Goal: Communication & Community: Participate in discussion

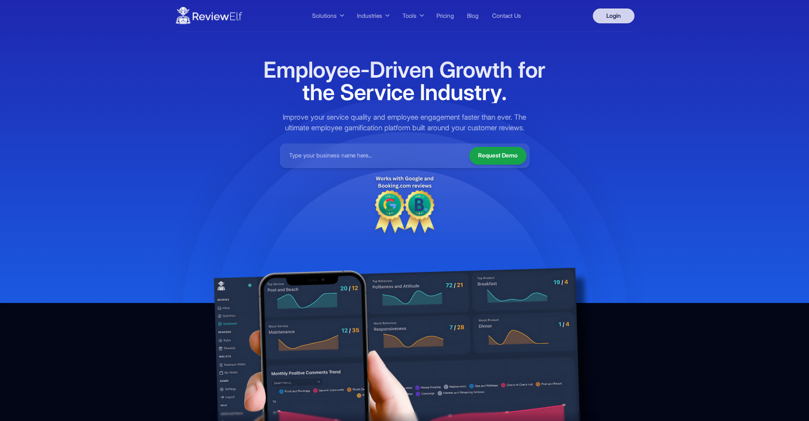
click at [611, 20] on link "Login" at bounding box center [614, 15] width 42 height 15
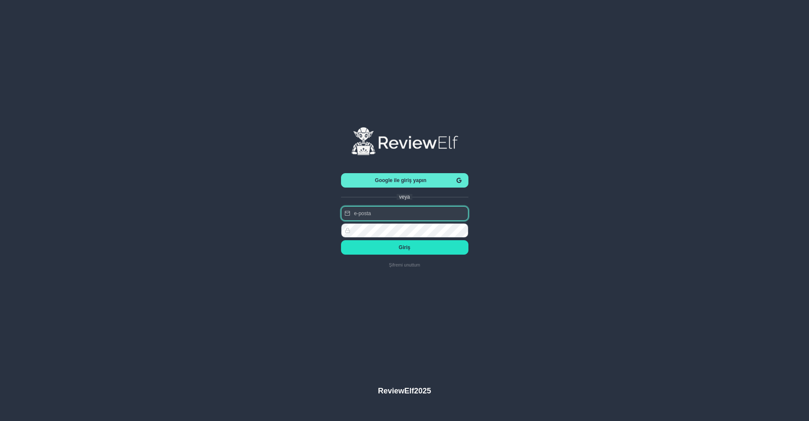
type input "[PERSON_NAME][EMAIL_ADDRESS][PERSON_NAME][DOMAIN_NAME]"
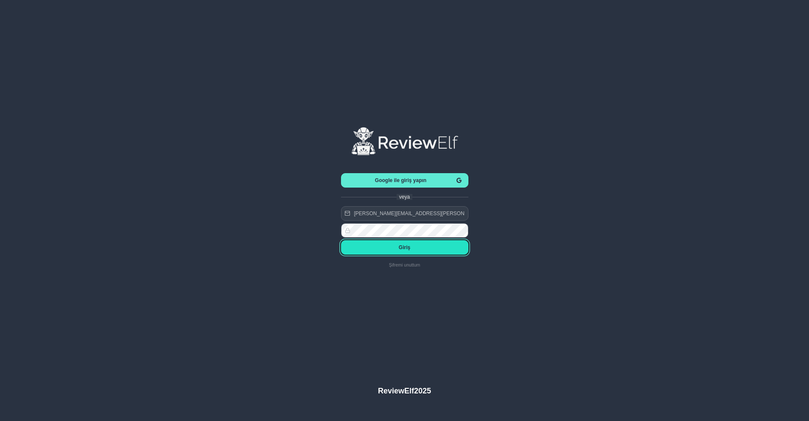
click at [405, 249] on span "Giriş" at bounding box center [405, 248] width 114 height 6
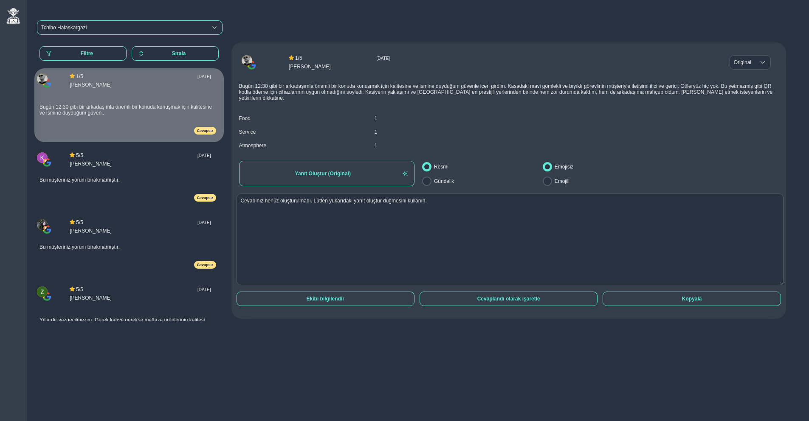
click at [103, 29] on div "Tchibo Halaskargazi" at bounding box center [122, 28] width 162 height 6
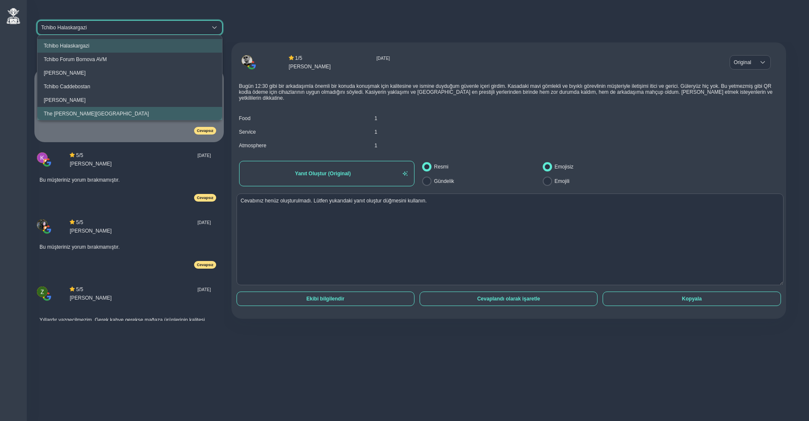
scroll to position [0, 0]
click at [107, 112] on div "The Clementine Churchill Hospital" at bounding box center [96, 113] width 105 height 6
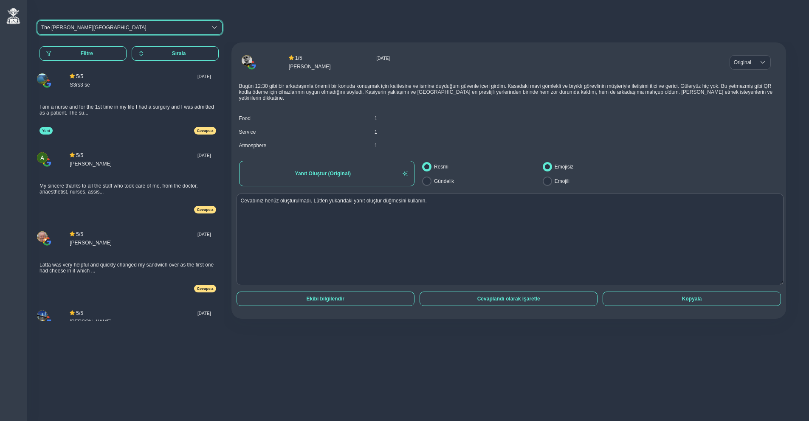
click at [131, 111] on div "I am a nurse and for the 1st time in my life I had a surgery and I was admitted…" at bounding box center [128, 110] width 177 height 24
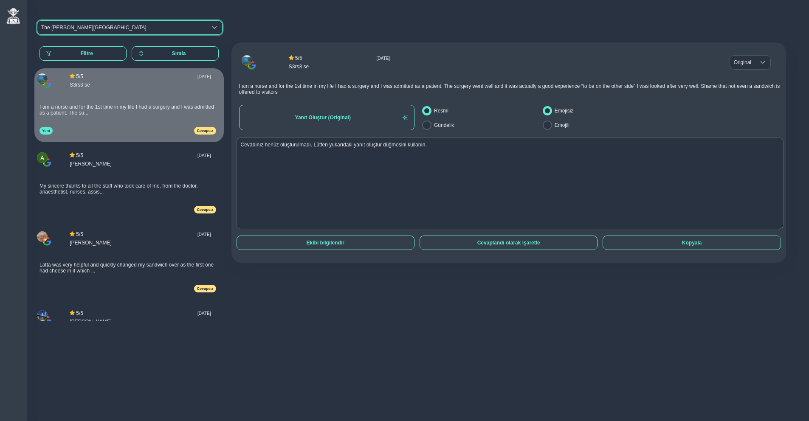
scroll to position [23, 0]
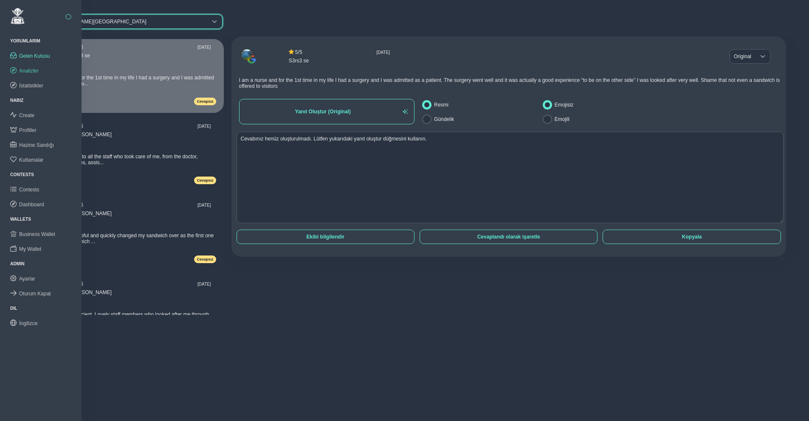
click at [35, 72] on span "Analizler" at bounding box center [29, 71] width 20 height 6
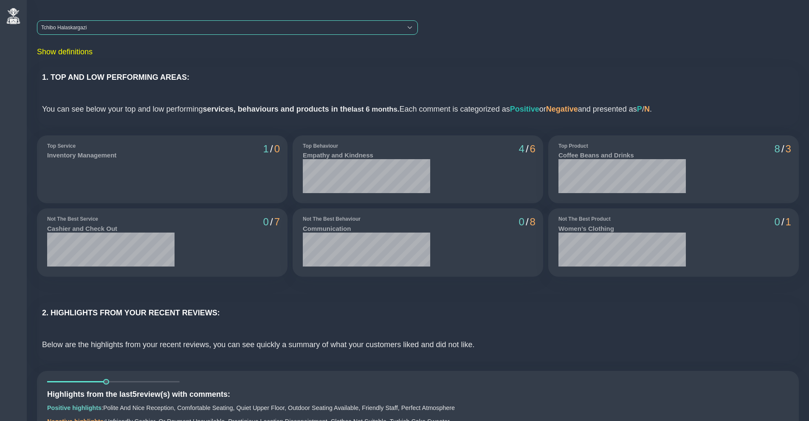
click at [72, 28] on div "Tchibo Halaskargazi" at bounding box center [219, 28] width 365 height 14
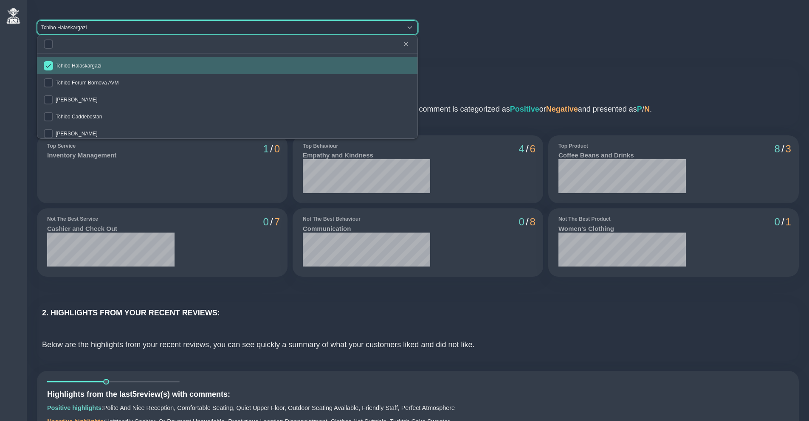
click at [78, 64] on span "Tchibo Halaskargazi" at bounding box center [78, 66] width 45 height 6
checkbox input "false"
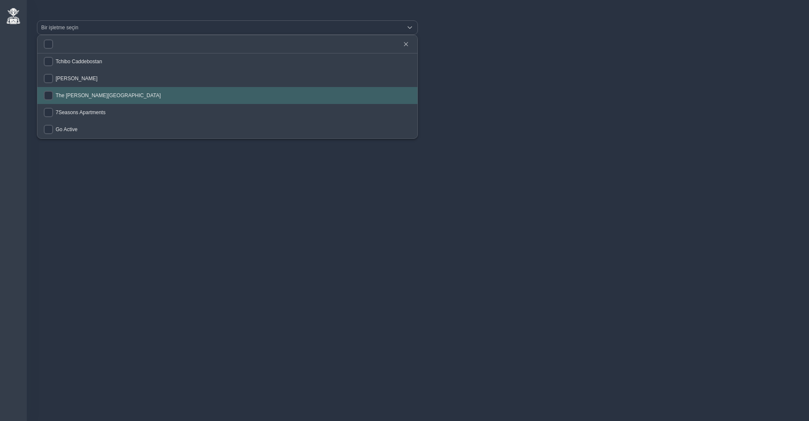
click at [75, 91] on li "The Clementine Churchill Hospital" at bounding box center [227, 95] width 380 height 17
checkbox input "true"
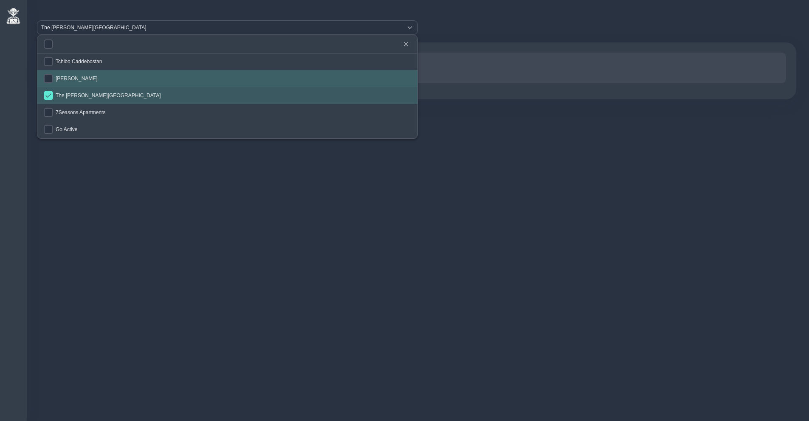
scroll to position [55, 0]
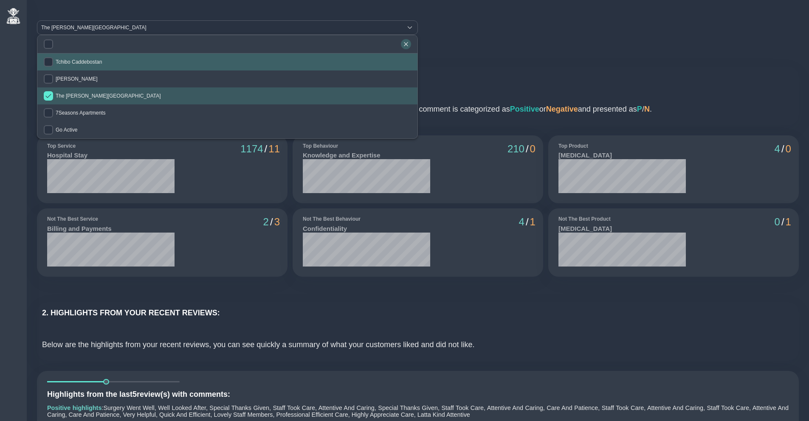
click at [408, 43] on icon "button" at bounding box center [406, 44] width 5 height 5
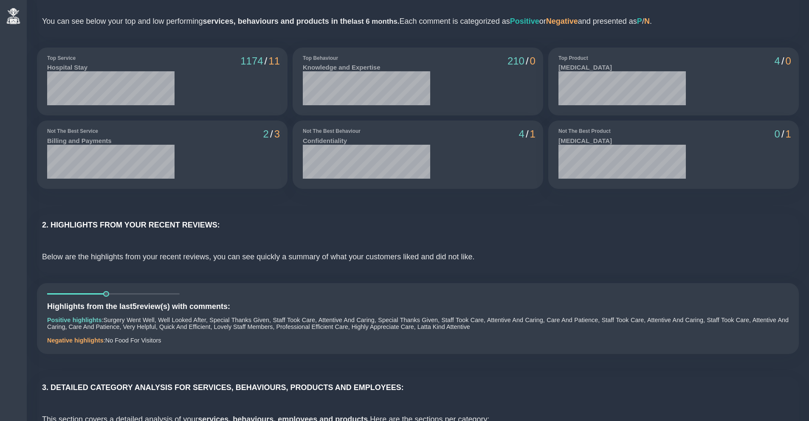
scroll to position [90, 0]
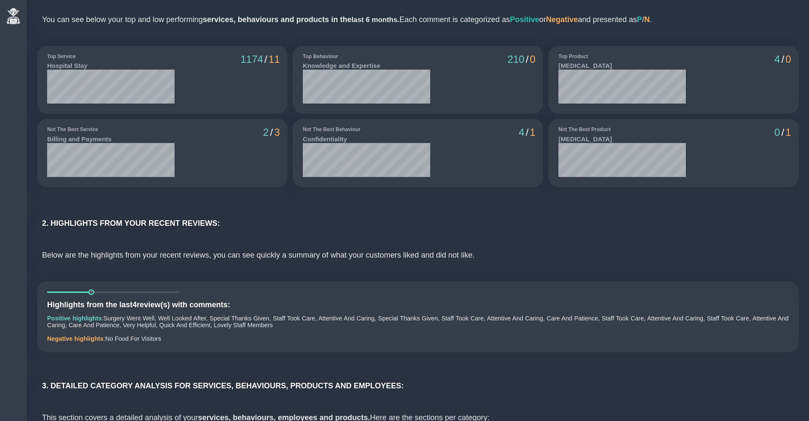
click at [105, 291] on div "Highlights from the last 4 review(s) with comments: Positive highlights : Surge…" at bounding box center [418, 317] width 762 height 71
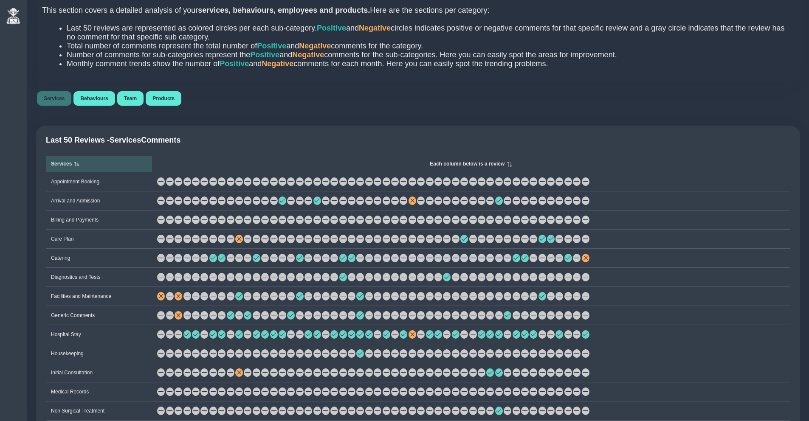
scroll to position [514, 0]
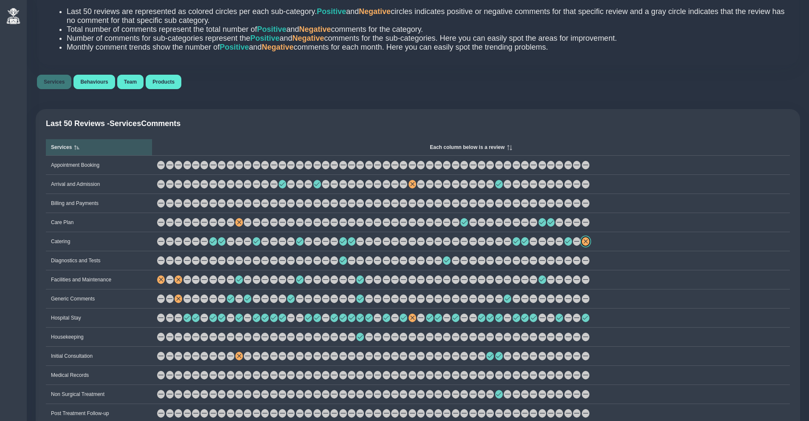
click at [588, 244] on span at bounding box center [585, 241] width 5 height 5
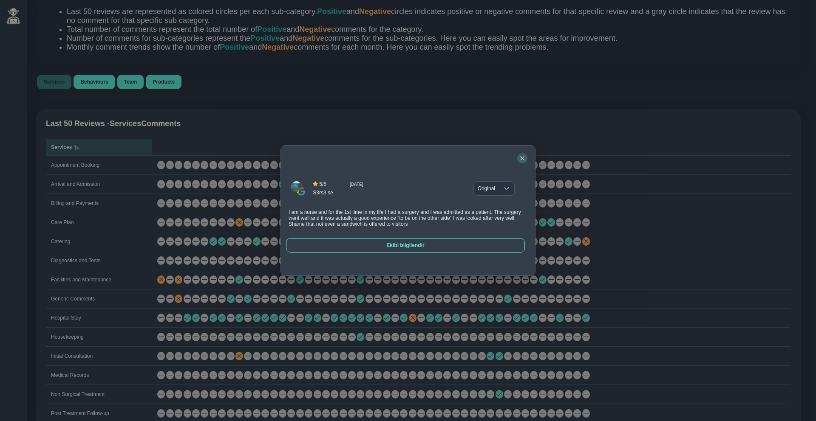
click at [522, 156] on icon "button" at bounding box center [522, 158] width 5 height 5
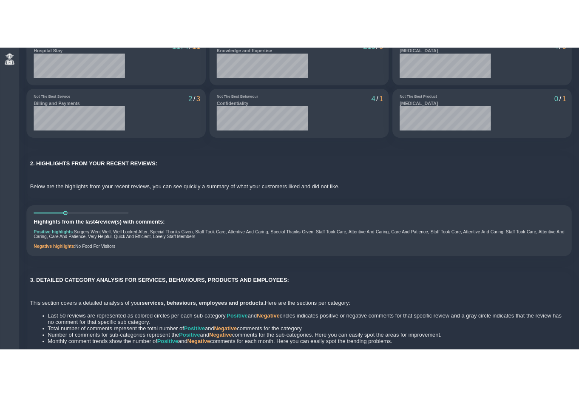
scroll to position [0, 0]
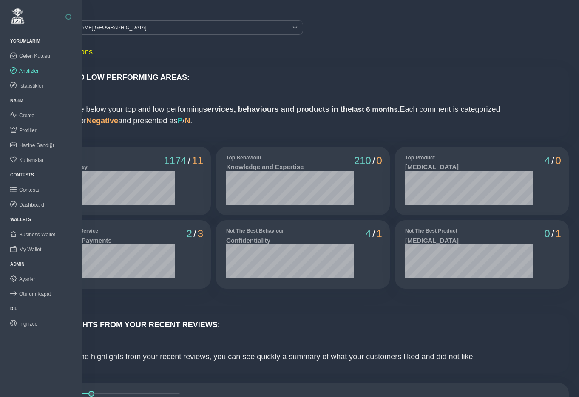
click at [71, 16] on button "button" at bounding box center [68, 17] width 6 height 6
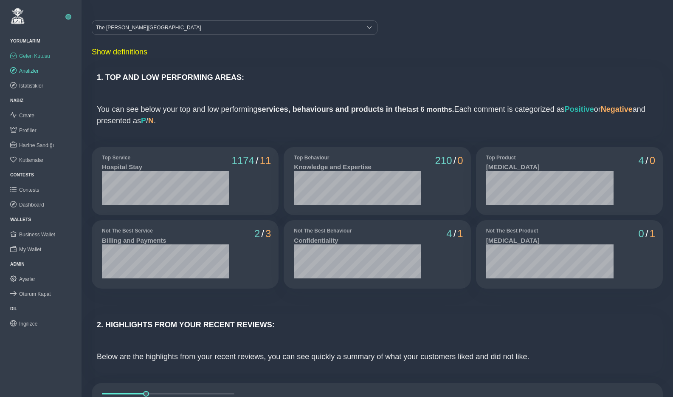
click at [34, 52] on link "Gelen Kutusu" at bounding box center [41, 55] width 82 height 15
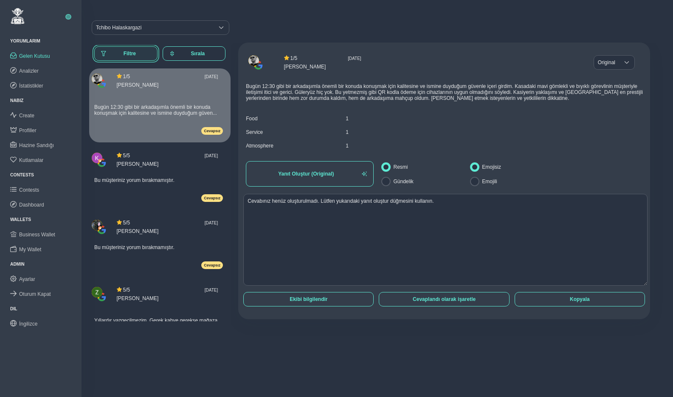
click at [124, 52] on span "Filtre" at bounding box center [130, 54] width 42 height 6
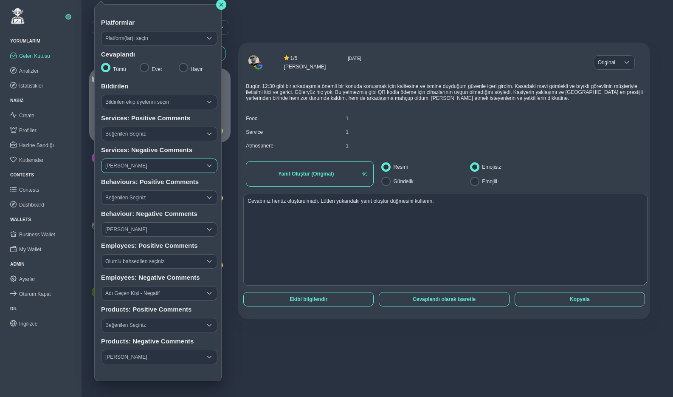
click at [141, 165] on span "Şikayet Seçiniz" at bounding box center [152, 166] width 100 height 14
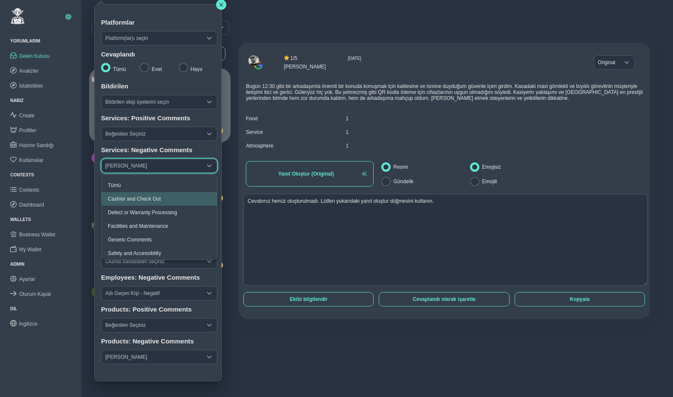
click at [161, 199] on span "Cashier and Check Out" at bounding box center [134, 199] width 53 height 6
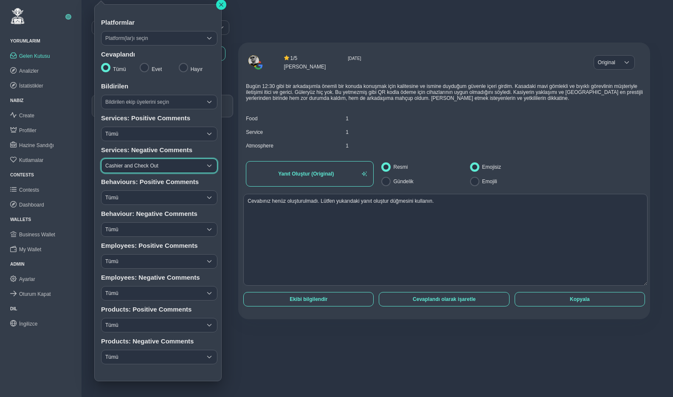
click at [221, 3] on icon "button" at bounding box center [221, 4] width 5 height 5
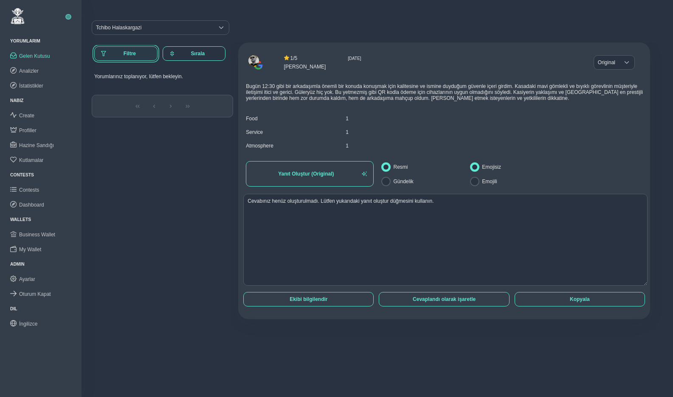
click at [130, 54] on span "Filtre" at bounding box center [130, 54] width 42 height 6
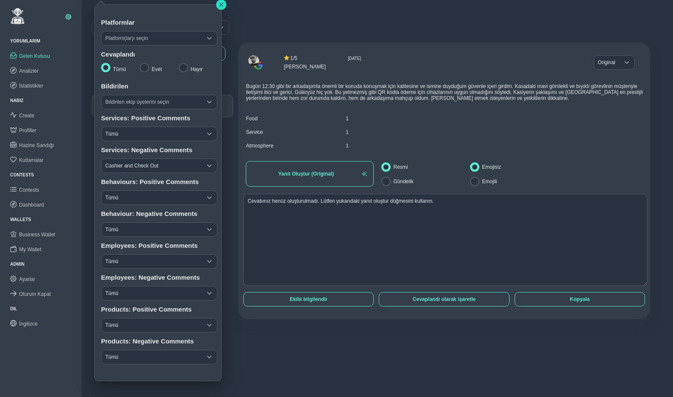
click at [223, 3] on icon "button" at bounding box center [221, 4] width 5 height 5
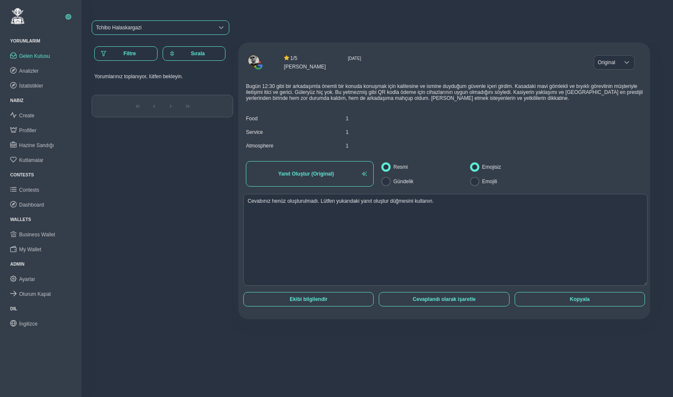
click at [130, 26] on div "Tchibo Halaskargazi" at bounding box center [118, 28] width 45 height 6
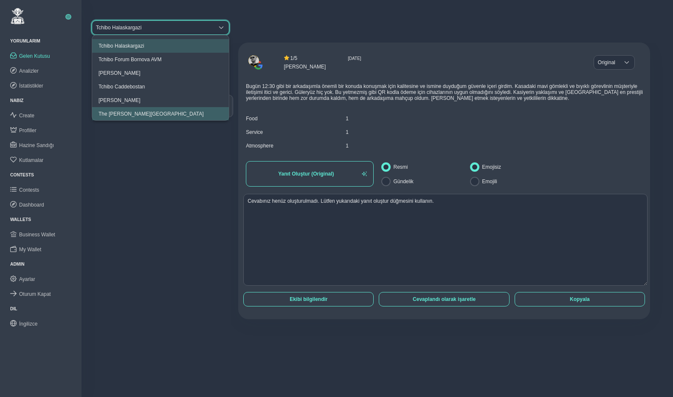
scroll to position [0, 0]
click at [143, 111] on div "The Clementine Churchill Hospital" at bounding box center [151, 113] width 105 height 6
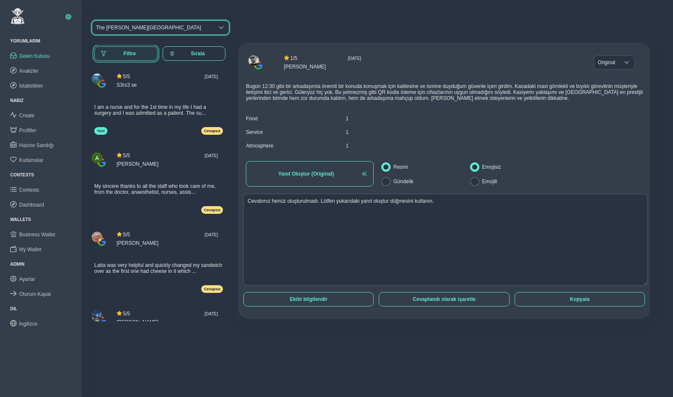
click at [125, 51] on span "Filtre" at bounding box center [130, 54] width 42 height 6
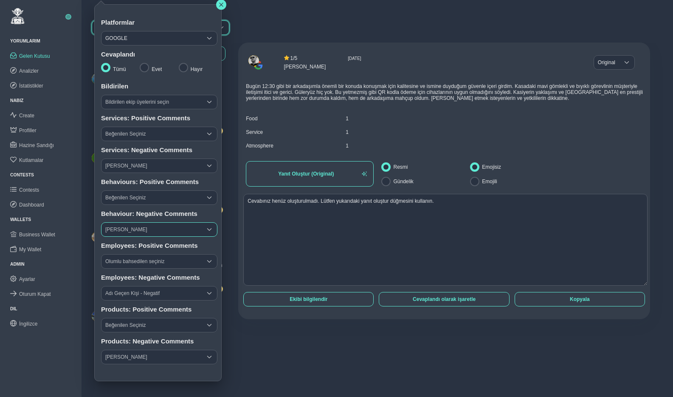
click at [138, 229] on span "Şikayet Seçiniz" at bounding box center [152, 230] width 100 height 14
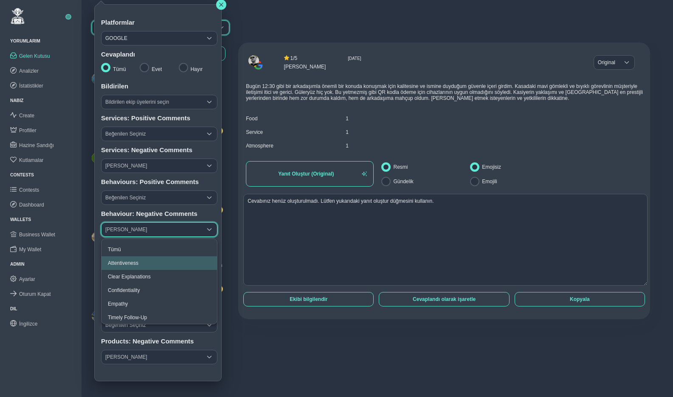
click at [138, 262] on span "Attentiveness" at bounding box center [123, 263] width 31 height 6
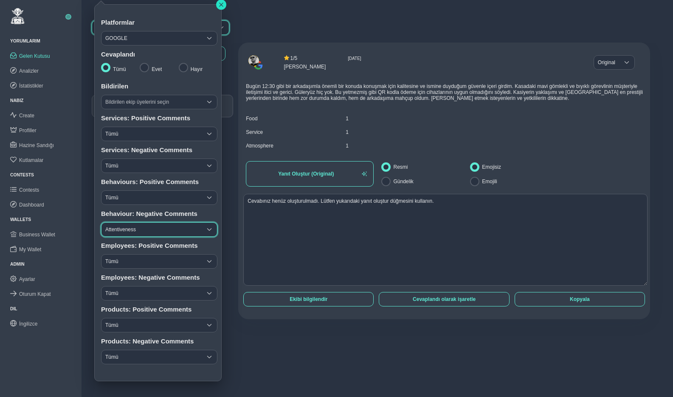
click at [221, 5] on icon "button" at bounding box center [221, 4] width 5 height 5
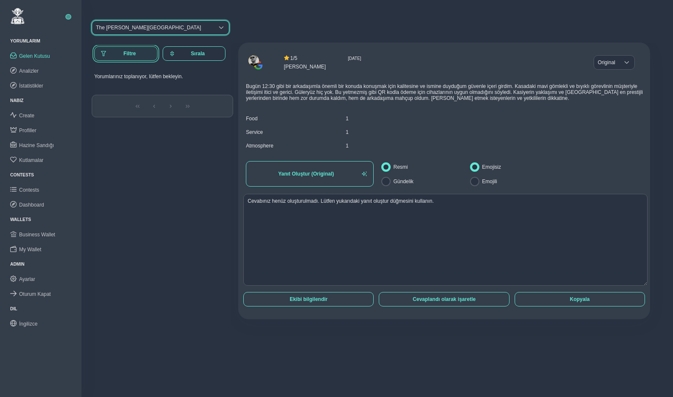
click at [126, 51] on span "Filtre" at bounding box center [130, 54] width 42 height 6
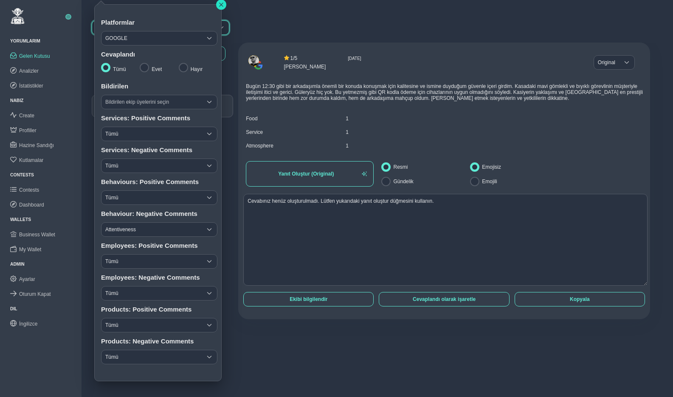
click at [221, 3] on icon "button" at bounding box center [221, 4] width 5 height 5
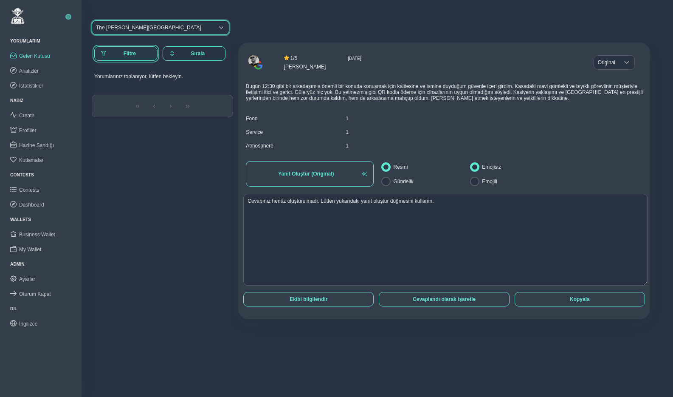
click at [121, 57] on button "Filtre" at bounding box center [125, 53] width 63 height 14
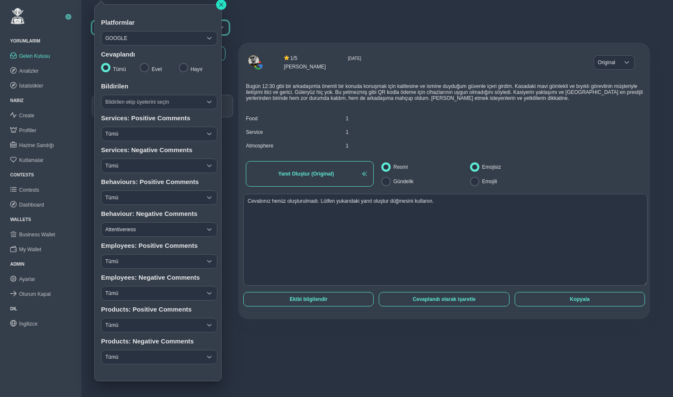
click at [225, 3] on button "button" at bounding box center [221, 5] width 10 height 10
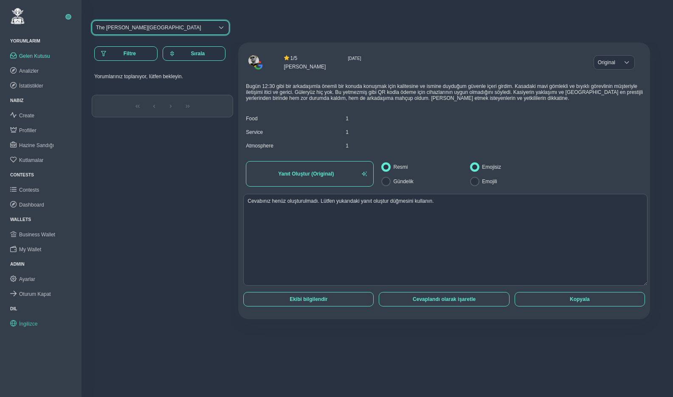
click at [31, 321] on span "İngilizce" at bounding box center [28, 324] width 18 height 6
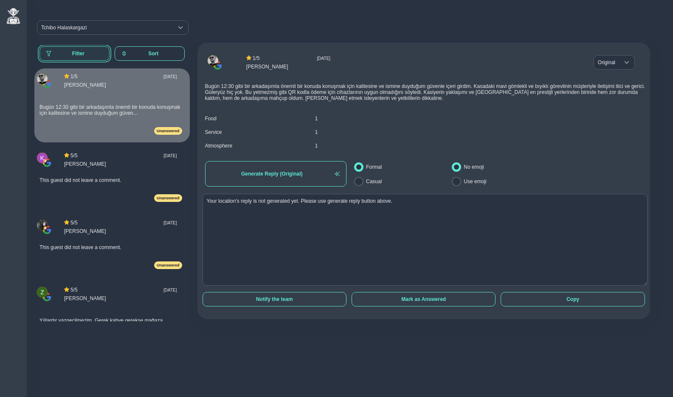
click at [79, 52] on span "Filter" at bounding box center [78, 54] width 49 height 6
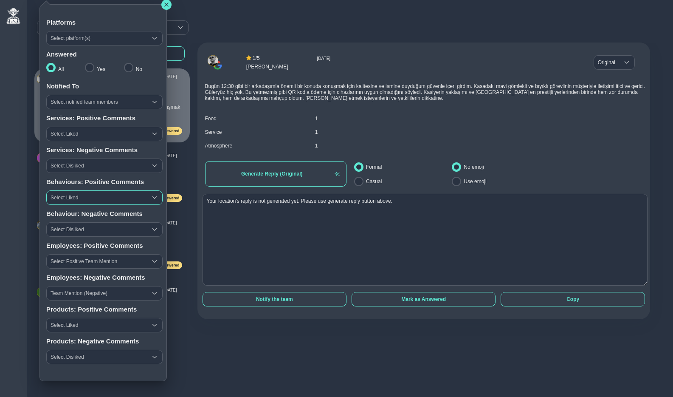
click at [101, 201] on span "Select Liked" at bounding box center [97, 198] width 100 height 14
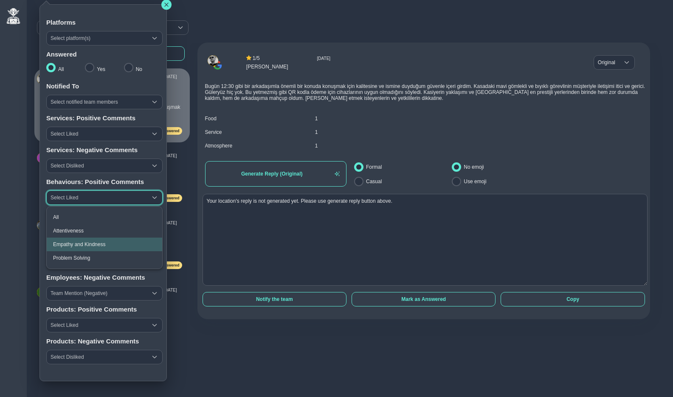
click at [74, 247] on li "Empathy and Kindness" at bounding box center [105, 245] width 116 height 14
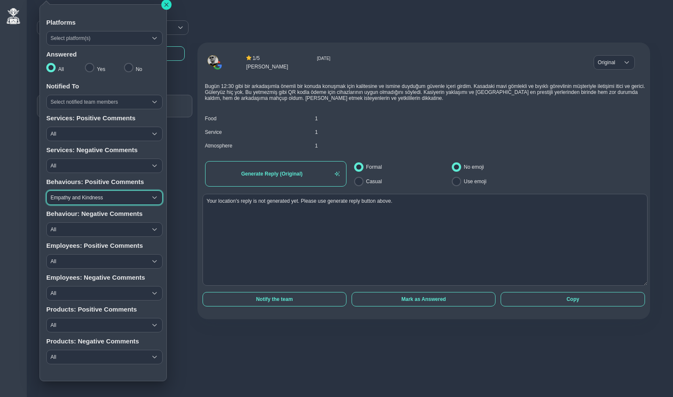
click at [166, 4] on icon "button" at bounding box center [166, 5] width 4 height 4
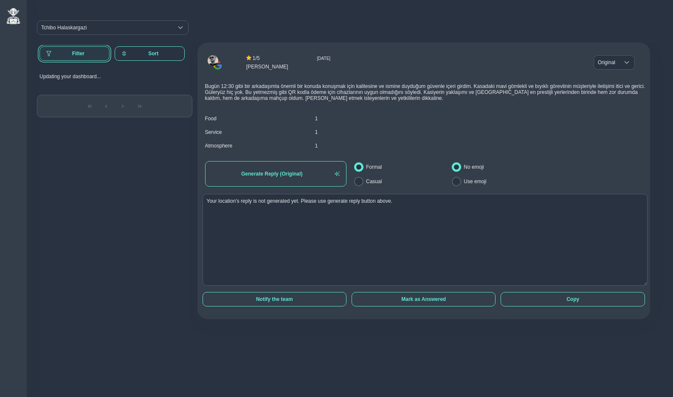
click at [81, 53] on span "Filter" at bounding box center [78, 54] width 49 height 6
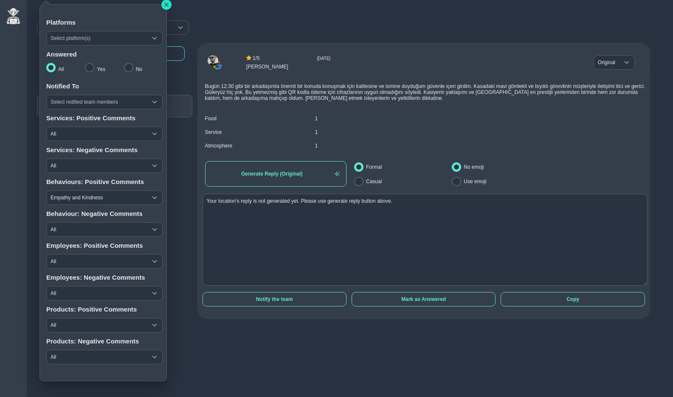
click at [169, 5] on button "button" at bounding box center [166, 5] width 10 height 10
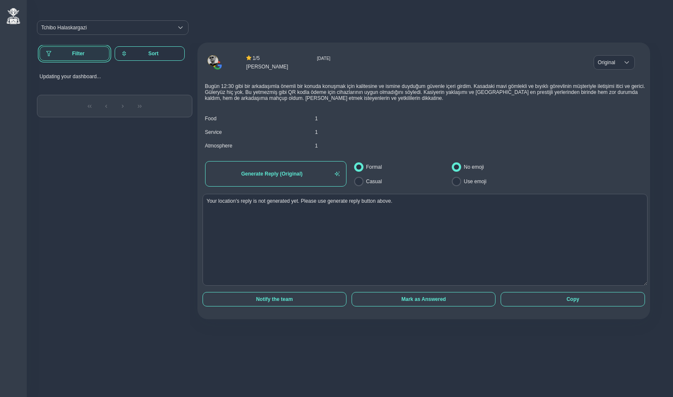
click at [78, 52] on span "Filter" at bounding box center [78, 54] width 49 height 6
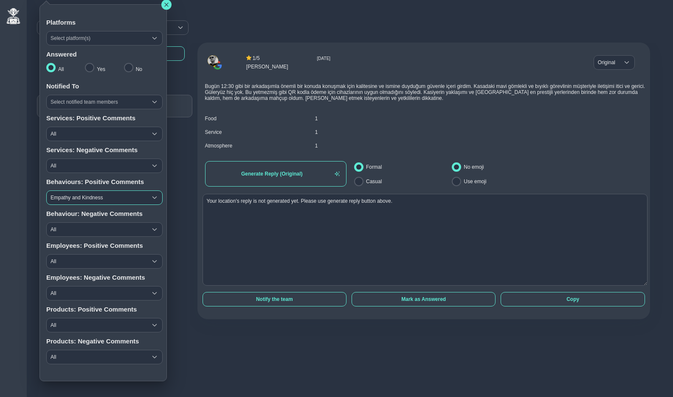
click at [85, 198] on span "Empathy and Kindness" at bounding box center [97, 198] width 100 height 14
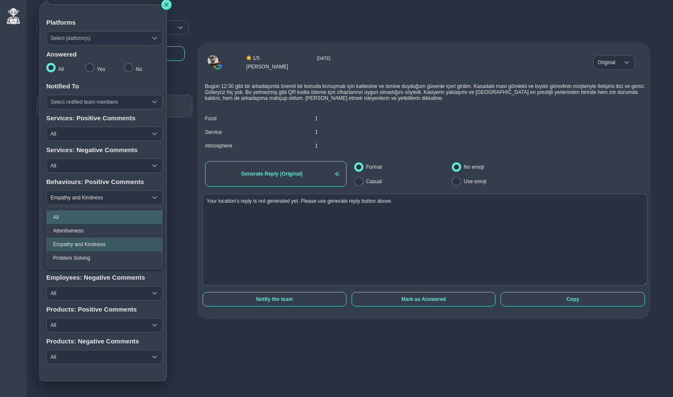
click at [67, 215] on li "All" at bounding box center [105, 217] width 116 height 14
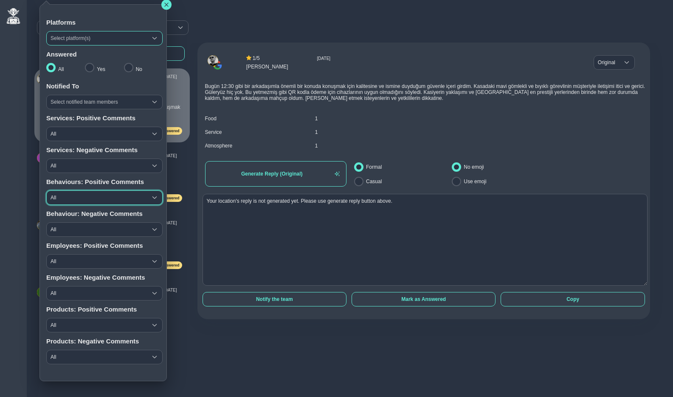
click at [79, 40] on div "Select platform(s)" at bounding box center [97, 38] width 100 height 14
click at [60, 75] on input "checkbox" at bounding box center [57, 76] width 9 height 9
checkbox input "true"
click at [82, 200] on span "All" at bounding box center [97, 198] width 100 height 14
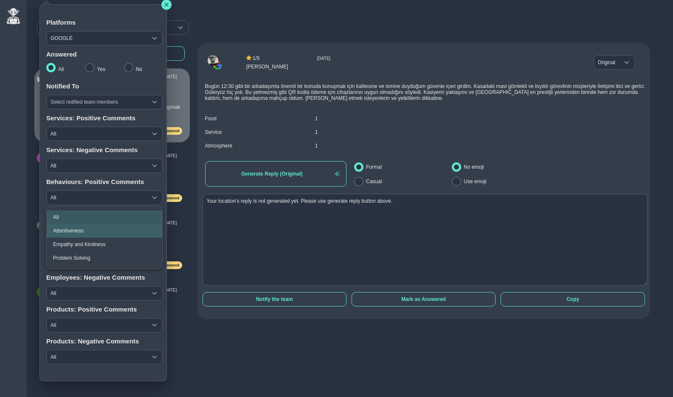
click at [69, 230] on span "Attentiveness" at bounding box center [68, 231] width 31 height 6
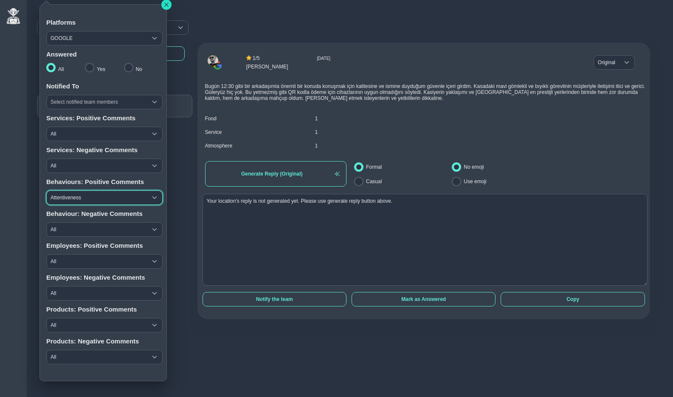
click at [169, 3] on icon "button" at bounding box center [166, 4] width 5 height 5
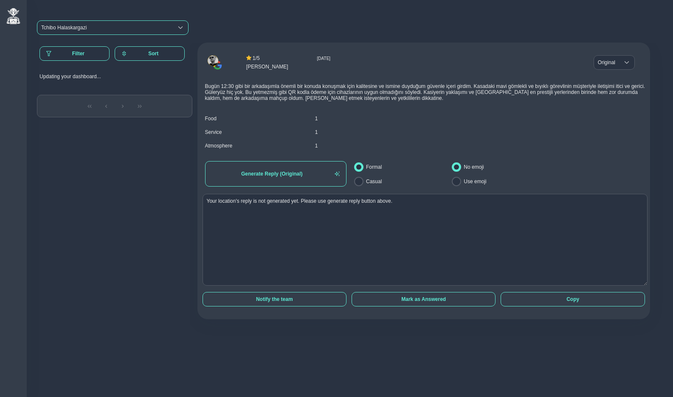
click at [76, 26] on div "Tchibo Halaskargazi" at bounding box center [63, 28] width 45 height 6
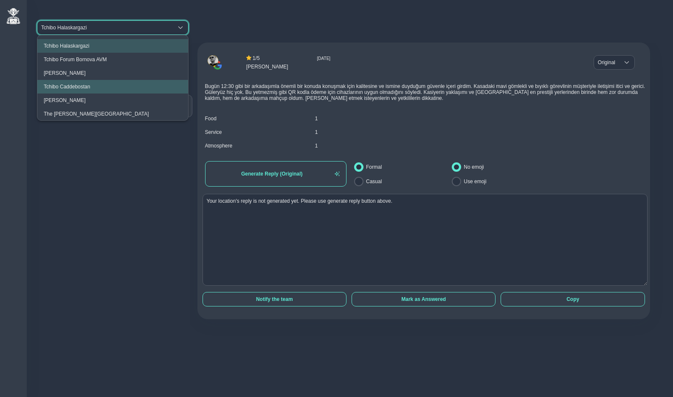
scroll to position [31, 0]
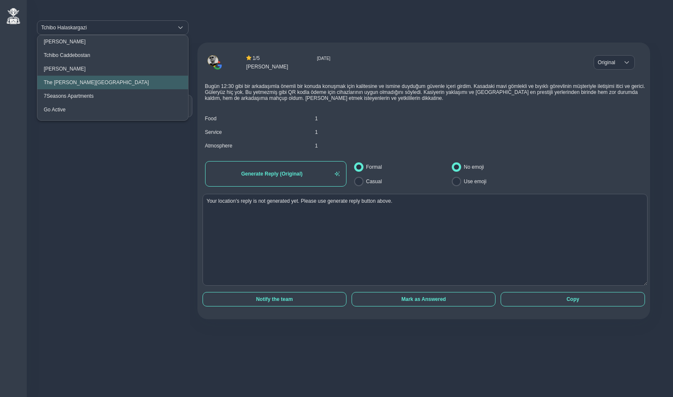
click at [121, 83] on div "The Clementine Churchill Hospital" at bounding box center [96, 82] width 105 height 6
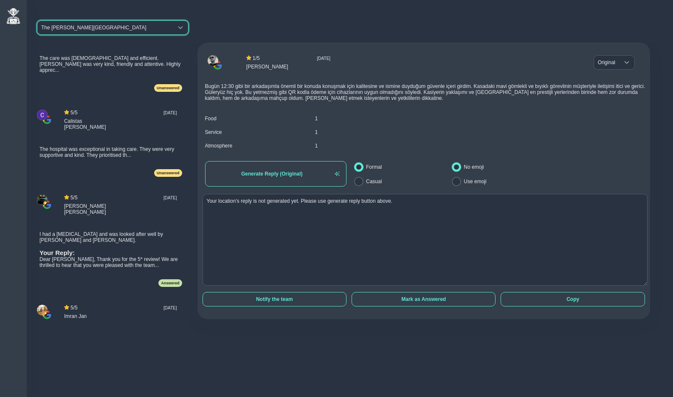
scroll to position [622, 0]
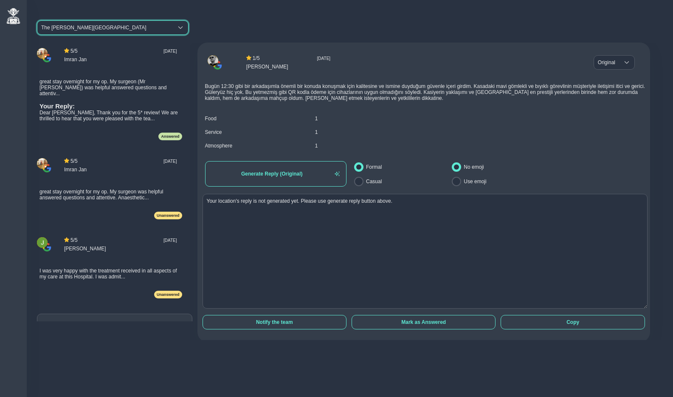
drag, startPoint x: 639, startPoint y: 284, endPoint x: 643, endPoint y: 306, distance: 22.4
click at [643, 306] on div "1 / 5 Fri Sep 19 2025 Erkan Şenel Original Original Original Bugün 12:30 gibi b…" at bounding box center [424, 192] width 453 height 300
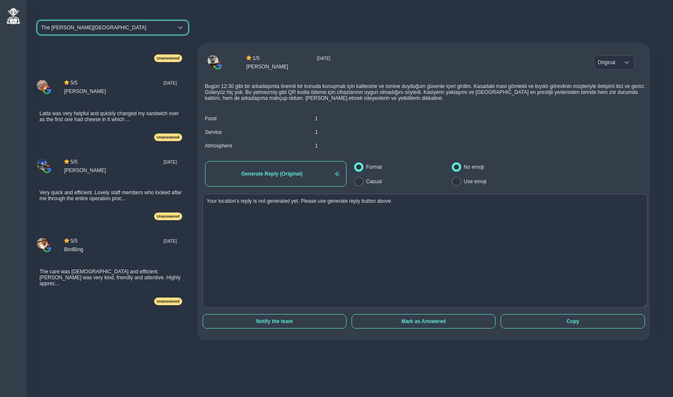
scroll to position [0, 0]
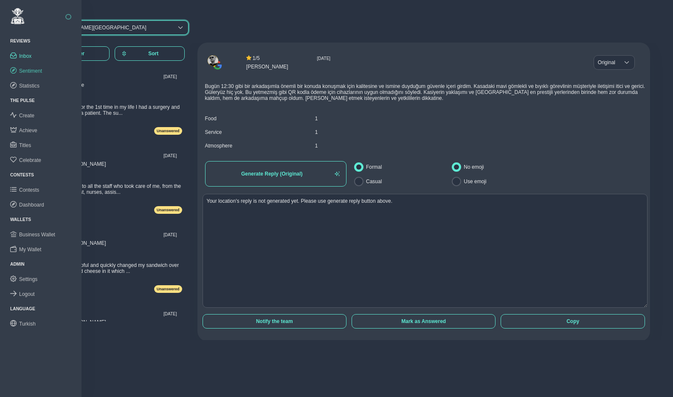
click at [35, 68] on span "Sentiment" at bounding box center [30, 71] width 23 height 6
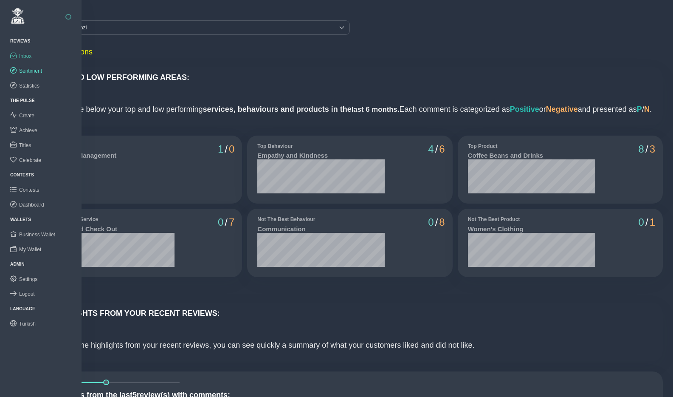
click at [29, 58] on span "Inbox" at bounding box center [25, 56] width 12 height 6
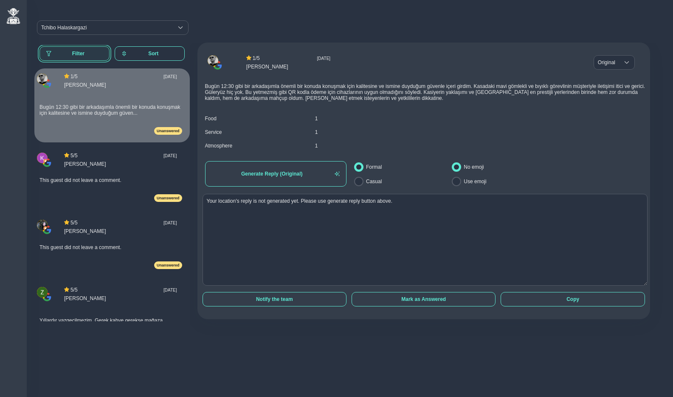
click at [76, 51] on span "Filter" at bounding box center [78, 54] width 49 height 6
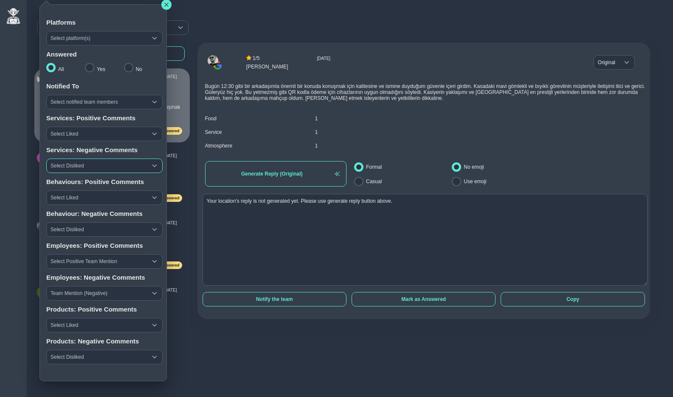
click at [83, 164] on span "Select Disliked" at bounding box center [97, 166] width 100 height 14
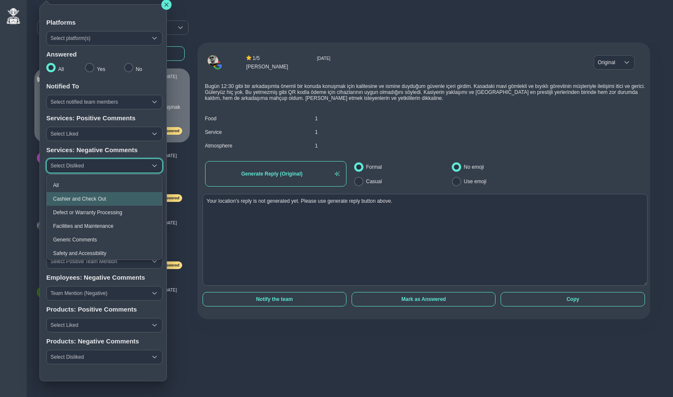
click at [77, 196] on span "Cashier and Check Out" at bounding box center [79, 199] width 53 height 6
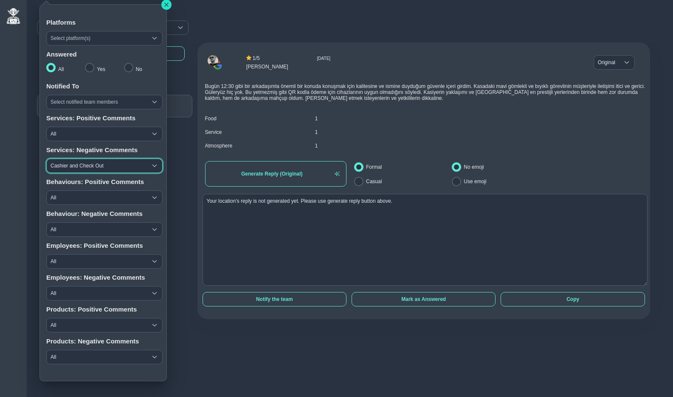
click at [167, 6] on icon "button" at bounding box center [166, 4] width 5 height 5
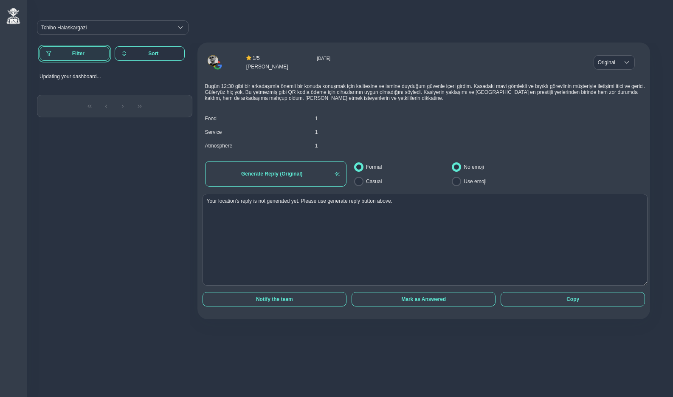
click at [72, 50] on button "Filter" at bounding box center [75, 53] width 70 height 14
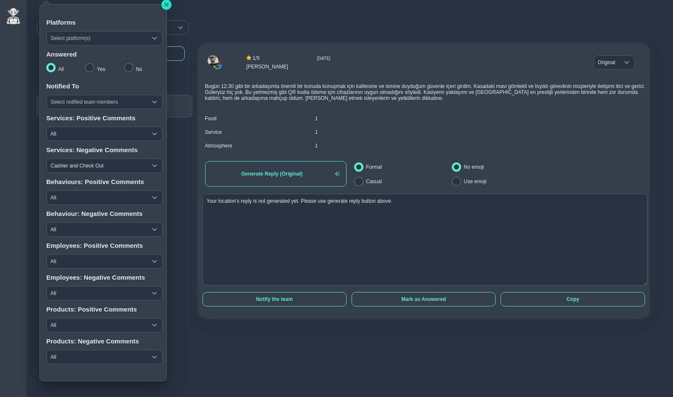
click at [170, 4] on button "button" at bounding box center [166, 5] width 10 height 10
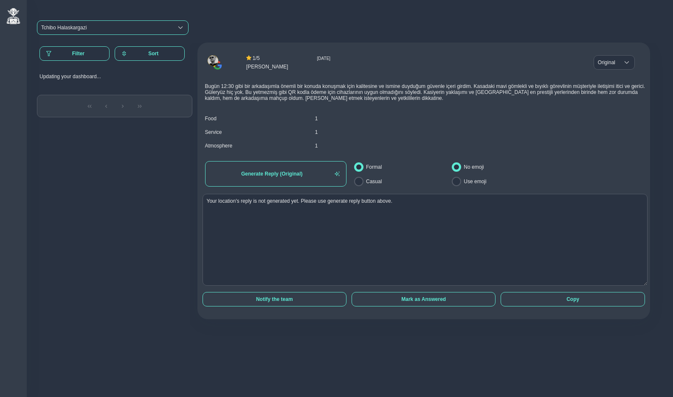
click at [62, 30] on div "Tchibo Halaskargazi" at bounding box center [63, 28] width 45 height 6
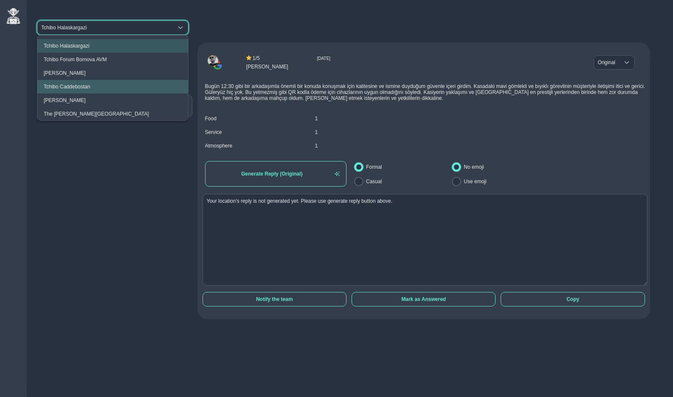
scroll to position [0, 0]
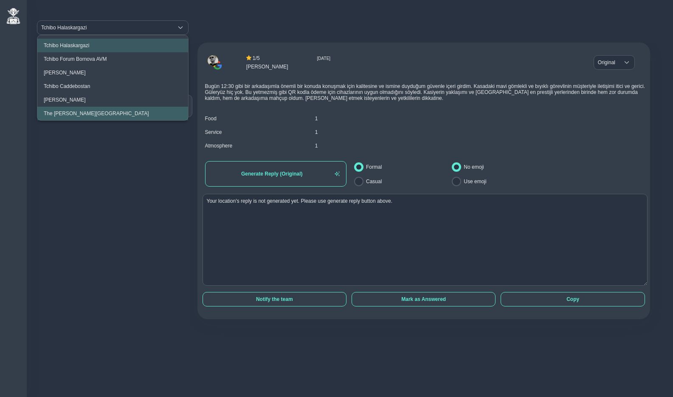
click at [77, 112] on div "The Clementine Churchill Hospital" at bounding box center [96, 113] width 105 height 6
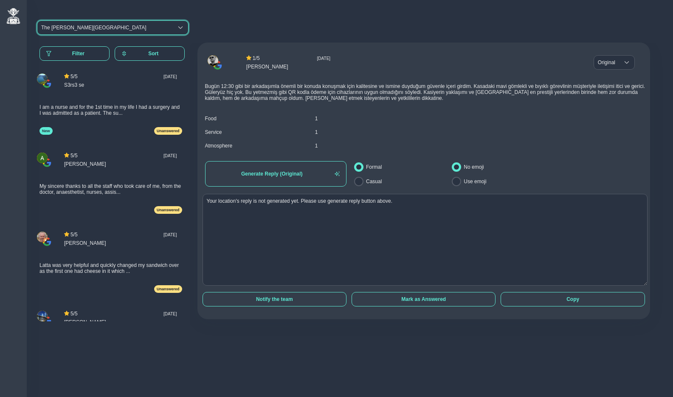
click at [96, 107] on span "I am a nurse and for the 1st time in my life I had a surgery and I was admitted…" at bounding box center [110, 110] width 140 height 12
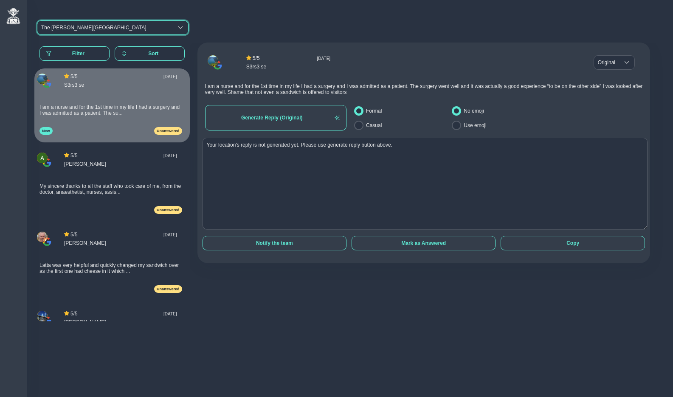
scroll to position [23, 0]
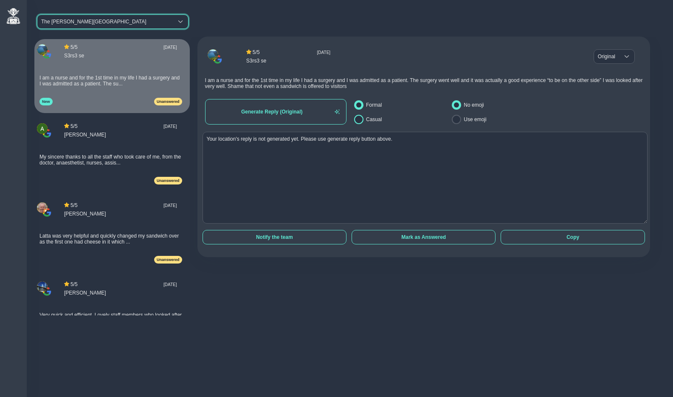
click at [357, 119] on input "Casual" at bounding box center [358, 119] width 9 height 9
radio input "true"
click at [453, 120] on emoji "Use emoji" at bounding box center [456, 119] width 9 height 9
radio emoji "true"
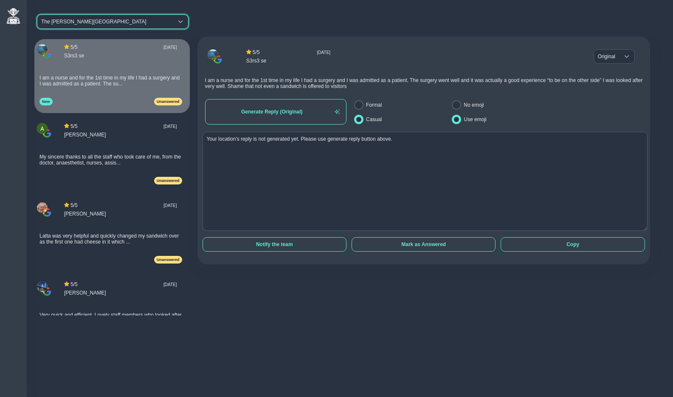
drag, startPoint x: 640, startPoint y: 221, endPoint x: 643, endPoint y: 229, distance: 8.2
click at [643, 229] on div "5 / 5 Thu Oct 09 2025 S3rs3 se Original Original Original I am a nurse and for …" at bounding box center [424, 151] width 453 height 228
click at [294, 109] on span "Generate Reply (Original)" at bounding box center [272, 112] width 120 height 6
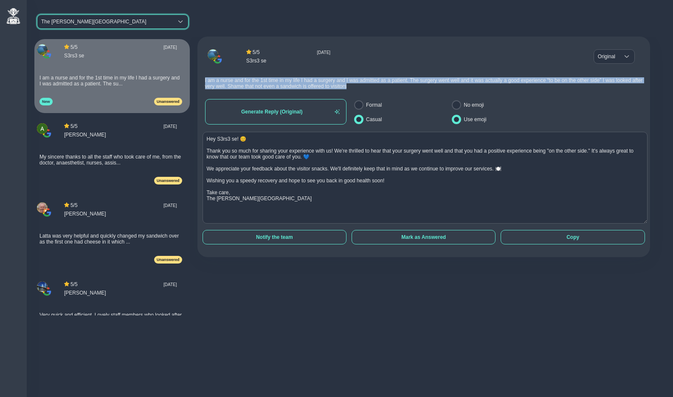
drag, startPoint x: 205, startPoint y: 81, endPoint x: 407, endPoint y: 84, distance: 202.3
click at [407, 84] on div "I am a nurse and for the 1st time in my life I had a surgery and I was admitted…" at bounding box center [425, 83] width 441 height 24
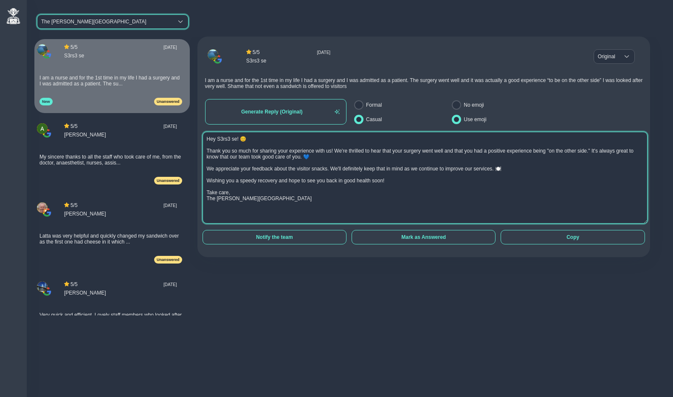
drag, startPoint x: 303, startPoint y: 203, endPoint x: 204, endPoint y: 136, distance: 119.6
click at [204, 136] on textarea "Hey S3rs3 se! 😊 Thank you so much for sharing your experience with us! We're th…" at bounding box center [426, 178] width 446 height 92
click at [284, 181] on textarea "Hey S3rs3 se! 😊 Thank you so much for sharing your experience with us! We're th…" at bounding box center [426, 178] width 446 height 92
drag, startPoint x: 207, startPoint y: 138, endPoint x: 305, endPoint y: 203, distance: 117.6
click at [305, 203] on textarea "Hey S3rs3 se! 😊 Thank you so much for sharing your experience with us! We're th…" at bounding box center [426, 178] width 446 height 92
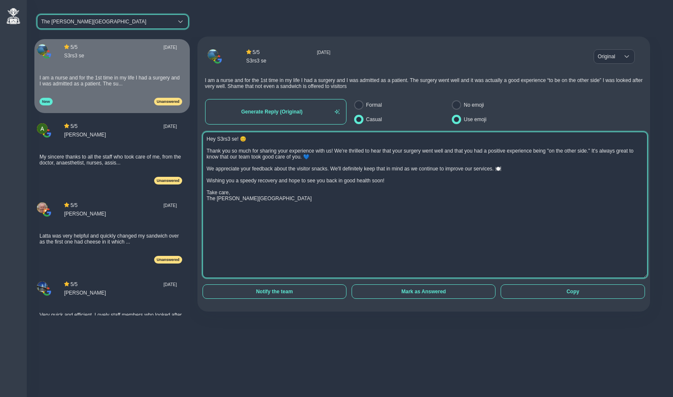
drag, startPoint x: 639, startPoint y: 221, endPoint x: 638, endPoint y: 275, distance: 54.4
click at [638, 275] on textarea "Hey S3rs3 se! 😊 Thank you so much for sharing your experience with us! We're th…" at bounding box center [426, 205] width 446 height 146
click at [430, 203] on textarea "Hey S3rs3 se! 😊 Thank you so much for sharing your experience with us! We're th…" at bounding box center [426, 205] width 446 height 146
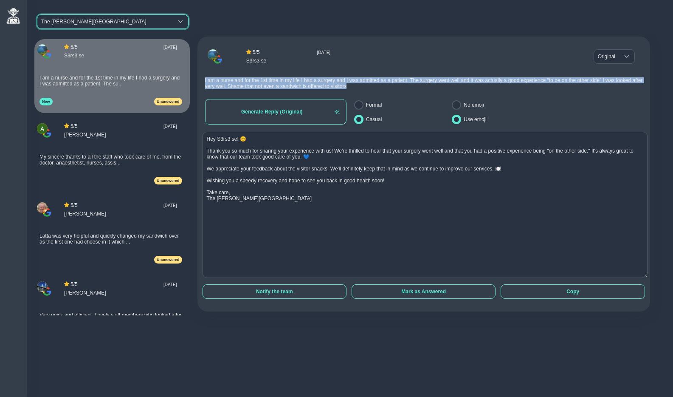
drag, startPoint x: 205, startPoint y: 80, endPoint x: 408, endPoint y: 85, distance: 202.7
click at [408, 85] on div "I am a nurse and for the 1st time in my life I had a surgery and I was admitted…" at bounding box center [425, 83] width 441 height 24
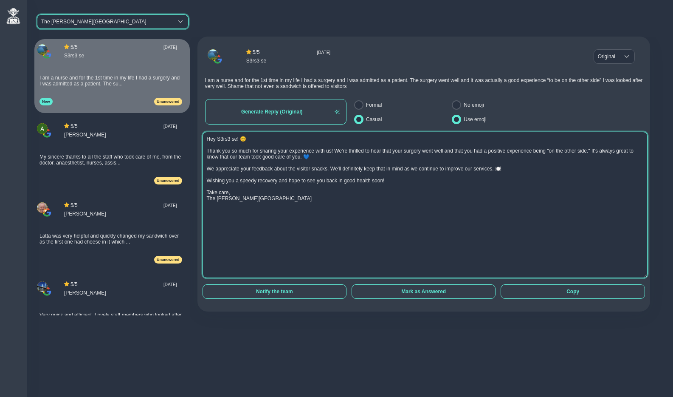
click at [403, 189] on textarea "Hey S3rs3 se! 😊 Thank you so much for sharing your experience with us! We're th…" at bounding box center [426, 205] width 446 height 146
click at [414, 276] on textarea "Hey S3rs3 se! 😊 Thank you so much for sharing your experience with us! We're th…" at bounding box center [426, 205] width 446 height 146
click at [345, 217] on textarea "Hey S3rs3 se! 😊 Thank you so much for sharing your experience with us! We're th…" at bounding box center [426, 205] width 446 height 146
click at [296, 183] on textarea "Hey S3rs3 se! 😊 Thank you so much for sharing your experience with us! We're th…" at bounding box center [426, 205] width 446 height 146
click at [286, 178] on textarea "Hey S3rs3 se! 😊 Thank you so much for sharing your experience with us! We're th…" at bounding box center [426, 205] width 446 height 146
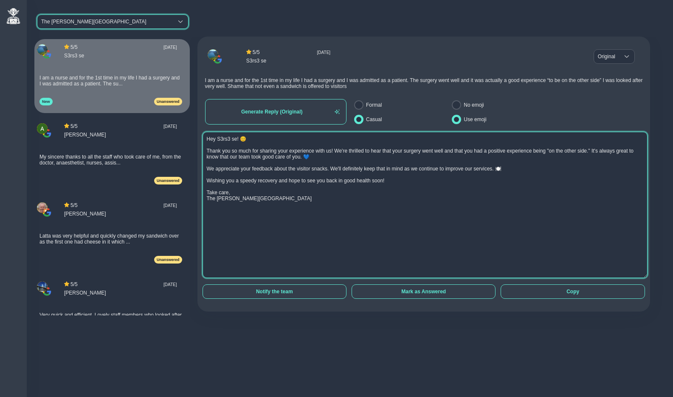
click at [296, 194] on textarea "Hey S3rs3 se! 😊 Thank you so much for sharing your experience with us! We're th…" at bounding box center [426, 205] width 446 height 146
click at [300, 204] on textarea "Hey S3rs3 se! 😊 Thank you so much for sharing your experience with us! We're th…" at bounding box center [426, 205] width 446 height 146
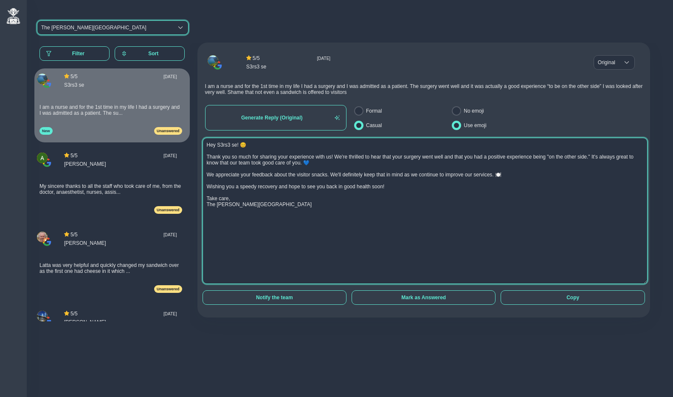
scroll to position [0, 0]
click at [329, 210] on textarea "Hey S3rs3 se! 😊 Thank you so much for sharing your experience with us! We're th…" at bounding box center [426, 211] width 446 height 146
drag, startPoint x: 298, startPoint y: 207, endPoint x: 207, endPoint y: 146, distance: 109.4
click at [207, 146] on textarea "Hey S3rs3 se! 😊 Thank you so much for sharing your experience with us! We're th…" at bounding box center [426, 211] width 446 height 146
click at [310, 199] on textarea "Hey S3rs3 se! 😊 Thank you so much for sharing your experience with us! We're th…" at bounding box center [426, 211] width 446 height 146
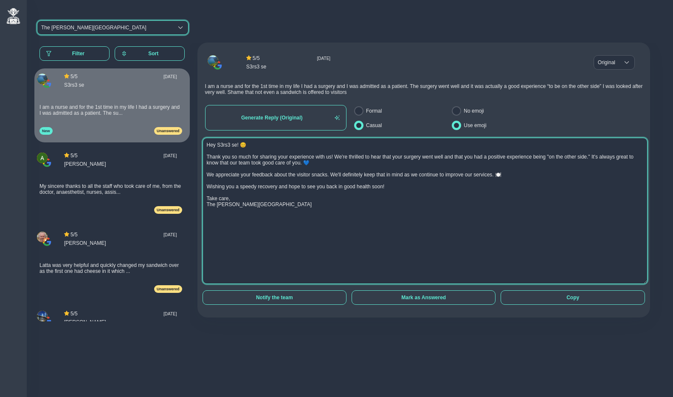
drag, startPoint x: 300, startPoint y: 207, endPoint x: 207, endPoint y: 144, distance: 112.3
click at [207, 144] on textarea "Hey S3rs3 se! 😊 Thank you so much for sharing your experience with us! We're th…" at bounding box center [426, 211] width 446 height 146
click at [308, 208] on textarea "Hey S3rs3 se! 😊 Thank you so much for sharing your experience with us! We're th…" at bounding box center [426, 211] width 446 height 146
click at [332, 241] on textarea "Hey S3rs3 se! 😊 Thank you so much for sharing your experience with us! We're th…" at bounding box center [426, 211] width 446 height 146
click at [300, 211] on textarea "Hey S3rs3 se! 😊 Thank you so much for sharing your experience with us! We're th…" at bounding box center [426, 211] width 446 height 146
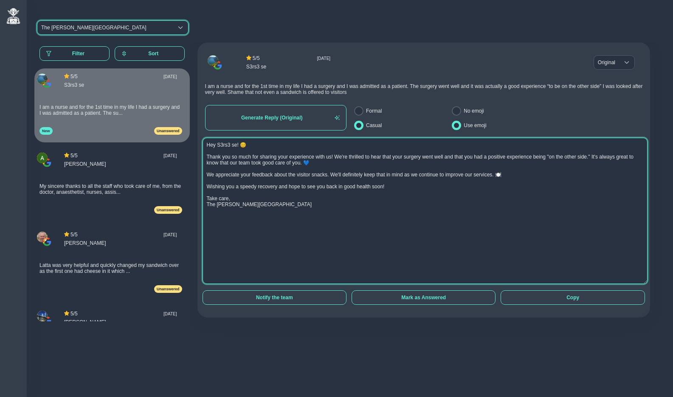
drag, startPoint x: 207, startPoint y: 145, endPoint x: 305, endPoint y: 205, distance: 114.5
click at [305, 205] on textarea "Hey S3rs3 se! 😊 Thank you so much for sharing your experience with us! We're th…" at bounding box center [426, 211] width 446 height 146
click at [313, 215] on textarea "Hey S3rs3 se! 😊 Thank you so much for sharing your experience with us! We're th…" at bounding box center [426, 211] width 446 height 146
click at [317, 232] on textarea "Hey S3rs3 se! 😊 Thank you so much for sharing your experience with us! We're th…" at bounding box center [426, 211] width 446 height 146
click at [337, 230] on textarea "Hey S3rs3 se! 😊 Thank you so much for sharing your experience with us! We're th…" at bounding box center [426, 211] width 446 height 146
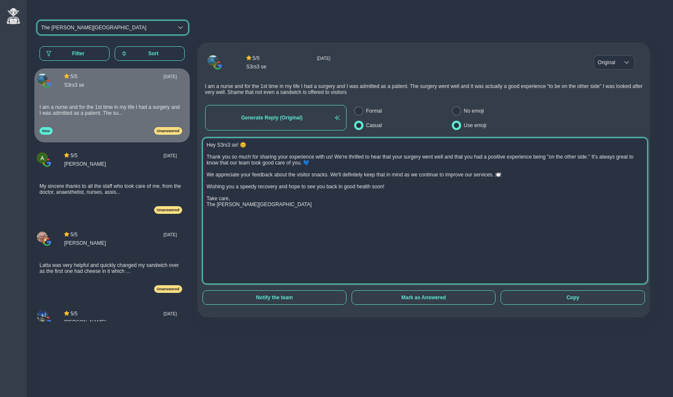
drag, startPoint x: 302, startPoint y: 203, endPoint x: 205, endPoint y: 144, distance: 113.6
click at [205, 144] on textarea "Hey S3rs3 se! 😊 Thank you so much for sharing your experience with us! We're th…" at bounding box center [426, 211] width 446 height 146
click at [215, 155] on textarea "Hey S3rs3 se! 😊 Thank you so much for sharing your experience with us! We're th…" at bounding box center [426, 211] width 446 height 146
drag, startPoint x: 207, startPoint y: 145, endPoint x: 306, endPoint y: 209, distance: 117.4
click at [306, 209] on textarea "Hey S3rs3 se! 😊 Thank you so much for sharing your experience with us! We're th…" at bounding box center [426, 211] width 446 height 146
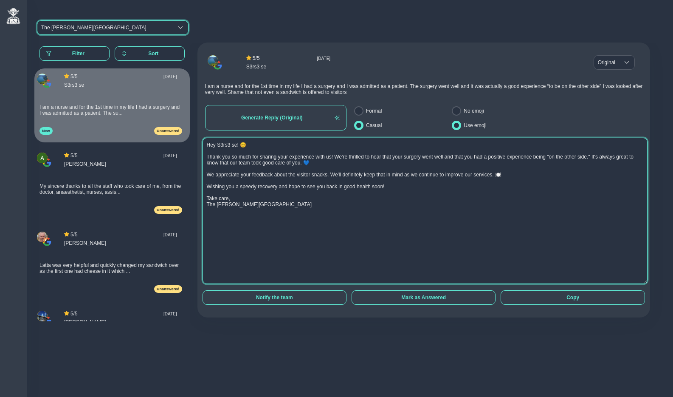
click at [306, 209] on textarea "Hey S3rs3 se! 😊 Thank you so much for sharing your experience with us! We're th…" at bounding box center [426, 211] width 446 height 146
click at [291, 208] on textarea "Hey S3rs3 se! 😊 Thank you so much for sharing your experience with us! We're th…" at bounding box center [426, 211] width 446 height 146
drag, startPoint x: 291, startPoint y: 208, endPoint x: 203, endPoint y: 148, distance: 106.4
click at [203, 148] on textarea "Hey S3rs3 se! 😊 Thank you so much for sharing your experience with us! We're th…" at bounding box center [426, 211] width 446 height 146
click at [320, 254] on textarea "Hey S3rs3 se! 😊 Thank you so much for sharing your experience with us! We're th…" at bounding box center [426, 211] width 446 height 146
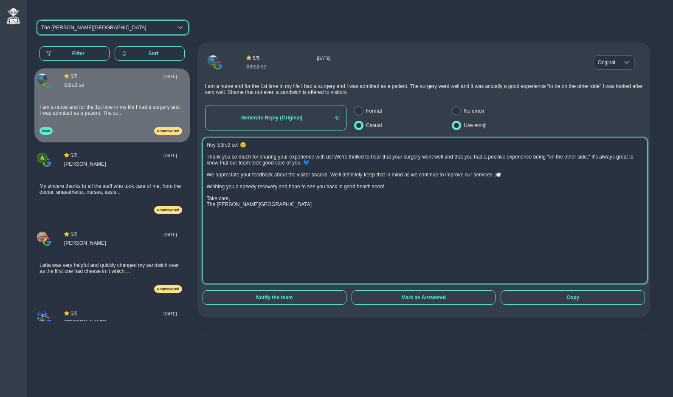
drag, startPoint x: 291, startPoint y: 207, endPoint x: 204, endPoint y: 144, distance: 107.9
click at [204, 144] on textarea "Hey S3rs3 se! 😊 Thank you so much for sharing your experience with us! We're th…" at bounding box center [426, 211] width 446 height 146
click at [270, 194] on textarea "Hey S3rs3 se! 😊 Thank you so much for sharing your experience with us! We're th…" at bounding box center [426, 211] width 446 height 146
drag, startPoint x: 295, startPoint y: 207, endPoint x: 207, endPoint y: 145, distance: 108.0
click at [207, 145] on textarea "Hey S3rs3 se! 😊 Thank you so much for sharing your experience with us! We're th…" at bounding box center [426, 211] width 446 height 146
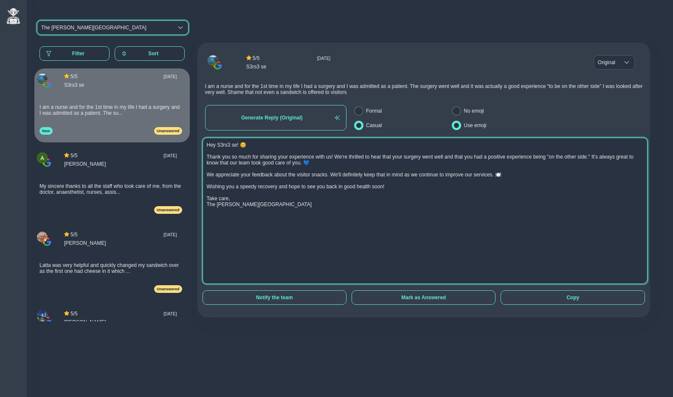
click at [333, 207] on textarea "Hey S3rs3 se! 😊 Thank you so much for sharing your experience with us! We're th…" at bounding box center [426, 211] width 446 height 146
drag, startPoint x: 294, startPoint y: 205, endPoint x: 207, endPoint y: 146, distance: 105.2
click at [207, 146] on textarea "Hey S3rs3 se! 😊 Thank you so much for sharing your experience with us! We're th…" at bounding box center [426, 211] width 446 height 146
click at [262, 190] on textarea "Hey S3rs3 se! 😊 Thank you so much for sharing your experience with us! We're th…" at bounding box center [426, 211] width 446 height 146
drag, startPoint x: 295, startPoint y: 208, endPoint x: 201, endPoint y: 145, distance: 112.9
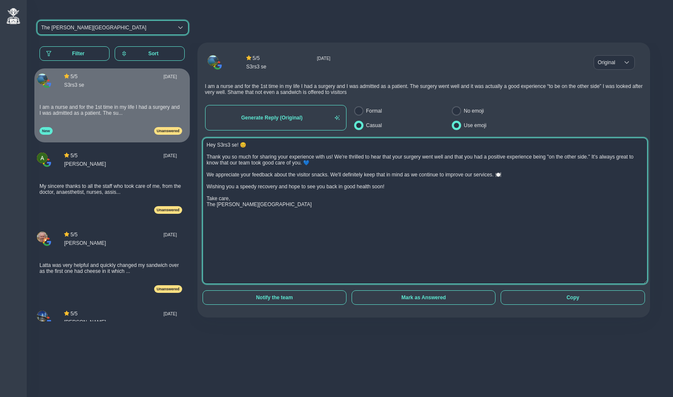
click at [201, 145] on div "Hey S3rs3 se! 😊 Thank you so much for sharing your experience with us! We're th…" at bounding box center [424, 213] width 448 height 150
click at [322, 206] on textarea "Hey S3rs3 se! 😊 Thank you so much for sharing your experience with us! We're th…" at bounding box center [426, 211] width 446 height 146
drag, startPoint x: 291, startPoint y: 210, endPoint x: 203, endPoint y: 144, distance: 110.0
click at [203, 144] on textarea "Hey S3rs3 se! 😊 Thank you so much for sharing your experience with us! We're th…" at bounding box center [426, 211] width 446 height 146
click at [244, 175] on textarea "Hey S3rs3 se! 😊 Thank you so much for sharing your experience with us! We're th…" at bounding box center [426, 211] width 446 height 146
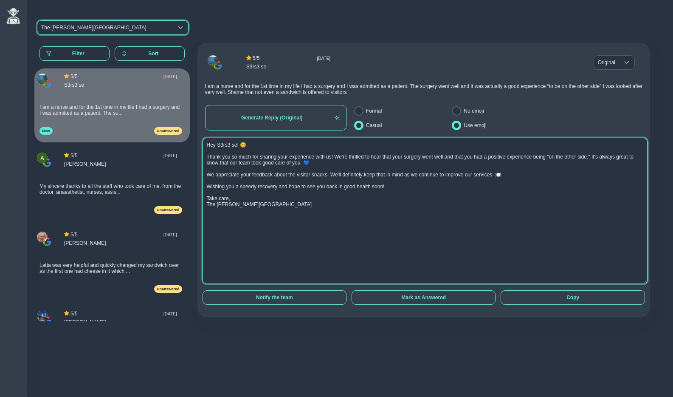
drag, startPoint x: 206, startPoint y: 145, endPoint x: 304, endPoint y: 212, distance: 118.1
click at [304, 212] on textarea "Hey S3rs3 se! 😊 Thank you so much for sharing your experience with us! We're th…" at bounding box center [426, 211] width 446 height 146
click at [309, 215] on textarea "Hey S3rs3 se! 😊 Thank you so much for sharing your experience with us! We're th…" at bounding box center [426, 211] width 446 height 146
drag, startPoint x: 295, startPoint y: 209, endPoint x: 207, endPoint y: 145, distance: 108.6
click at [207, 145] on textarea "Hey S3rs3 se! 😊 Thank you so much for sharing your experience with us! We're th…" at bounding box center [426, 211] width 446 height 146
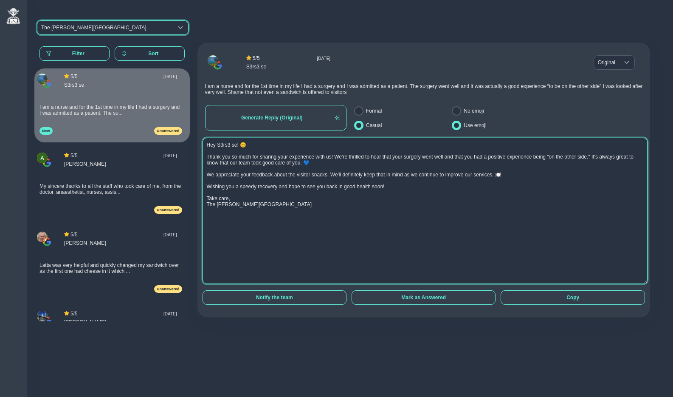
click at [227, 161] on textarea "Hey S3rs3 se! 😊 Thank you so much for sharing your experience with us! We're th…" at bounding box center [426, 211] width 446 height 146
drag, startPoint x: 206, startPoint y: 146, endPoint x: 315, endPoint y: 207, distance: 124.6
click at [315, 207] on textarea "Hey S3rs3 se! 😊 Thank you so much for sharing your experience with us! We're th…" at bounding box center [426, 211] width 446 height 146
click at [321, 214] on textarea "Hey S3rs3 se! 😊 Thank you so much for sharing your experience with us! We're th…" at bounding box center [426, 211] width 446 height 146
drag, startPoint x: 295, startPoint y: 207, endPoint x: 206, endPoint y: 147, distance: 107.6
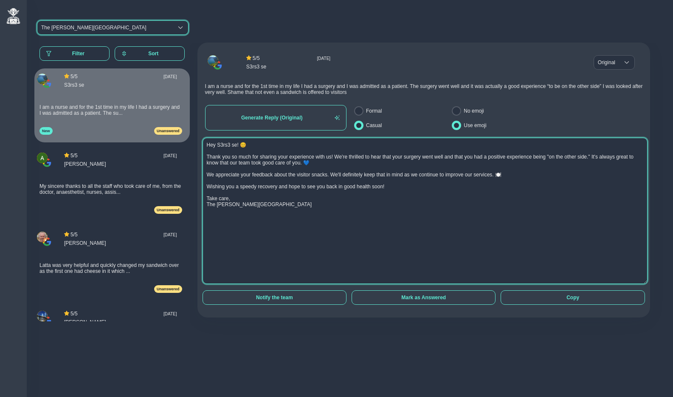
click at [206, 147] on textarea "Hey S3rs3 se! 😊 Thank you so much for sharing your experience with us! We're th…" at bounding box center [426, 211] width 446 height 146
click at [311, 223] on textarea "Hey S3rs3 se! 😊 Thank you so much for sharing your experience with us! We're th…" at bounding box center [426, 211] width 446 height 146
drag, startPoint x: 291, startPoint y: 206, endPoint x: 206, endPoint y: 144, distance: 104.9
click at [206, 144] on textarea "Hey S3rs3 se! 😊 Thank you so much for sharing your experience with us! We're th…" at bounding box center [426, 211] width 446 height 146
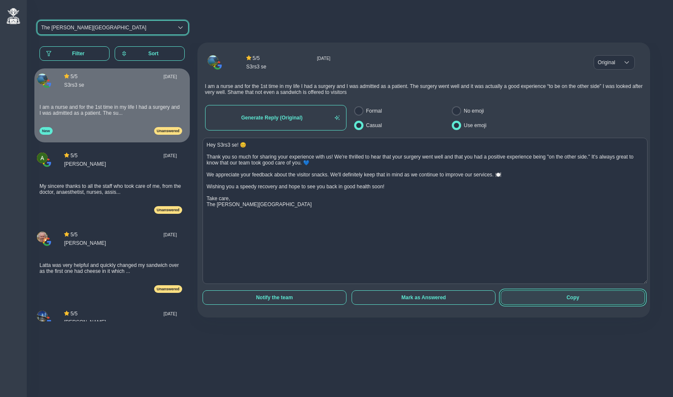
click at [577, 300] on button "Copy" at bounding box center [573, 297] width 144 height 14
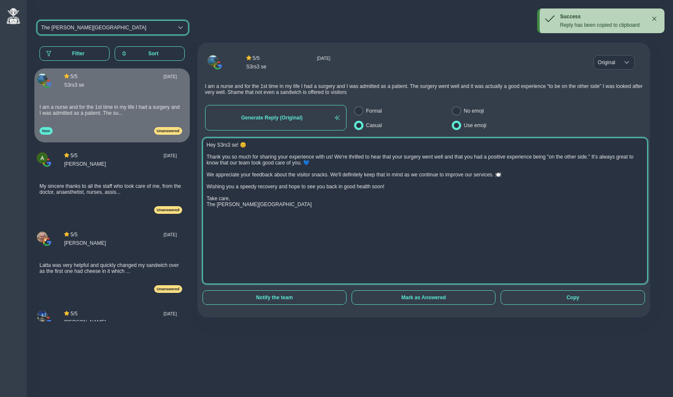
click at [374, 212] on textarea "Hey S3rs3 se! 😊 Thank you so much for sharing your experience with us! We're th…" at bounding box center [426, 211] width 446 height 146
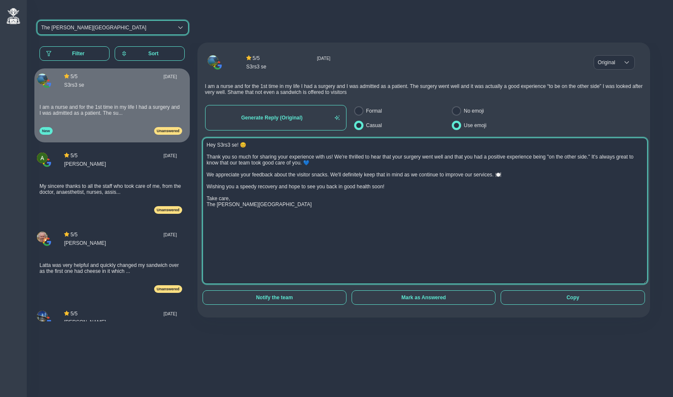
drag, startPoint x: 298, startPoint y: 213, endPoint x: 206, endPoint y: 147, distance: 113.0
click at [206, 147] on textarea "Hey S3rs3 se! 😊 Thank you so much for sharing your experience with us! We're th…" at bounding box center [426, 211] width 446 height 146
click at [289, 203] on textarea "Hey S3rs3 se! 😊 Thank you so much for sharing your experience with us! We're th…" at bounding box center [426, 211] width 446 height 146
click at [411, 211] on textarea "Hey S3rs3 se! 😊 Thank you so much for sharing your experience with us! We're th…" at bounding box center [426, 211] width 446 height 146
click at [336, 206] on textarea "Hey S3rs3 se! 😊 Thank you so much for sharing your experience with us! We're th…" at bounding box center [426, 211] width 446 height 146
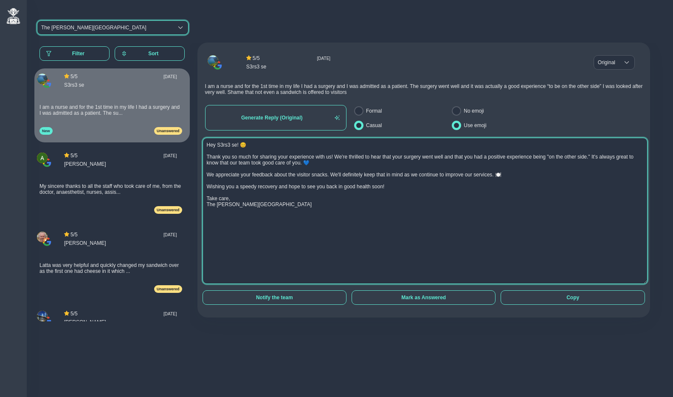
click at [361, 189] on textarea "Hey S3rs3 se! 😊 Thank you so much for sharing your experience with us! We're th…" at bounding box center [426, 211] width 446 height 146
click at [399, 188] on textarea "Hey S3rs3 se! 😊 Thank you so much for sharing your experience with us! We're th…" at bounding box center [426, 211] width 446 height 146
click at [447, 176] on textarea "Hey S3rs3 se! 😊 Thank you so much for sharing your experience with us! We're th…" at bounding box center [426, 211] width 446 height 146
click at [531, 177] on textarea "Hey S3rs3 se! 😊 Thank you so much for sharing your experience with us! We're th…" at bounding box center [426, 211] width 446 height 146
click at [504, 159] on textarea "Hey S3rs3 se! 😊 Thank you so much for sharing your experience with us! We're th…" at bounding box center [426, 211] width 446 height 146
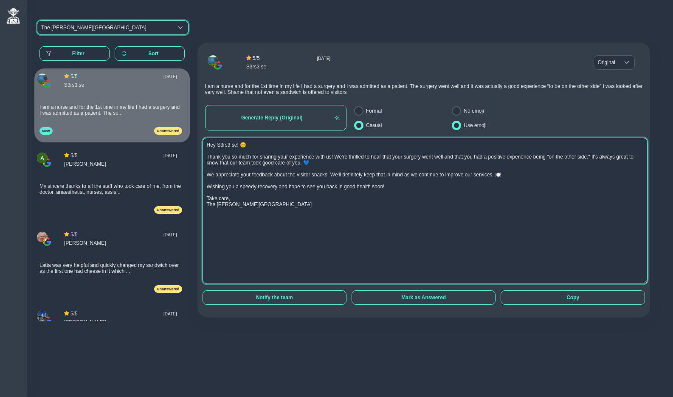
click at [413, 158] on textarea "Hey S3rs3 se! 😊 Thank you so much for sharing your experience with us! We're th…" at bounding box center [426, 211] width 446 height 146
click at [349, 164] on textarea "Hey S3rs3 se! 😊 Thank you so much for sharing your experience with us! We're th…" at bounding box center [426, 211] width 446 height 146
click at [329, 232] on textarea "Hey S3rs3 se! 😊 Thank you so much for sharing your experience with us! We're th…" at bounding box center [426, 211] width 446 height 146
drag, startPoint x: 302, startPoint y: 205, endPoint x: 207, endPoint y: 145, distance: 112.3
click at [207, 145] on textarea "Hey S3rs3 se! 😊 Thank you so much for sharing your experience with us! We're th…" at bounding box center [426, 211] width 446 height 146
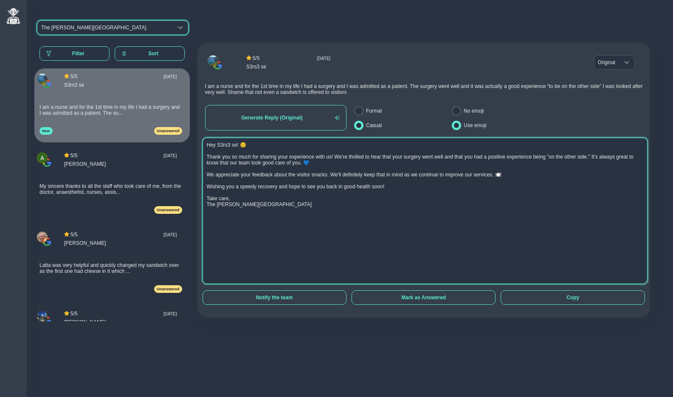
click at [308, 208] on textarea "Hey S3rs3 se! 😊 Thank you so much for sharing your experience with us! We're th…" at bounding box center [426, 211] width 446 height 146
drag, startPoint x: 205, startPoint y: 144, endPoint x: 308, endPoint y: 210, distance: 122.5
click at [308, 210] on textarea "Hey S3rs3 se! 😊 Thank you so much for sharing your experience with us! We're th…" at bounding box center [426, 211] width 446 height 146
click at [311, 212] on textarea "Hey S3rs3 se! 😊 Thank you so much for sharing your experience with us! We're th…" at bounding box center [426, 211] width 446 height 146
click at [359, 235] on textarea "Hey S3rs3 se! 😊 Thank you so much for sharing your experience with us! We're th…" at bounding box center [426, 211] width 446 height 146
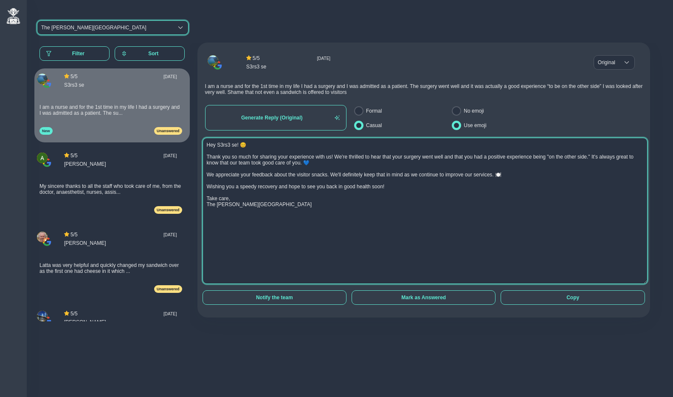
drag, startPoint x: 299, startPoint y: 211, endPoint x: 203, endPoint y: 146, distance: 116.0
click at [203, 146] on textarea "Hey S3rs3 se! 😊 Thank you so much for sharing your experience with us! We're th…" at bounding box center [426, 211] width 446 height 146
click at [272, 184] on textarea "Hey S3rs3 se! 😊 Thank you so much for sharing your experience with us! We're th…" at bounding box center [426, 211] width 446 height 146
drag, startPoint x: 288, startPoint y: 206, endPoint x: 207, endPoint y: 143, distance: 103.3
click at [207, 143] on textarea "Hey S3rs3 se! 😊 Thank you so much for sharing your experience with us! We're th…" at bounding box center [426, 211] width 446 height 146
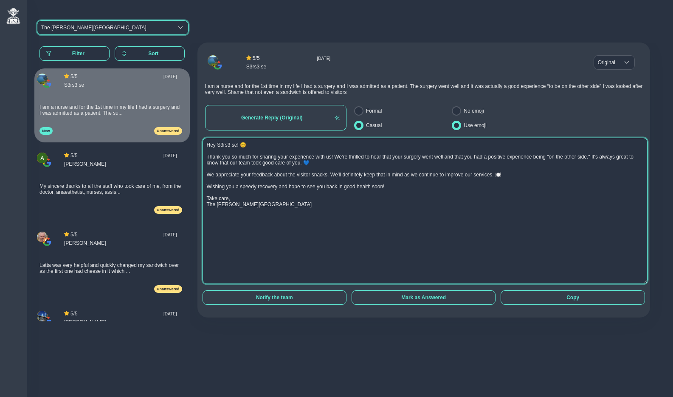
click at [311, 219] on textarea "Hey S3rs3 se! 😊 Thank you so much for sharing your experience with us! We're th…" at bounding box center [426, 211] width 446 height 146
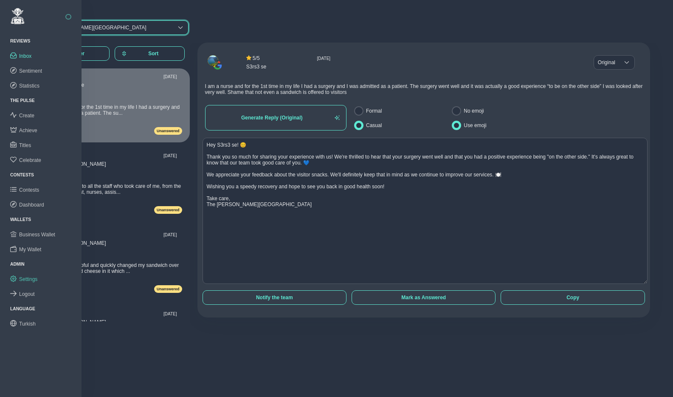
click at [32, 278] on span "Settings" at bounding box center [28, 279] width 18 height 6
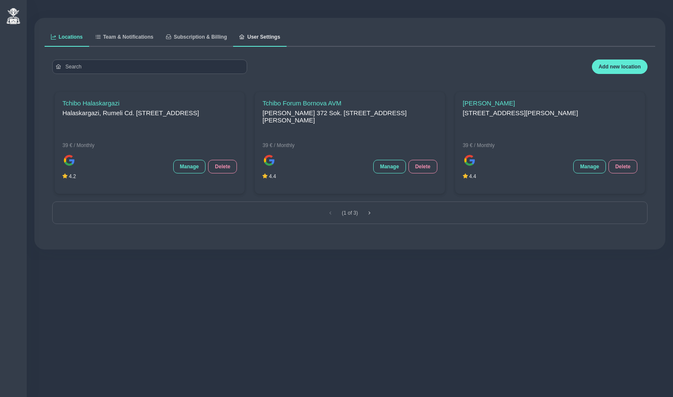
click at [259, 36] on span "User Settings" at bounding box center [263, 36] width 33 height 5
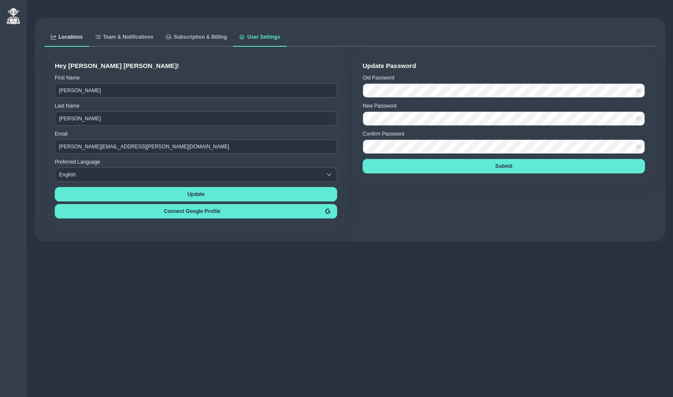
click at [73, 38] on span "Locations" at bounding box center [71, 36] width 24 height 5
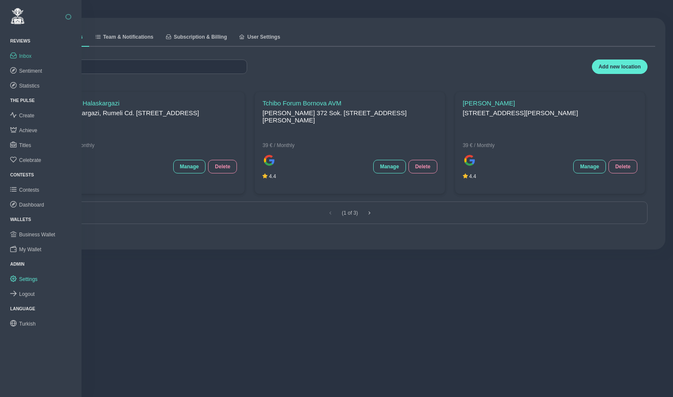
click at [26, 55] on span "Inbox" at bounding box center [25, 56] width 12 height 6
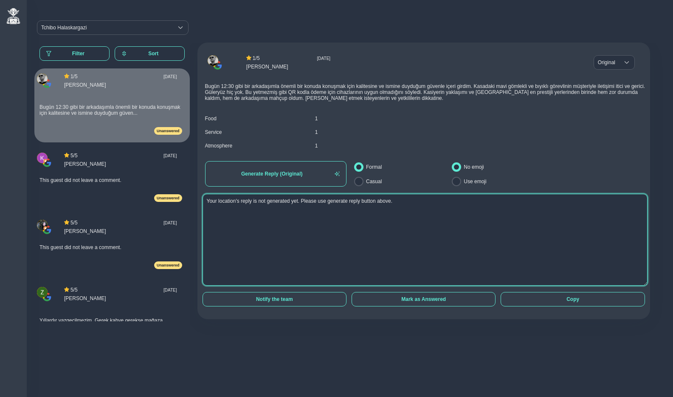
click at [272, 234] on textarea "Your location's reply is not generated yet. Please use generate reply button ab…" at bounding box center [426, 240] width 446 height 92
click at [309, 244] on textarea "Your location's reply is not generated yet. Please use generate reply button ab…" at bounding box center [426, 240] width 446 height 92
click at [322, 220] on textarea "Your location's reply is not generated yet. Please use generate reply button ab…" at bounding box center [426, 240] width 446 height 92
drag, startPoint x: 206, startPoint y: 201, endPoint x: 413, endPoint y: 201, distance: 206.1
click at [413, 201] on textarea "Your location's reply is not generated yet. Please use generate reply button ab…" at bounding box center [426, 240] width 446 height 92
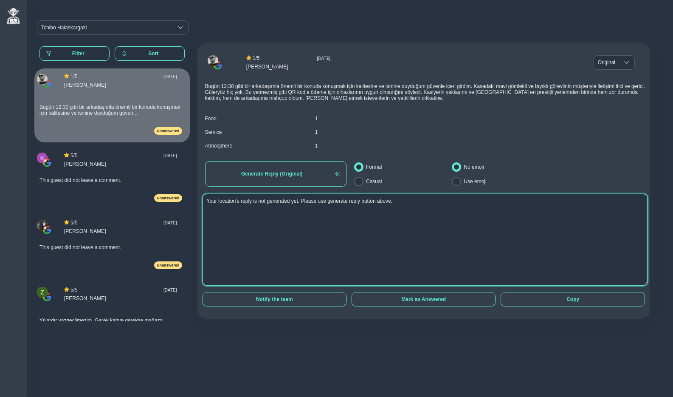
click at [413, 243] on textarea "Your location's reply is not generated yet. Please use generate reply button ab…" at bounding box center [426, 240] width 446 height 92
click at [381, 259] on textarea "Your location's reply is not generated yet. Please use generate reply button ab…" at bounding box center [426, 240] width 446 height 92
click at [368, 245] on textarea "Your location's reply is not generated yet. Please use generate reply button ab…" at bounding box center [426, 240] width 446 height 92
drag, startPoint x: 208, startPoint y: 202, endPoint x: 404, endPoint y: 200, distance: 196.7
click at [404, 200] on textarea "Your location's reply is not generated yet. Please use generate reply button ab…" at bounding box center [426, 240] width 446 height 92
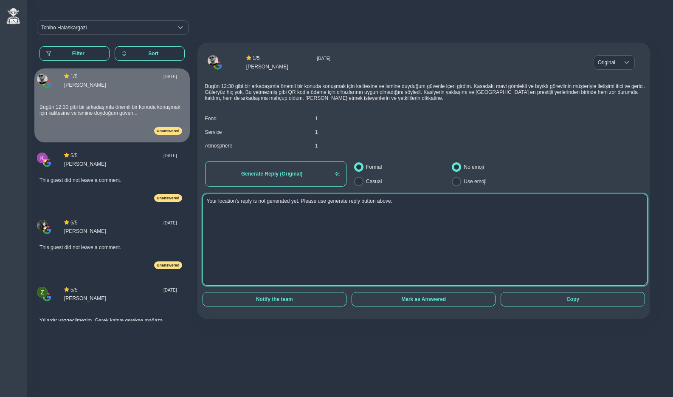
click at [411, 217] on textarea "Your location's reply is not generated yet. Please use generate reply button ab…" at bounding box center [426, 240] width 446 height 92
drag, startPoint x: 407, startPoint y: 202, endPoint x: 206, endPoint y: 203, distance: 200.1
click at [206, 203] on textarea "Your location's reply is not generated yet. Please use generate reply button ab…" at bounding box center [426, 240] width 446 height 92
click at [329, 256] on textarea "Your location's reply is not generated yet. Please use generate reply button ab…" at bounding box center [426, 240] width 446 height 92
click at [334, 229] on textarea "Your location's reply is not generated yet. Please use generate reply button ab…" at bounding box center [426, 240] width 446 height 92
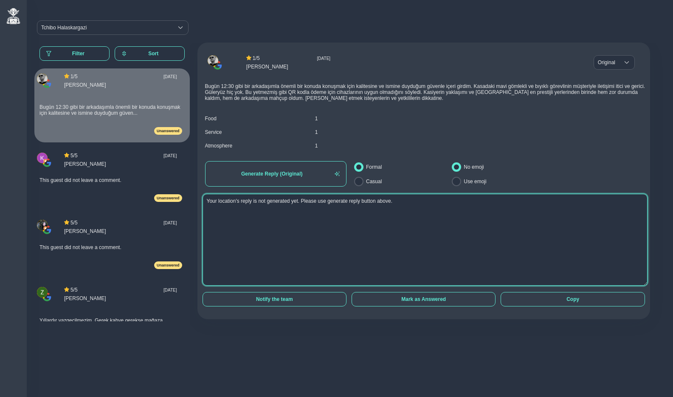
click at [426, 246] on textarea "Your location's reply is not generated yet. Please use generate reply button ab…" at bounding box center [426, 240] width 446 height 92
click at [412, 207] on textarea "Your location's reply is not generated yet. Please use generate reply button ab…" at bounding box center [426, 240] width 446 height 92
drag, startPoint x: 410, startPoint y: 204, endPoint x: 207, endPoint y: 200, distance: 203.5
click at [207, 200] on textarea "Your location's reply is not generated yet. Please use generate reply button ab…" at bounding box center [426, 240] width 446 height 92
drag, startPoint x: 221, startPoint y: 221, endPoint x: 252, endPoint y: 213, distance: 33.0
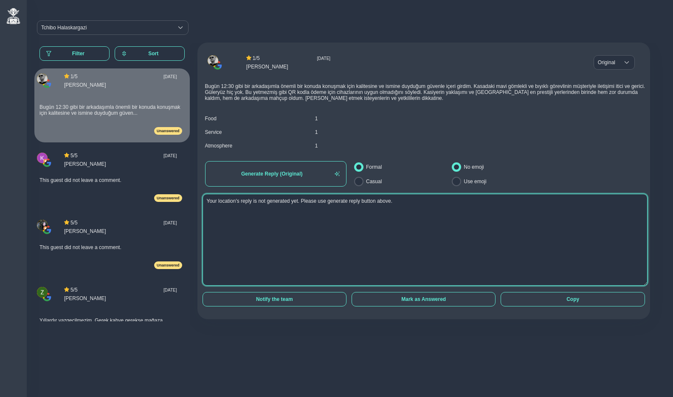
click at [221, 221] on textarea "Your location's reply is not generated yet. Please use generate reply button ab…" at bounding box center [426, 240] width 446 height 92
drag, startPoint x: 409, startPoint y: 201, endPoint x: 207, endPoint y: 201, distance: 201.8
click at [207, 201] on textarea "Your location's reply is not generated yet. Please use generate reply button ab…" at bounding box center [426, 240] width 446 height 92
click at [223, 222] on textarea "Your location's reply is not generated yet. Please use generate reply button ab…" at bounding box center [426, 240] width 446 height 92
drag, startPoint x: 205, startPoint y: 201, endPoint x: 414, endPoint y: 199, distance: 209.0
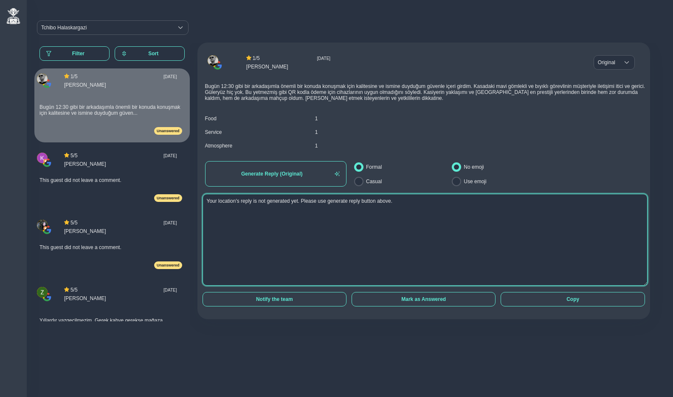
click at [414, 199] on textarea "Your location's reply is not generated yet. Please use generate reply button ab…" at bounding box center [426, 240] width 446 height 92
click at [409, 217] on textarea "Your location's reply is not generated yet. Please use generate reply button ab…" at bounding box center [426, 240] width 446 height 92
drag, startPoint x: 406, startPoint y: 201, endPoint x: 206, endPoint y: 201, distance: 199.3
click at [206, 201] on textarea "Your location's reply is not generated yet. Please use generate reply button ab…" at bounding box center [426, 240] width 446 height 92
click at [301, 235] on textarea "Your location's reply is not generated yet. Please use generate reply button ab…" at bounding box center [426, 240] width 446 height 92
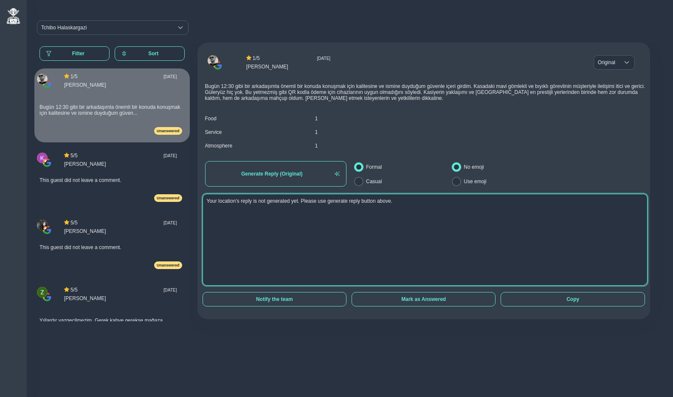
drag, startPoint x: 206, startPoint y: 202, endPoint x: 407, endPoint y: 199, distance: 200.6
click at [407, 199] on textarea "Your location's reply is not generated yet. Please use generate reply button ab…" at bounding box center [426, 240] width 446 height 92
click at [409, 198] on textarea "Your location's reply is not generated yet. Please use generate reply button ab…" at bounding box center [426, 240] width 446 height 92
drag, startPoint x: 407, startPoint y: 201, endPoint x: 204, endPoint y: 201, distance: 203.1
click at [204, 201] on textarea "Your location's reply is not generated yet. Please use generate reply button ab…" at bounding box center [426, 240] width 446 height 92
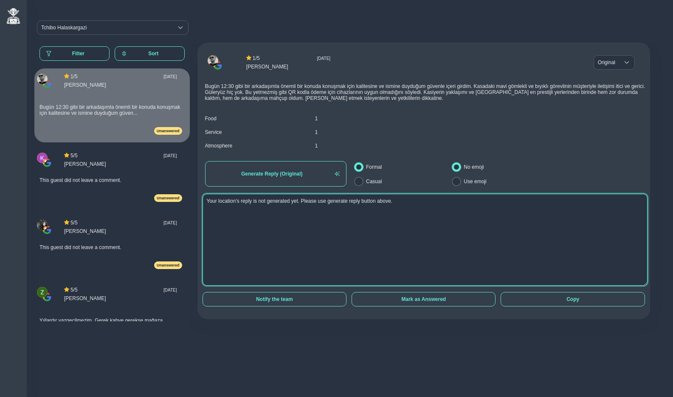
click at [262, 238] on textarea "Your location's reply is not generated yet. Please use generate reply button ab…" at bounding box center [426, 240] width 446 height 92
click at [400, 245] on textarea "Your location's reply is not generated yet. Please use generate reply button ab…" at bounding box center [426, 240] width 446 height 92
click at [379, 238] on textarea "Your location's reply is not generated yet. Please use generate reply button ab…" at bounding box center [426, 240] width 446 height 92
click at [380, 226] on textarea "Your location's reply is not generated yet. Please use generate reply button ab…" at bounding box center [426, 240] width 446 height 92
drag, startPoint x: 408, startPoint y: 204, endPoint x: 206, endPoint y: 199, distance: 202.3
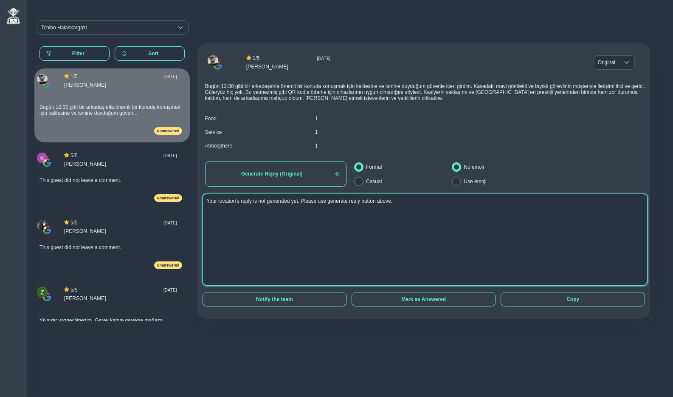
click at [206, 199] on textarea "Your location's reply is not generated yet. Please use generate reply button ab…" at bounding box center [426, 240] width 446 height 92
click at [251, 229] on textarea "Your location's reply is not generated yet. Please use generate reply button ab…" at bounding box center [426, 240] width 446 height 92
drag, startPoint x: 406, startPoint y: 202, endPoint x: 204, endPoint y: 201, distance: 202.2
click at [204, 201] on textarea "Your location's reply is not generated yet. Please use generate reply button ab…" at bounding box center [426, 240] width 446 height 92
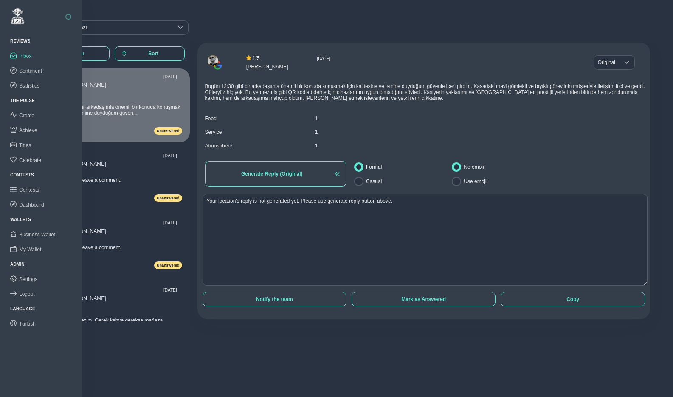
click at [69, 17] on button "button" at bounding box center [68, 17] width 6 height 6
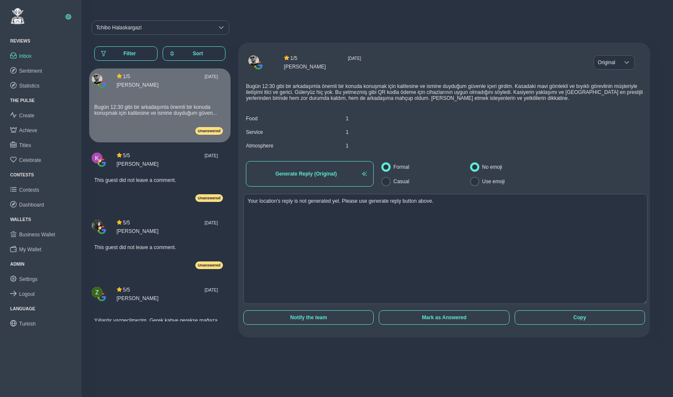
drag, startPoint x: 638, startPoint y: 284, endPoint x: 644, endPoint y: 302, distance: 19.1
click at [644, 302] on div "1 / 5 Fri Sep 19 2025 Erkan Şenel Original Original Original Bugün 12:30 gibi b…" at bounding box center [444, 189] width 412 height 295
click at [37, 67] on link "Sentiment" at bounding box center [41, 70] width 82 height 15
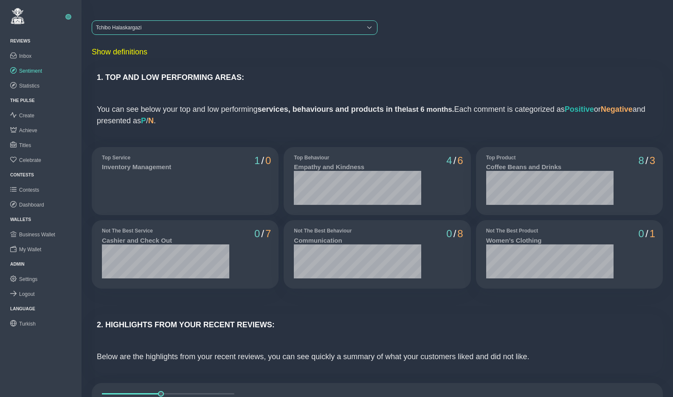
click at [148, 25] on div "Tchibo Halaskargazi" at bounding box center [227, 28] width 270 height 14
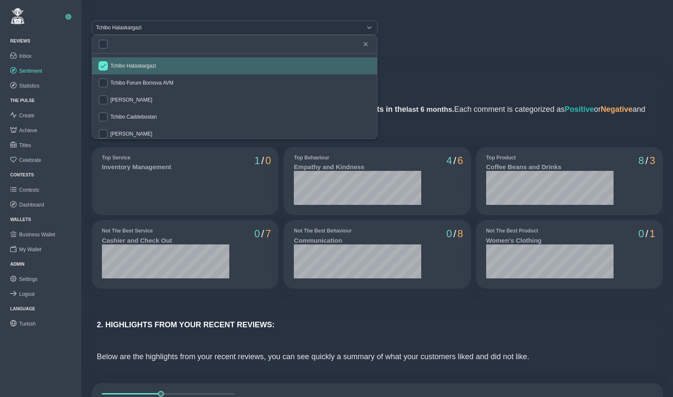
click at [142, 65] on span "Tchibo Halaskargazi" at bounding box center [132, 66] width 45 height 6
checkbox input "false"
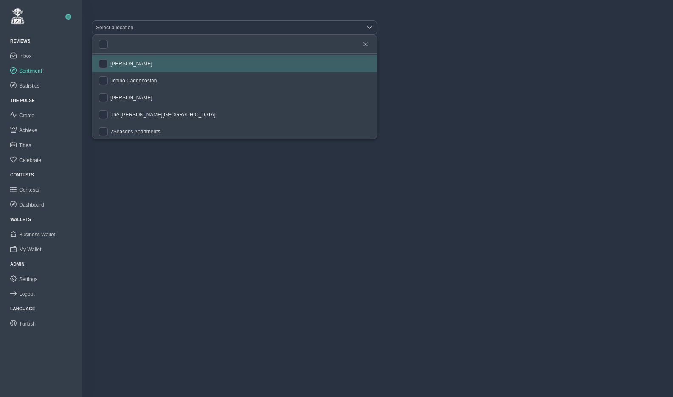
scroll to position [37, 0]
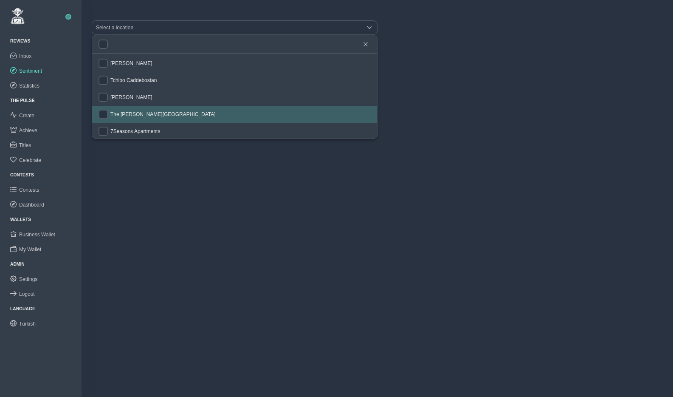
click at [141, 109] on li "The Clementine Churchill Hospital" at bounding box center [234, 114] width 285 height 17
checkbox input "true"
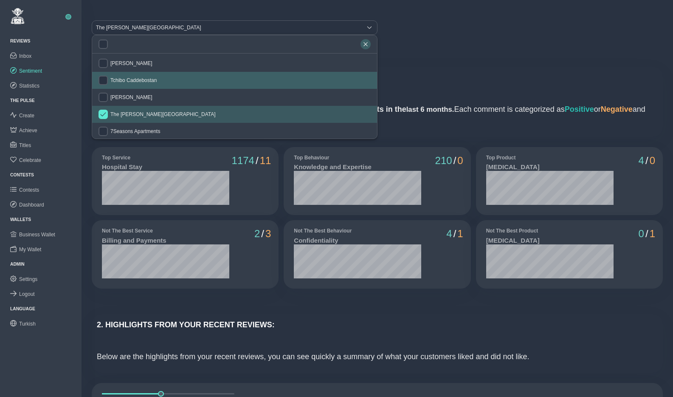
click at [367, 44] on icon "button" at bounding box center [365, 44] width 5 height 5
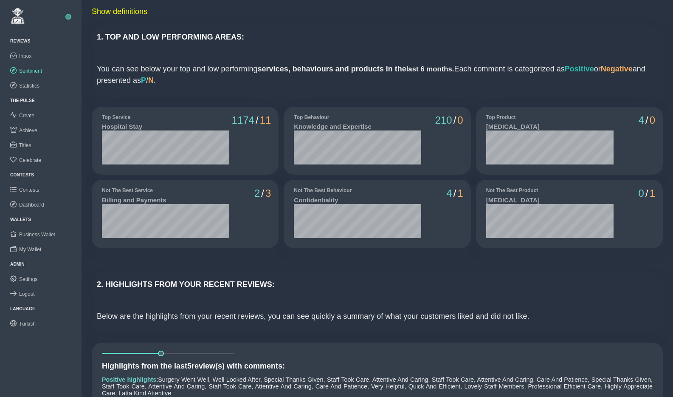
scroll to position [0, 0]
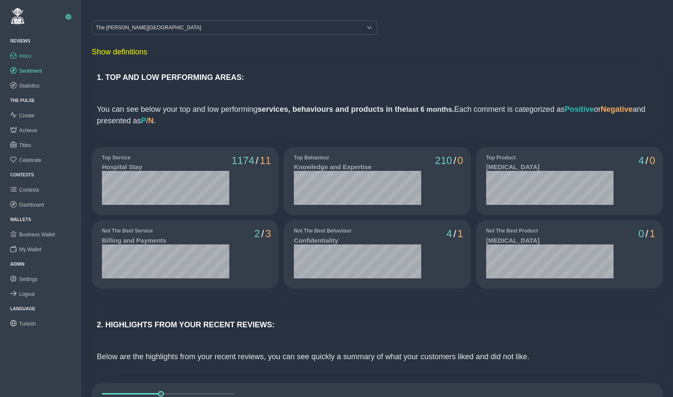
click at [28, 56] on span "Inbox" at bounding box center [25, 56] width 12 height 6
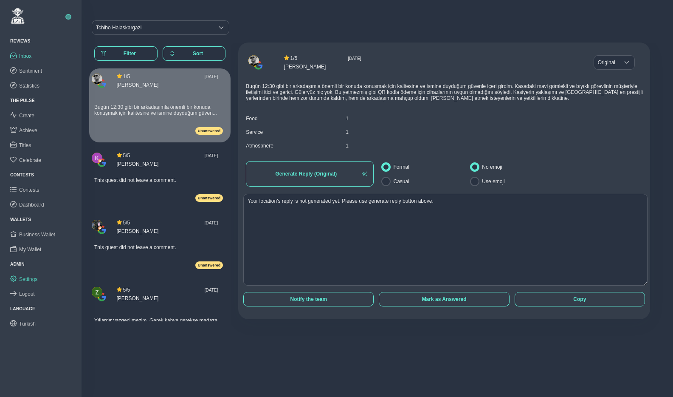
click at [28, 278] on span "Settings" at bounding box center [28, 279] width 18 height 6
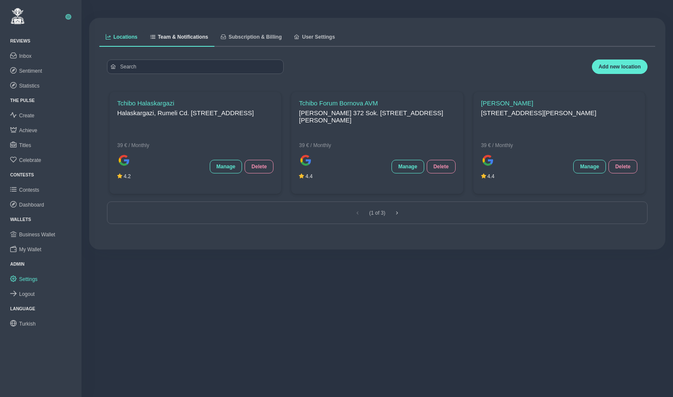
click at [182, 37] on span "Team & Notifications" at bounding box center [183, 36] width 50 height 5
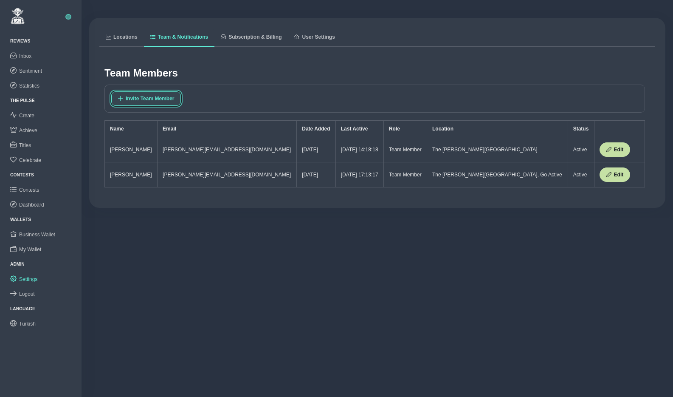
click at [161, 100] on span "Invite Team Member" at bounding box center [150, 99] width 48 height 6
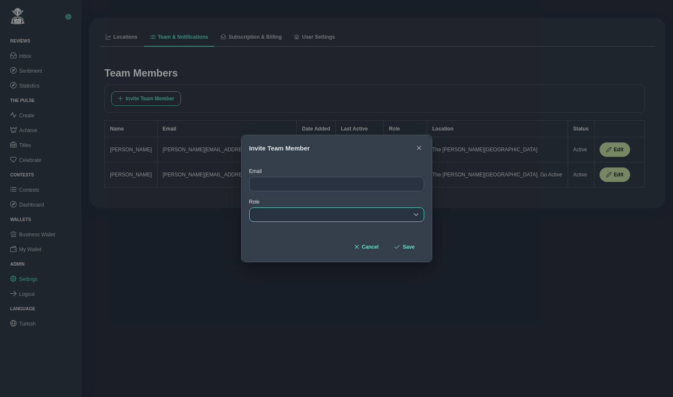
click at [284, 215] on div "empty" at bounding box center [336, 214] width 175 height 14
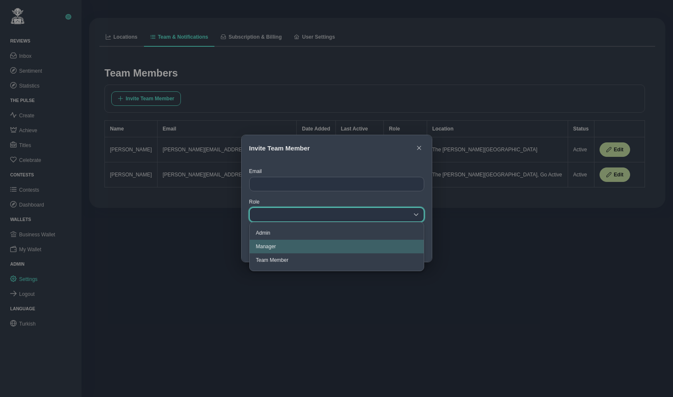
click at [270, 246] on span "Manager" at bounding box center [266, 246] width 20 height 6
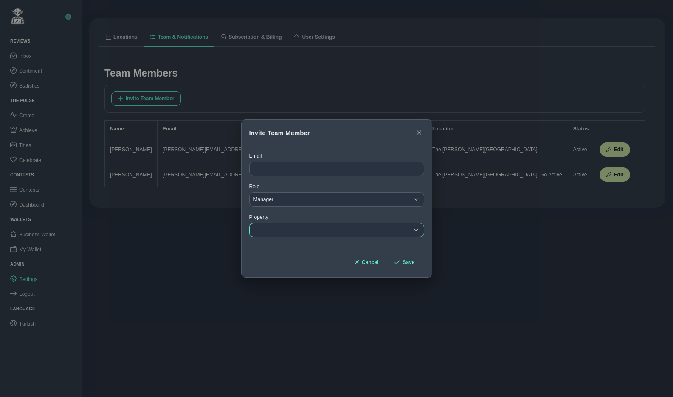
click at [278, 230] on div "empty" at bounding box center [329, 230] width 159 height 14
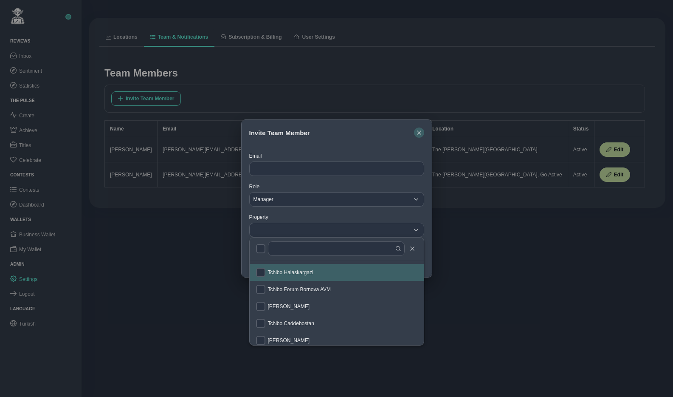
click at [420, 133] on icon "button" at bounding box center [419, 132] width 4 height 4
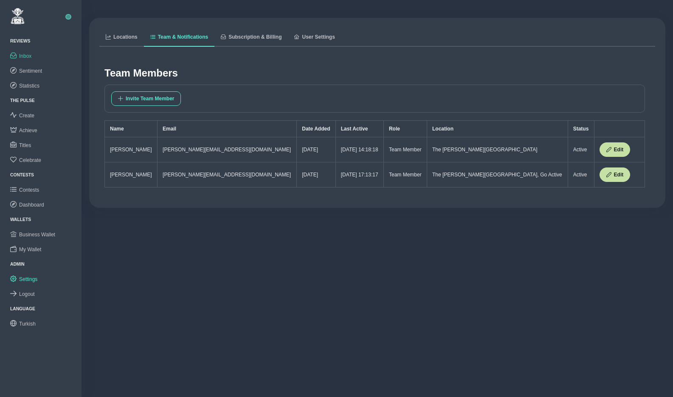
click at [33, 55] on link "Inbox" at bounding box center [41, 55] width 82 height 15
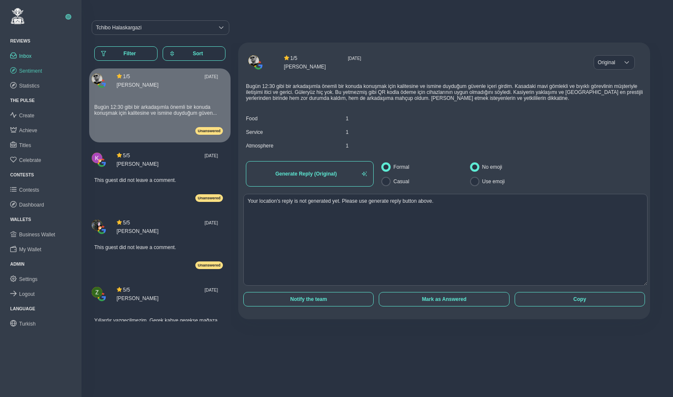
click at [32, 71] on span "Sentiment" at bounding box center [30, 71] width 23 height 6
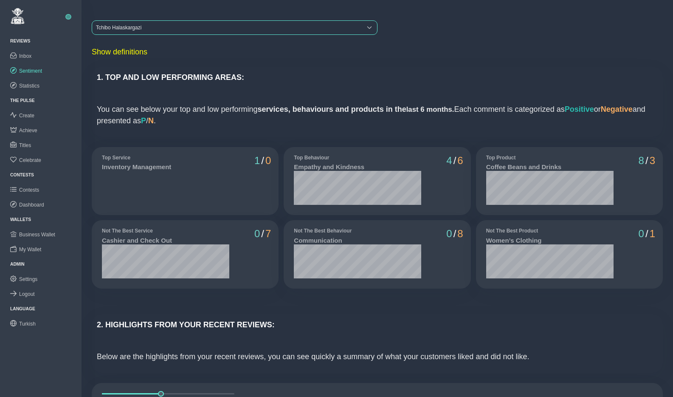
click at [169, 28] on div "Tchibo Halaskargazi" at bounding box center [227, 28] width 270 height 14
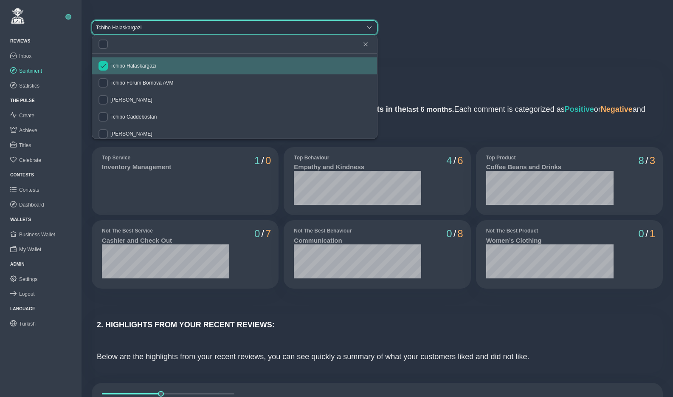
click at [105, 64] on input "checkbox" at bounding box center [103, 65] width 9 height 9
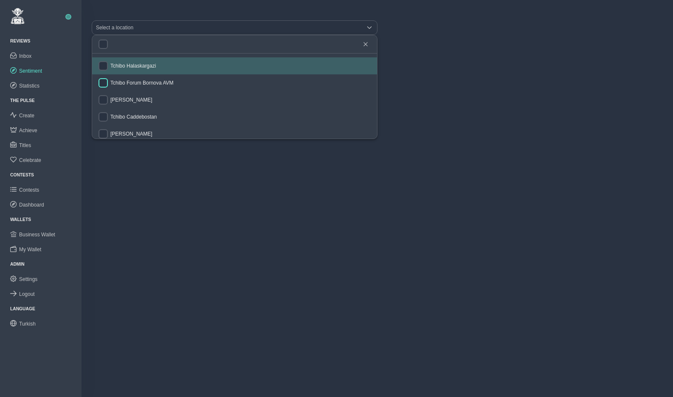
checkbox input "false"
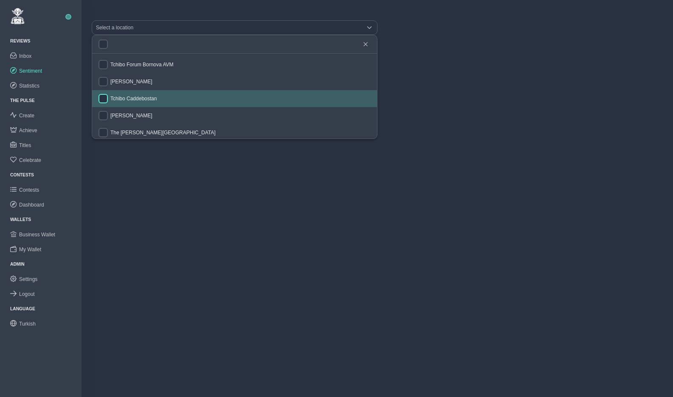
scroll to position [28, 0]
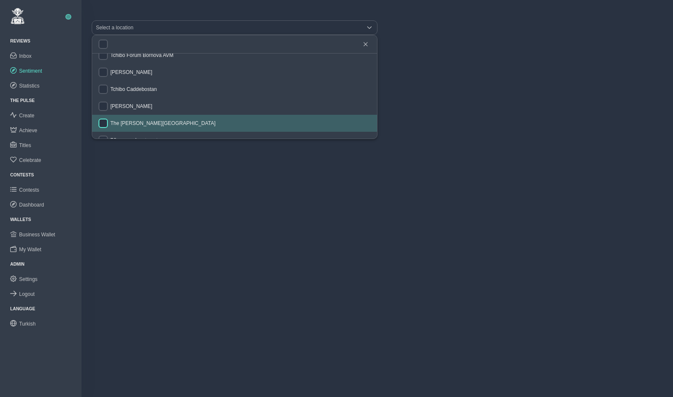
click at [102, 123] on input "checkbox" at bounding box center [103, 123] width 9 height 9
checkbox input "true"
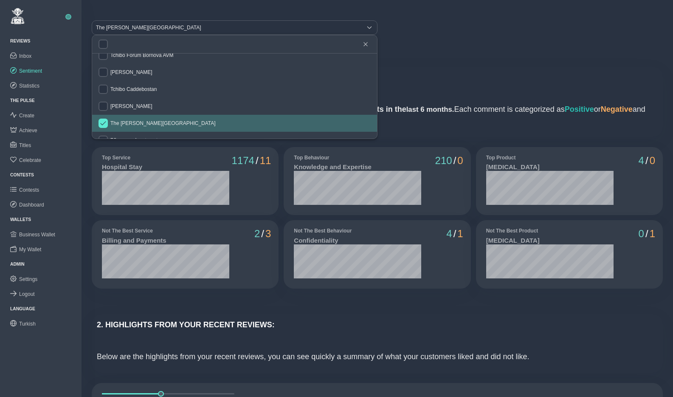
click at [471, 88] on div "1. TOP AND LOW PERFORMING AREAS: You can see below your top and low performing …" at bounding box center [377, 102] width 571 height 70
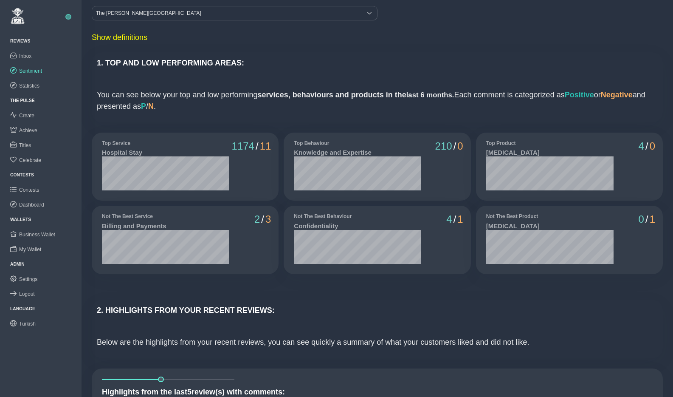
scroll to position [14, 0]
click at [29, 294] on span "Logout" at bounding box center [27, 294] width 16 height 6
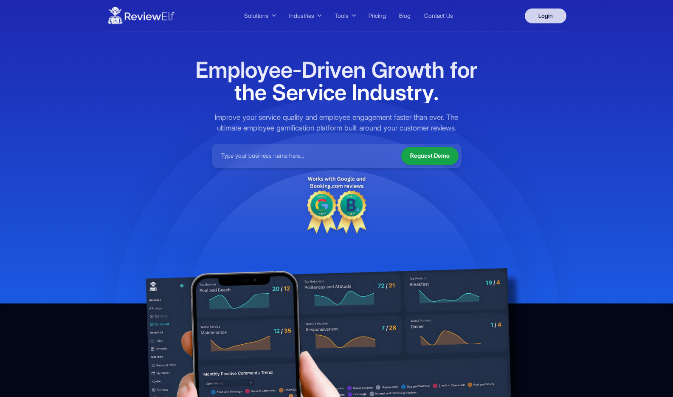
click at [548, 13] on link "Login" at bounding box center [546, 15] width 42 height 15
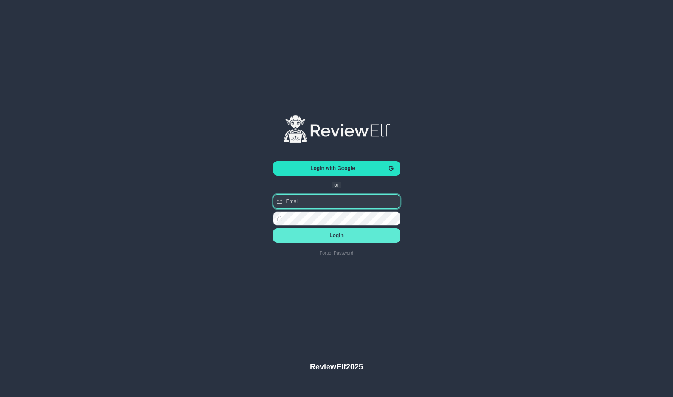
type input "[PERSON_NAME][EMAIL_ADDRESS][PERSON_NAME][DOMAIN_NAME]"
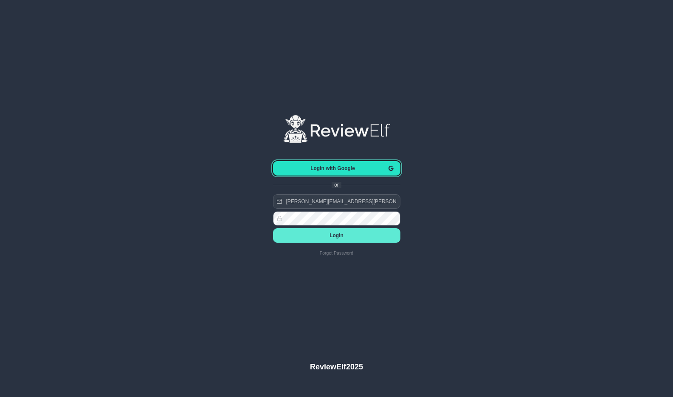
click at [341, 172] on button "Login with Google" at bounding box center [336, 168] width 127 height 14
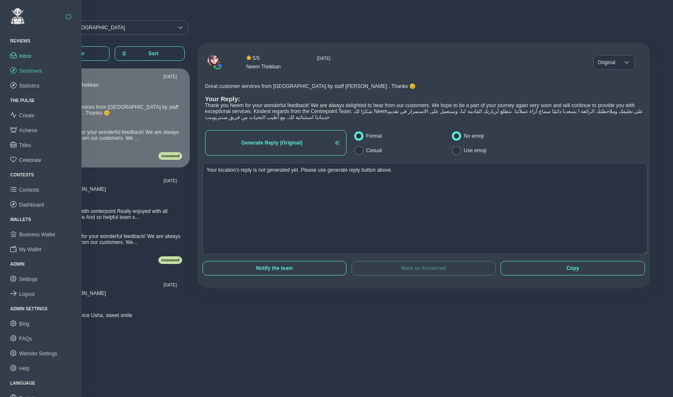
click at [26, 71] on span "Sentiment" at bounding box center [30, 71] width 23 height 6
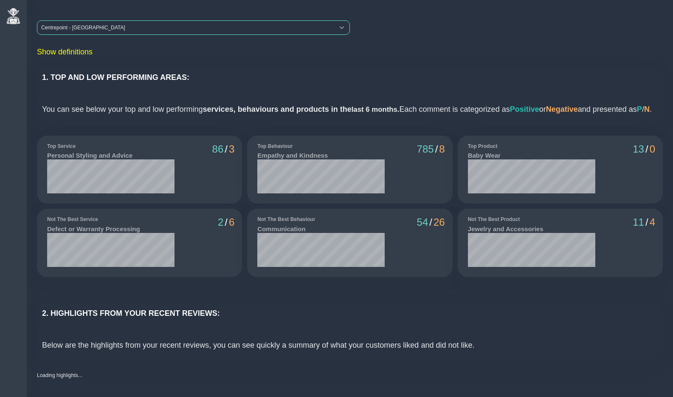
click at [85, 30] on div "Centrepoint - Mall of the Emirates" at bounding box center [185, 28] width 297 height 14
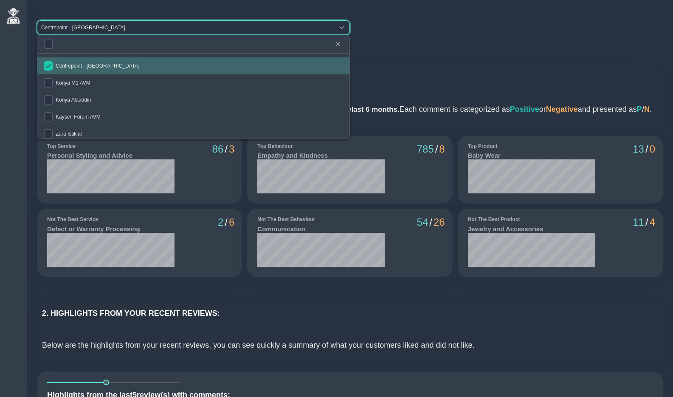
click at [48, 66] on input "checkbox" at bounding box center [48, 65] width 9 height 9
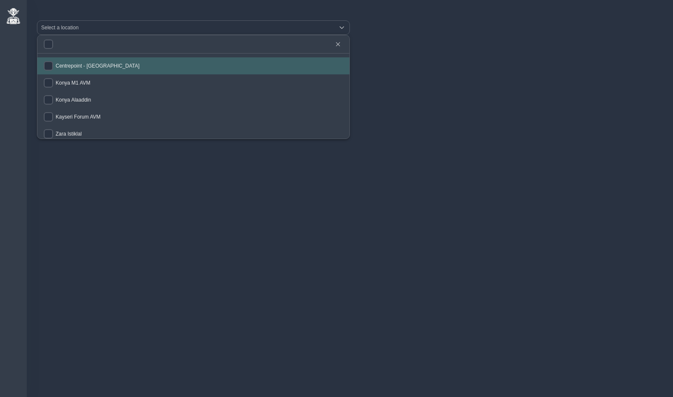
checkbox input "false"
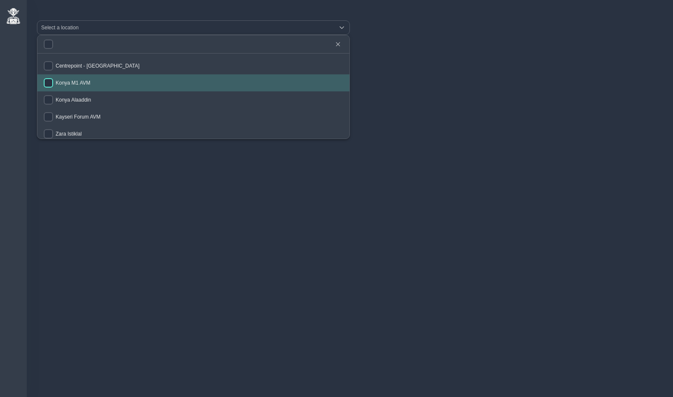
click at [51, 83] on input "checkbox" at bounding box center [48, 82] width 9 height 9
checkbox input "true"
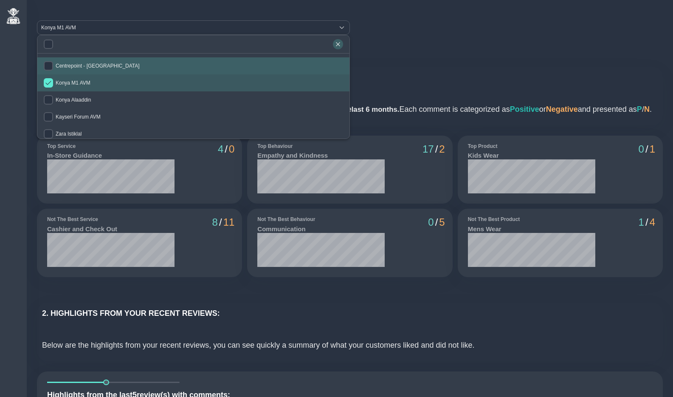
click at [338, 44] on icon "button" at bounding box center [338, 44] width 4 height 4
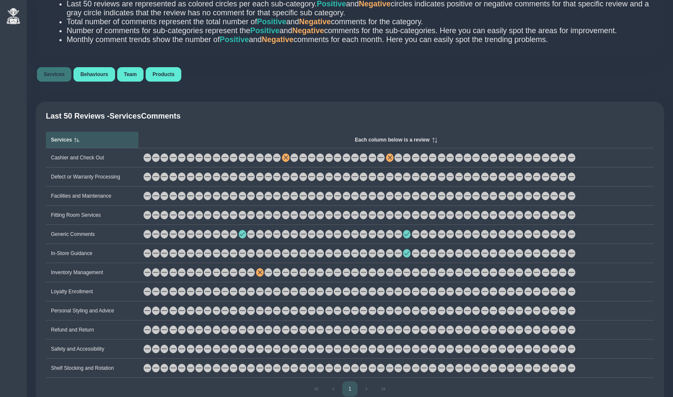
scroll to position [517, 0]
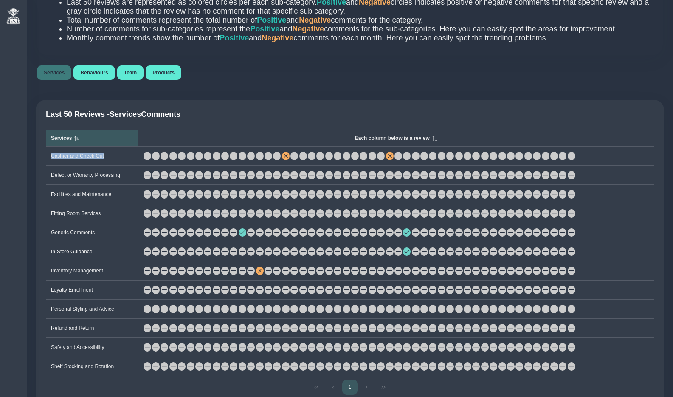
drag, startPoint x: 51, startPoint y: 171, endPoint x: 105, endPoint y: 173, distance: 54.0
click at [105, 166] on td "Cashier and Check Out" at bounding box center [92, 156] width 93 height 19
drag, startPoint x: 52, startPoint y: 189, endPoint x: 95, endPoint y: 190, distance: 42.9
click at [96, 185] on td "Defect or Warranty Processing" at bounding box center [92, 175] width 93 height 19
drag, startPoint x: 51, startPoint y: 209, endPoint x: 115, endPoint y: 208, distance: 64.2
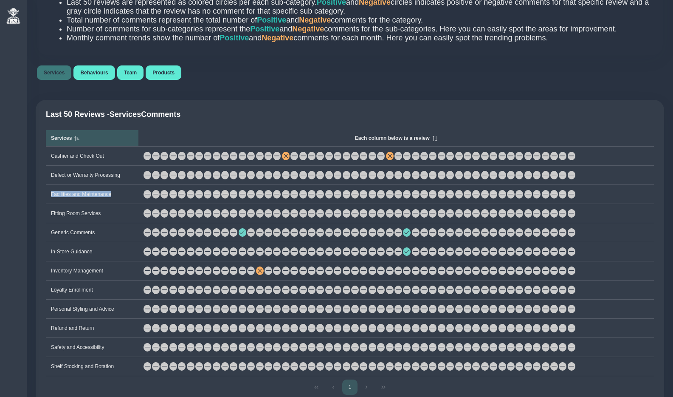
click at [115, 204] on td "Facilities and Maintenance" at bounding box center [92, 194] width 93 height 19
drag, startPoint x: 51, startPoint y: 228, endPoint x: 104, endPoint y: 226, distance: 52.3
click at [104, 223] on td "Fitting Room Services" at bounding box center [92, 213] width 93 height 19
drag, startPoint x: 51, startPoint y: 247, endPoint x: 61, endPoint y: 248, distance: 10.2
click at [61, 242] on td "Generic Comments" at bounding box center [92, 232] width 93 height 19
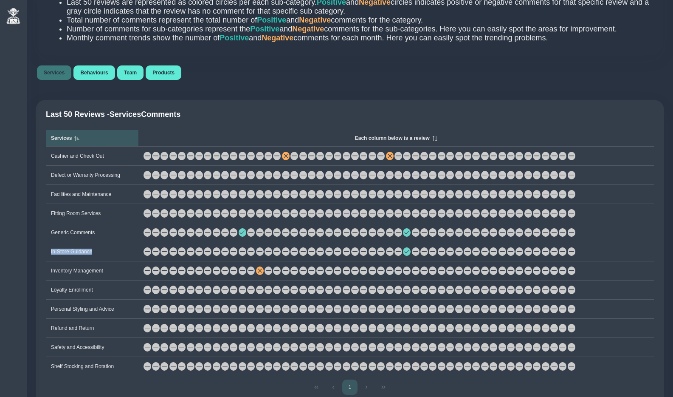
drag, startPoint x: 51, startPoint y: 266, endPoint x: 98, endPoint y: 264, distance: 47.2
click at [98, 261] on td "In-Store Guidance" at bounding box center [92, 251] width 93 height 19
drag, startPoint x: 51, startPoint y: 286, endPoint x: 103, endPoint y: 288, distance: 52.3
click at [103, 280] on td "Inventory Management" at bounding box center [92, 270] width 93 height 19
drag, startPoint x: 51, startPoint y: 304, endPoint x: 100, endPoint y: 306, distance: 49.3
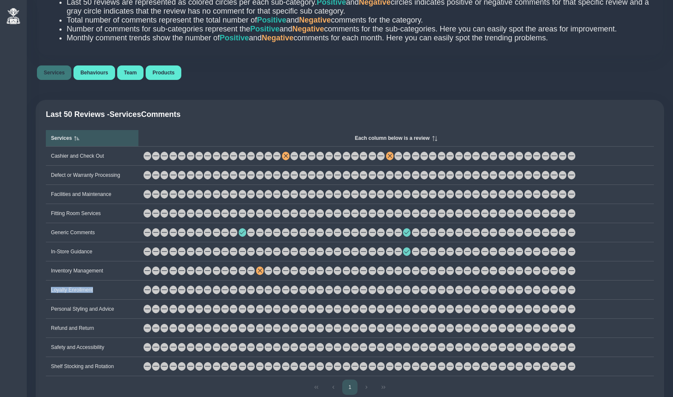
click at [100, 300] on td "Loyalty Enrollment" at bounding box center [92, 289] width 93 height 19
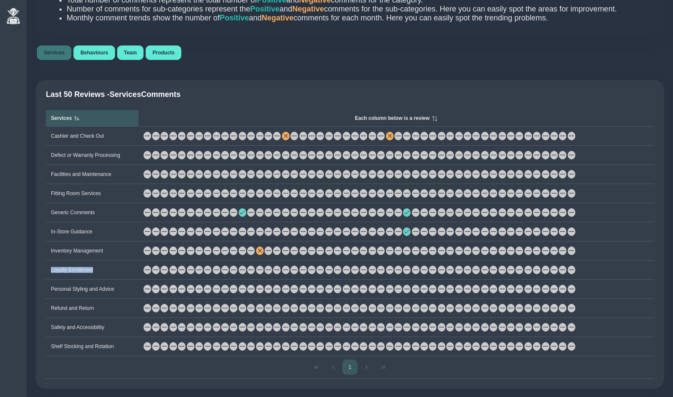
scroll to position [544, 0]
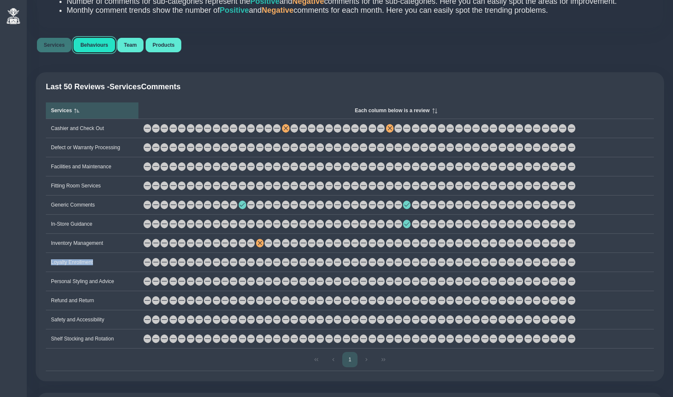
click at [99, 52] on button "Behaviours" at bounding box center [94, 45] width 41 height 14
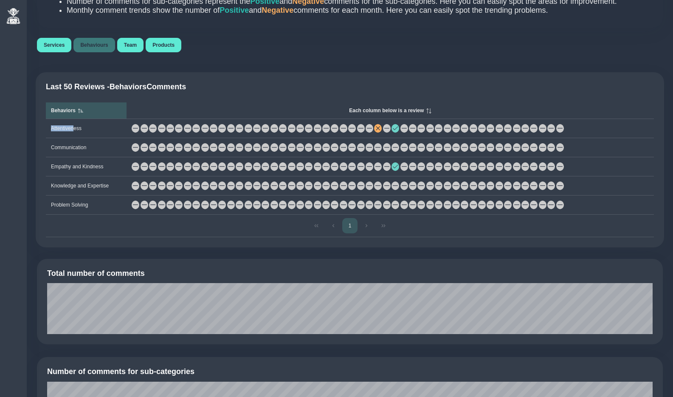
drag, startPoint x: 52, startPoint y: 144, endPoint x: 75, endPoint y: 145, distance: 23.0
click at [76, 138] on td "Attentiveness" at bounding box center [86, 128] width 81 height 19
drag, startPoint x: 52, startPoint y: 162, endPoint x: 85, endPoint y: 161, distance: 33.6
click at [88, 157] on td "Communication" at bounding box center [86, 147] width 81 height 19
drag, startPoint x: 51, startPoint y: 181, endPoint x: 106, endPoint y: 180, distance: 55.2
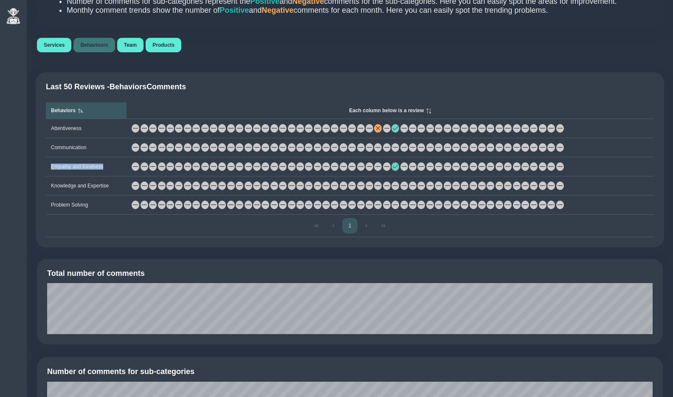
click at [106, 176] on td "Empathy and Kindness" at bounding box center [86, 166] width 81 height 19
drag, startPoint x: 51, startPoint y: 201, endPoint x: 111, endPoint y: 201, distance: 59.9
click at [111, 195] on td "Knowledge and Expertise" at bounding box center [86, 185] width 81 height 19
drag, startPoint x: 51, startPoint y: 219, endPoint x: 93, endPoint y: 218, distance: 42.1
click at [93, 215] on td "Problem Solving" at bounding box center [86, 204] width 81 height 19
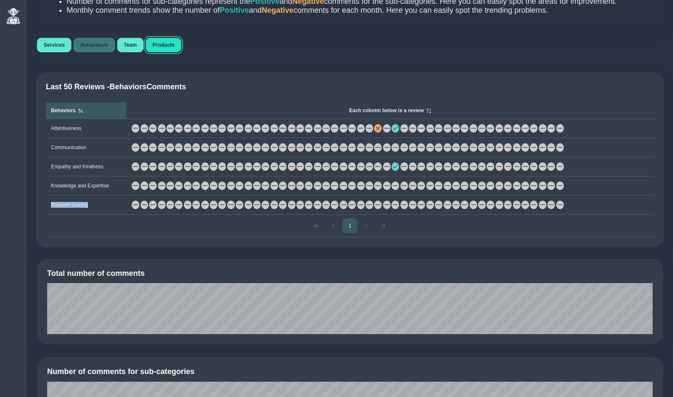
click at [169, 48] on span "Products" at bounding box center [164, 45] width 22 height 6
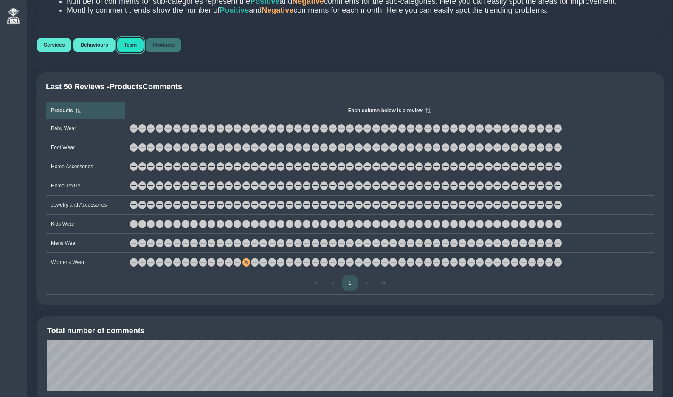
click at [133, 48] on span "Team" at bounding box center [130, 45] width 13 height 6
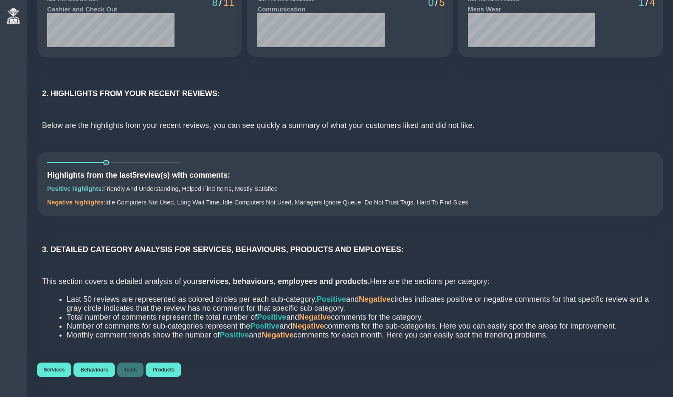
scroll to position [221, 0]
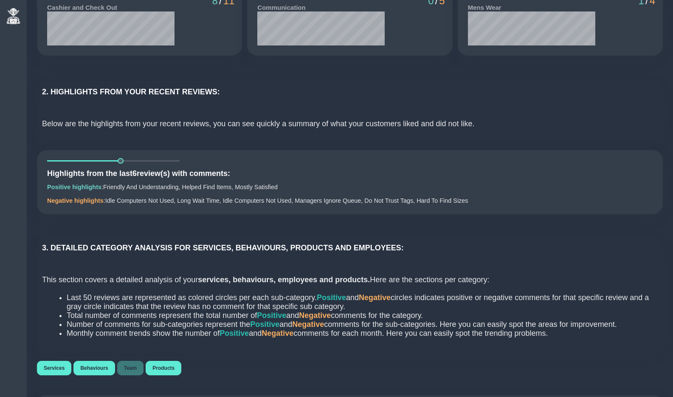
drag, startPoint x: 106, startPoint y: 173, endPoint x: 124, endPoint y: 170, distance: 17.7
click at [124, 170] on div "Highlights from the last 6 review(s) with comments: Positive highlights : Frien…" at bounding box center [350, 182] width 626 height 64
drag, startPoint x: 109, startPoint y: 214, endPoint x: 174, endPoint y: 211, distance: 65.1
click at [174, 211] on div "Highlights from the last 6 review(s) with comments: Positive highlights : Frien…" at bounding box center [350, 182] width 626 height 64
click at [123, 214] on div "Highlights from the last 6 review(s) with comments: Positive highlights : Frien…" at bounding box center [350, 182] width 626 height 64
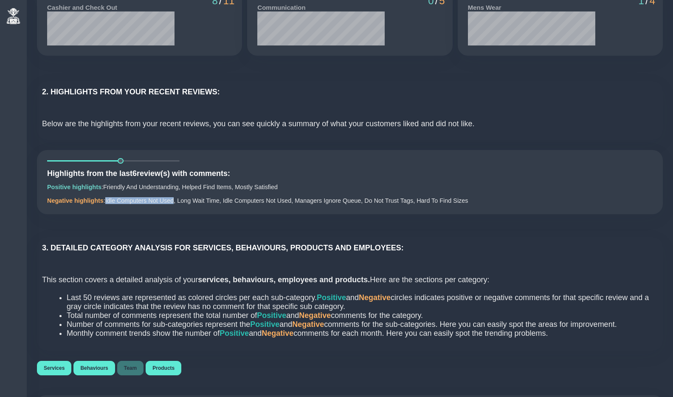
drag, startPoint x: 107, startPoint y: 214, endPoint x: 178, endPoint y: 212, distance: 71.0
click at [178, 212] on div "Highlights from the last 6 review(s) with comments: Positive highlights : Frien…" at bounding box center [350, 182] width 626 height 64
drag, startPoint x: 121, startPoint y: 173, endPoint x: 167, endPoint y: 172, distance: 46.3
click at [167, 164] on span at bounding box center [165, 161] width 6 height 6
click at [153, 214] on div "Highlights from the last 9 review(s) with comments: Positive highlights : Frien…" at bounding box center [350, 182] width 626 height 64
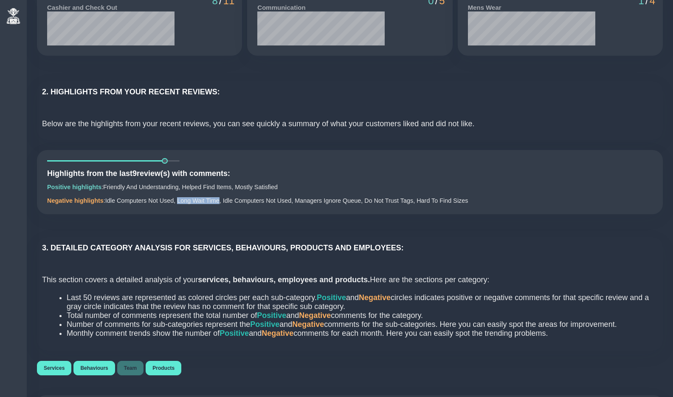
drag, startPoint x: 183, startPoint y: 214, endPoint x: 226, endPoint y: 214, distance: 43.3
click at [226, 214] on div "Highlights from the last 9 review(s) with comments: Positive highlights : Frien…" at bounding box center [350, 182] width 626 height 64
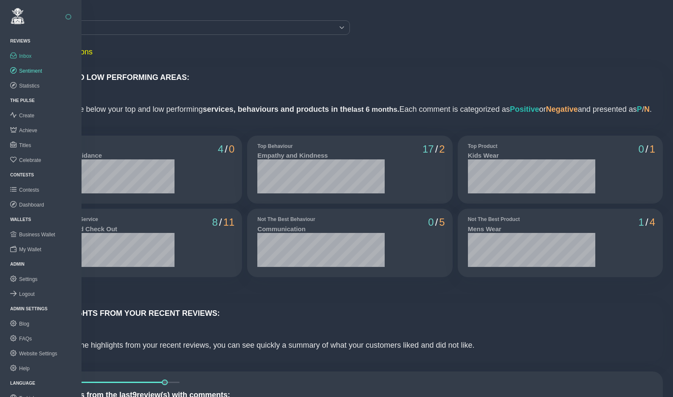
click at [27, 57] on span "Inbox" at bounding box center [25, 56] width 12 height 6
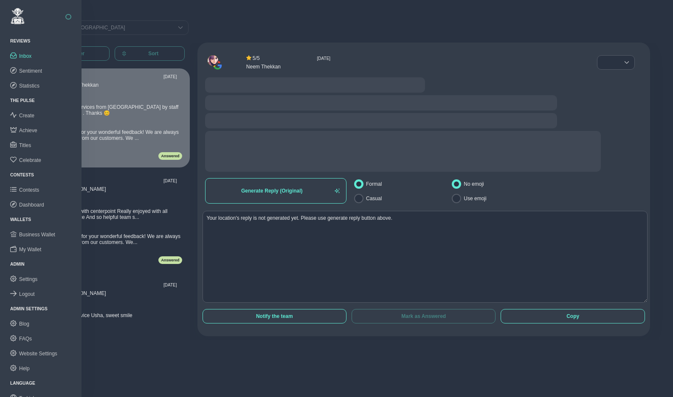
radio input "false"
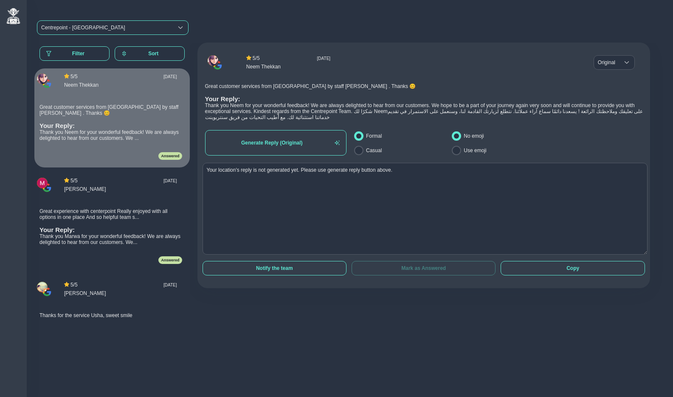
click at [105, 27] on div "Centrepoint - [GEOGRAPHIC_DATA]" at bounding box center [83, 28] width 84 height 6
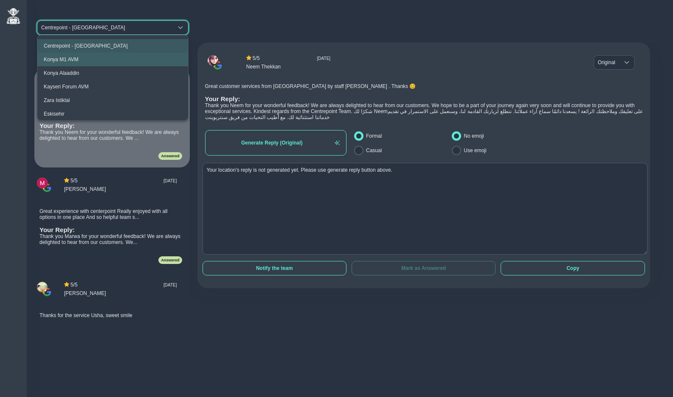
click at [78, 60] on div "Konya M1 AVM" at bounding box center [61, 60] width 35 height 6
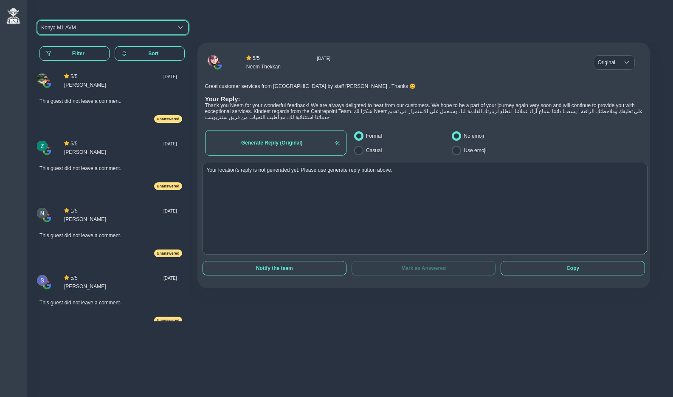
click at [72, 25] on div "Konya M1 AVM" at bounding box center [58, 28] width 35 height 6
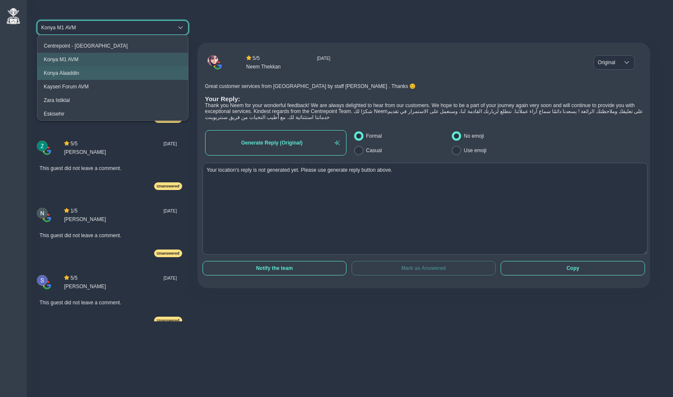
click at [71, 70] on div "Konya Alaaddin" at bounding box center [61, 73] width 35 height 6
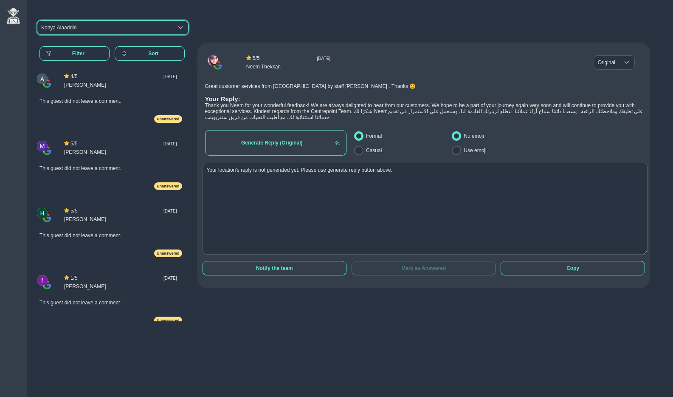
click at [74, 27] on div "Konya Alaaddin" at bounding box center [58, 28] width 35 height 6
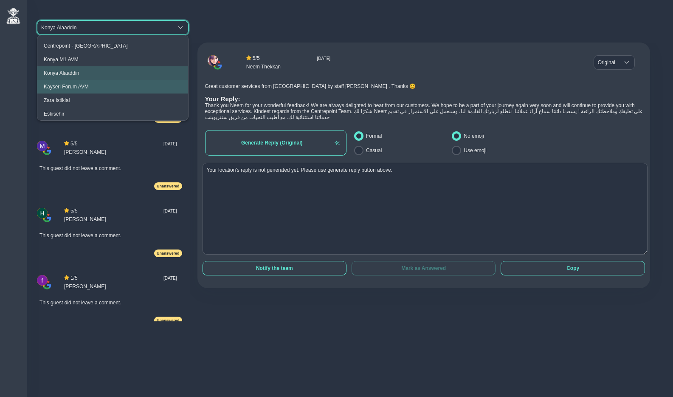
click at [72, 87] on div "Kayseri Forum AVM" at bounding box center [66, 87] width 45 height 6
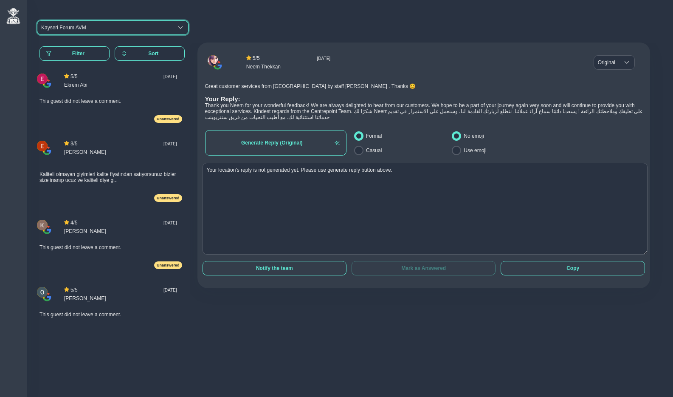
click at [78, 27] on div "Kayseri Forum AVM" at bounding box center [63, 28] width 45 height 6
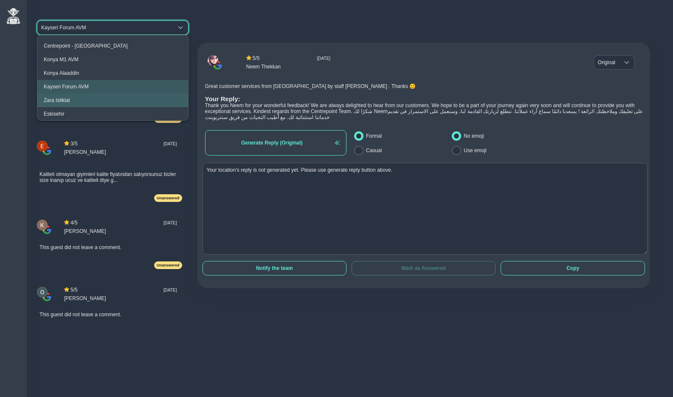
click at [69, 97] on div "Zara Istiklal" at bounding box center [57, 100] width 26 height 6
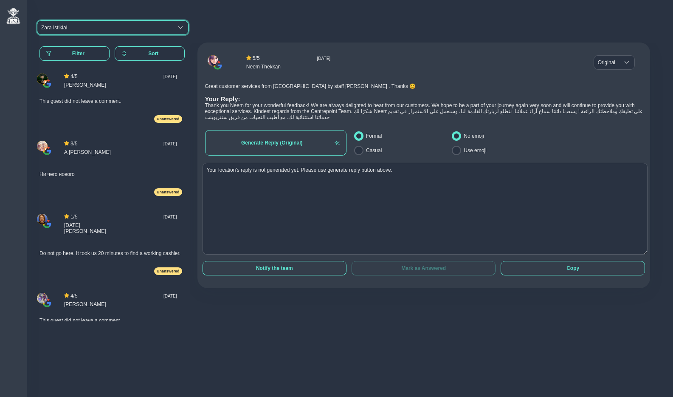
click at [78, 28] on div "Zara Istiklal" at bounding box center [105, 28] width 128 height 6
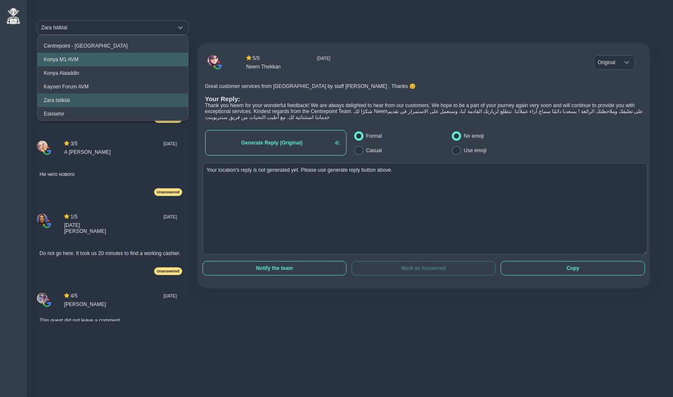
click at [71, 59] on div "Konya M1 AVM" at bounding box center [61, 60] width 35 height 6
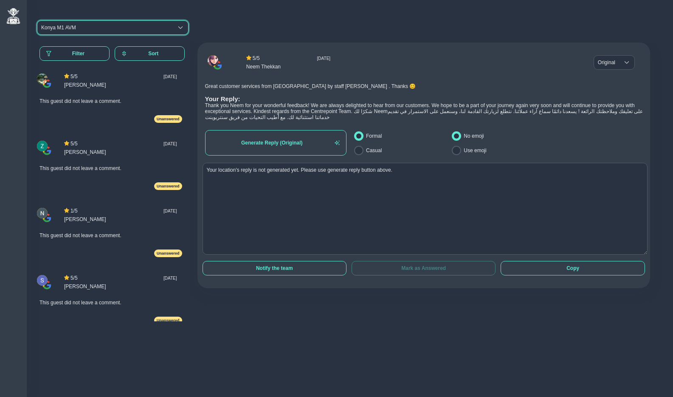
click at [69, 29] on div "Konya M1 AVM" at bounding box center [58, 28] width 35 height 6
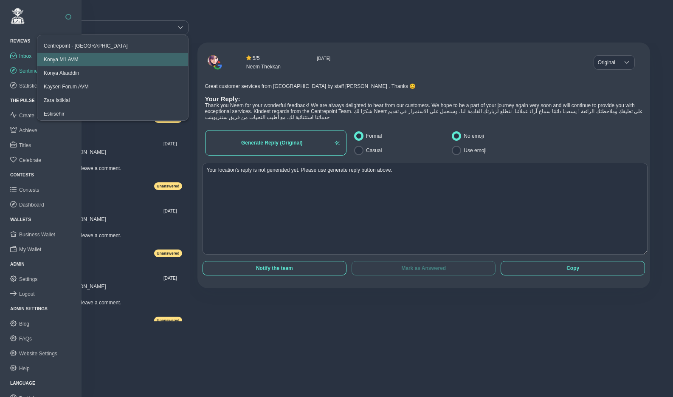
click at [28, 71] on span "Sentiment" at bounding box center [30, 71] width 23 height 6
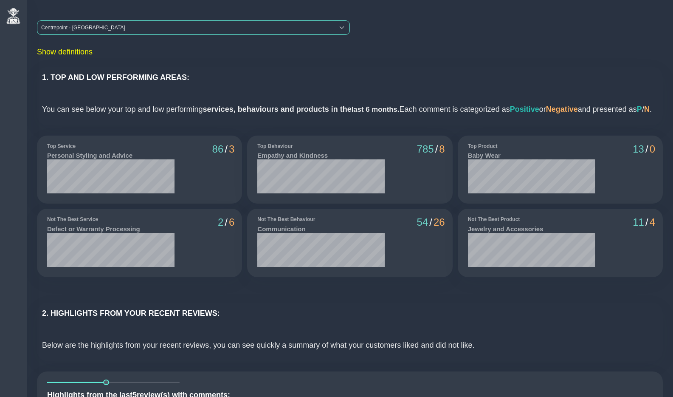
click at [144, 28] on div "Centrepoint - [GEOGRAPHIC_DATA]" at bounding box center [185, 28] width 297 height 14
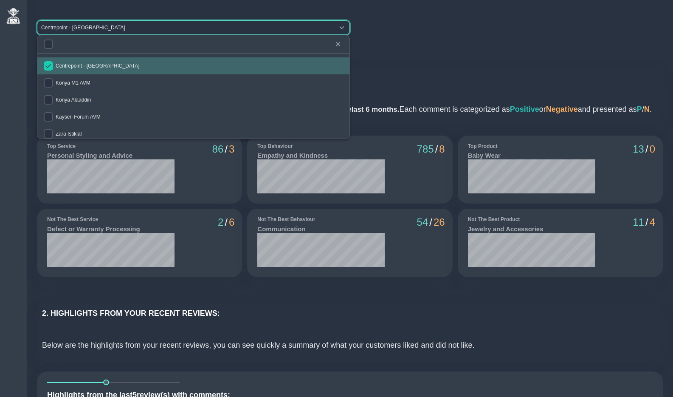
click at [48, 65] on input "checkbox" at bounding box center [48, 65] width 9 height 9
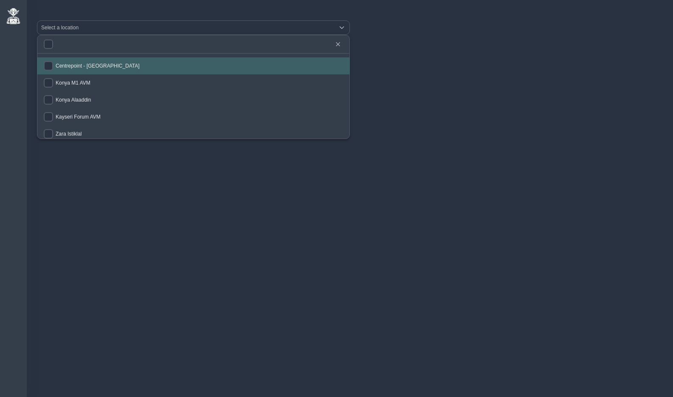
checkbox input "false"
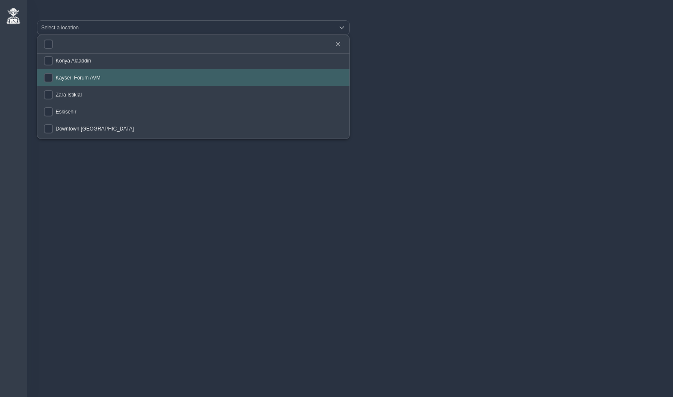
scroll to position [66, 0]
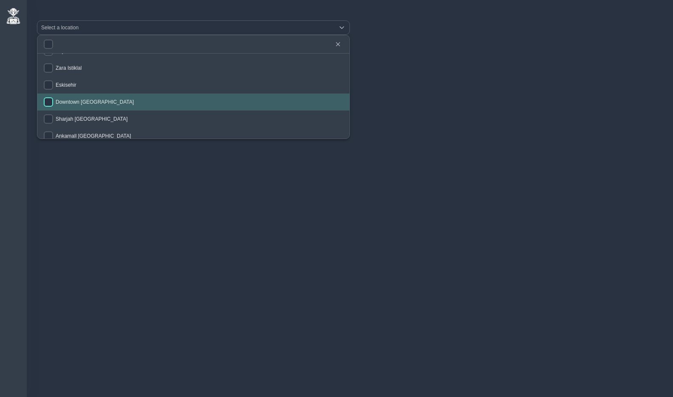
click at [51, 102] on input "checkbox" at bounding box center [48, 101] width 9 height 9
checkbox input "true"
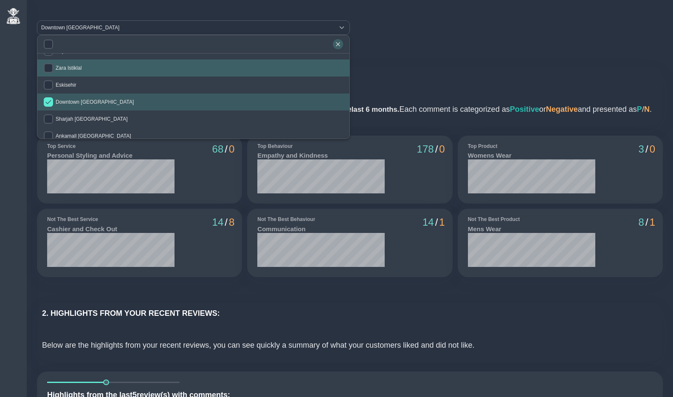
click at [339, 45] on icon "button" at bounding box center [338, 44] width 5 height 5
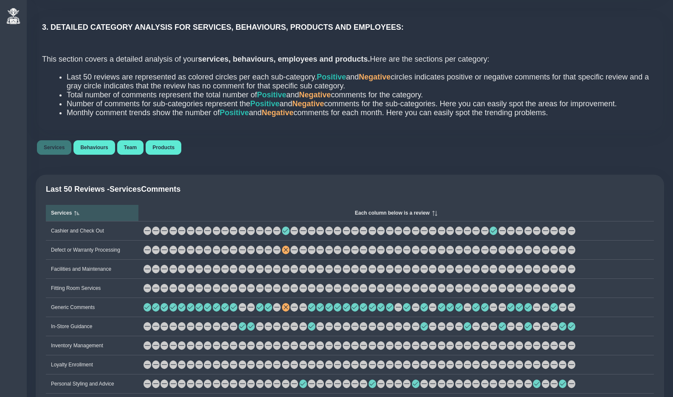
scroll to position [541, 0]
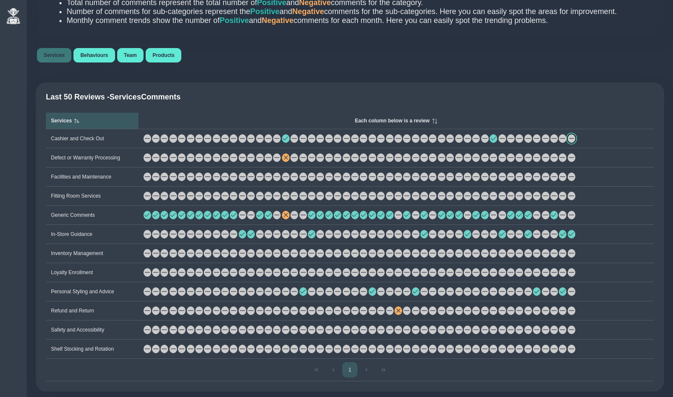
click at [574, 141] on span at bounding box center [571, 138] width 5 height 5
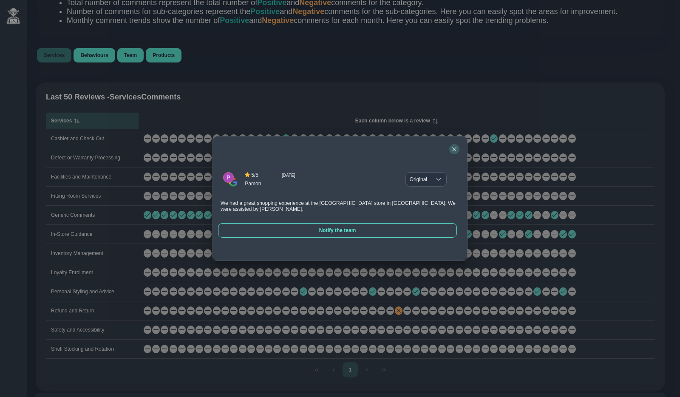
click at [453, 150] on icon "button" at bounding box center [454, 149] width 4 height 4
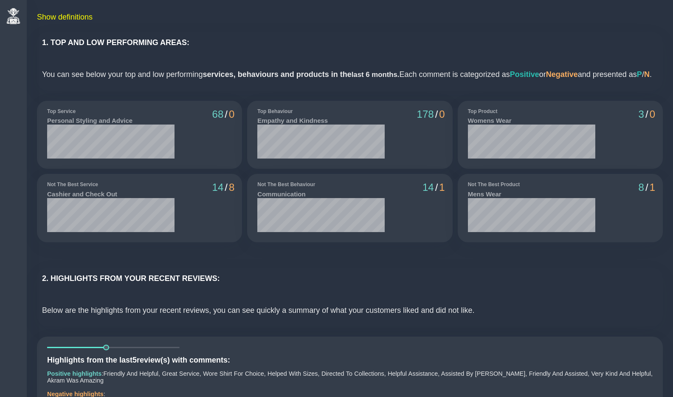
scroll to position [0, 0]
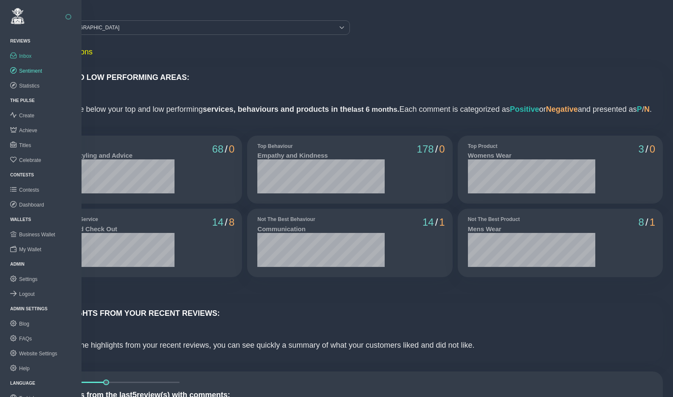
click at [25, 59] on span "Inbox" at bounding box center [25, 56] width 12 height 6
click at [26, 57] on span "Inbox" at bounding box center [25, 56] width 12 height 6
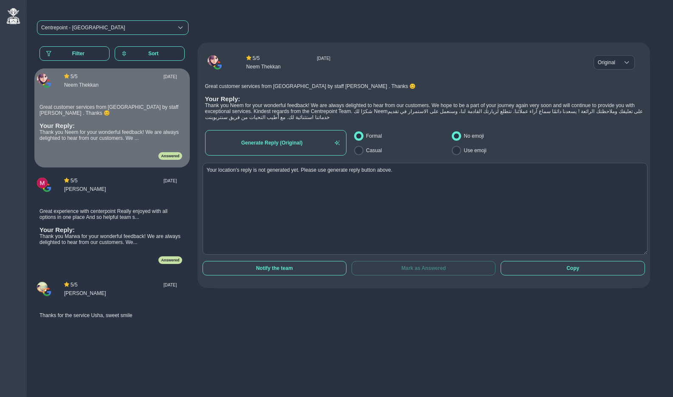
click at [99, 28] on div "Centrepoint - [GEOGRAPHIC_DATA]" at bounding box center [83, 28] width 84 height 6
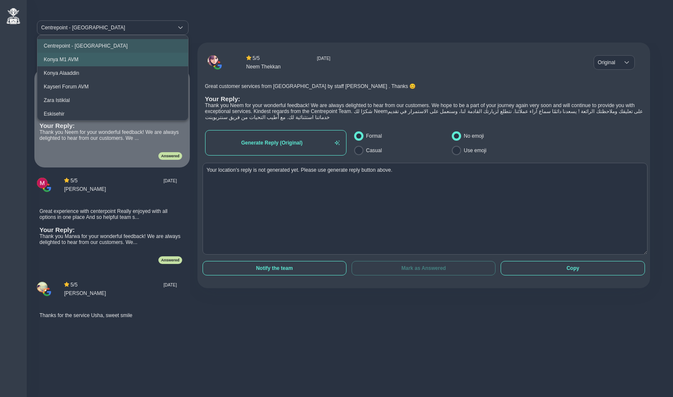
click at [87, 64] on li "Konya M1 AVM" at bounding box center [112, 60] width 151 height 14
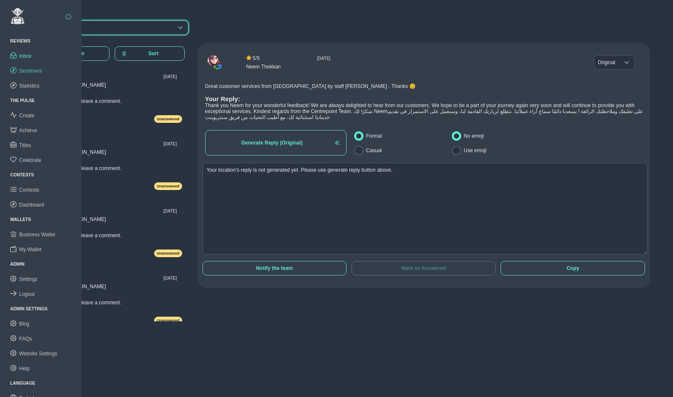
click at [30, 71] on span "Sentiment" at bounding box center [30, 71] width 23 height 6
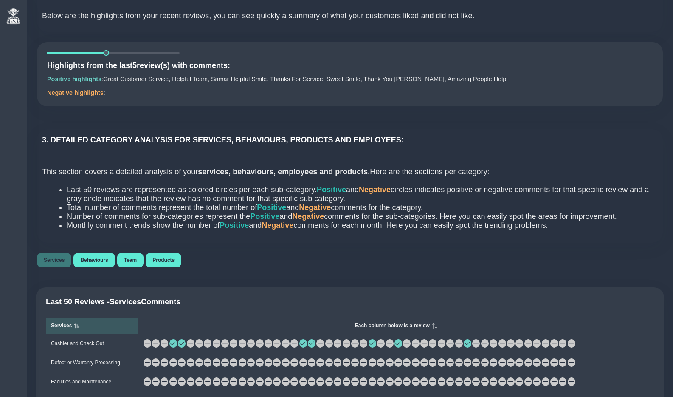
scroll to position [313, 0]
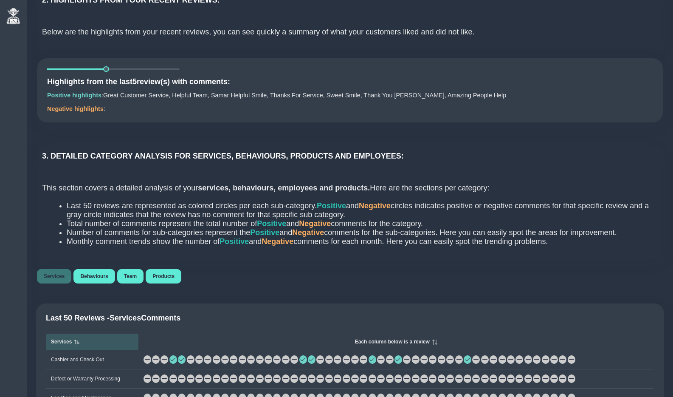
drag, startPoint x: 106, startPoint y: 81, endPoint x: 113, endPoint y: 87, distance: 9.4
click at [113, 87] on div "Highlights from the last 5 review(s) with comments: Positive highlights : Great…" at bounding box center [350, 90] width 626 height 64
drag, startPoint x: 105, startPoint y: 107, endPoint x: 169, endPoint y: 108, distance: 63.7
click at [169, 108] on div "Highlights from the last 5 review(s) with comments: Positive highlights : Great…" at bounding box center [350, 90] width 626 height 64
drag, startPoint x: 176, startPoint y: 107, endPoint x: 216, endPoint y: 107, distance: 39.9
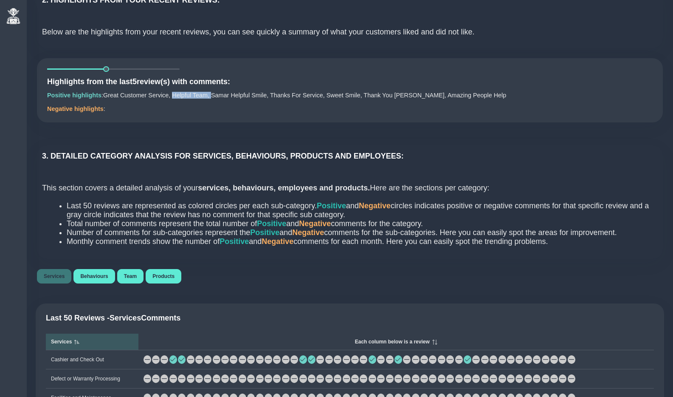
click at [216, 107] on div "Highlights from the last 5 review(s) with comments: Positive highlights : Great…" at bounding box center [350, 90] width 626 height 64
drag, startPoint x: 217, startPoint y: 107, endPoint x: 274, endPoint y: 108, distance: 57.8
click at [274, 108] on div "Highlights from the last 5 review(s) with comments: Positive highlights : Great…" at bounding box center [350, 90] width 626 height 64
click at [277, 107] on div "Highlights from the last 5 review(s) with comments: Positive highlights : Great…" at bounding box center [350, 90] width 626 height 64
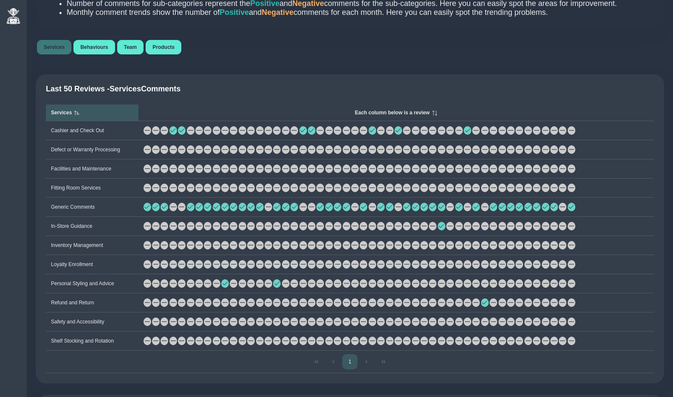
scroll to position [550, 0]
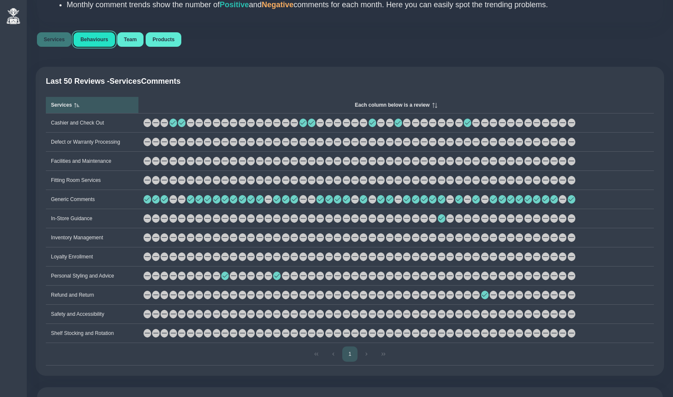
click at [102, 42] on span "Behaviours" at bounding box center [94, 40] width 28 height 6
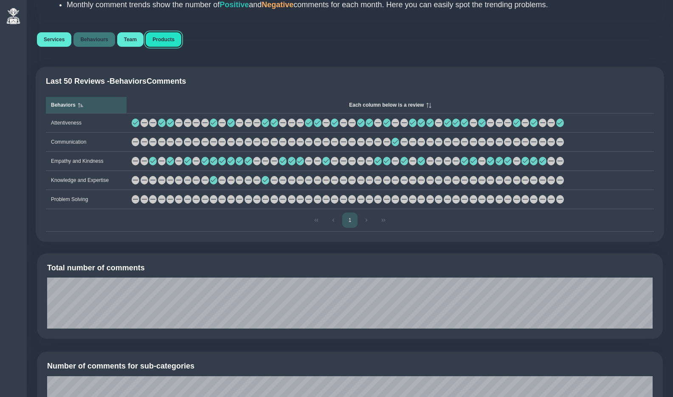
click at [171, 42] on span "Products" at bounding box center [164, 40] width 22 height 6
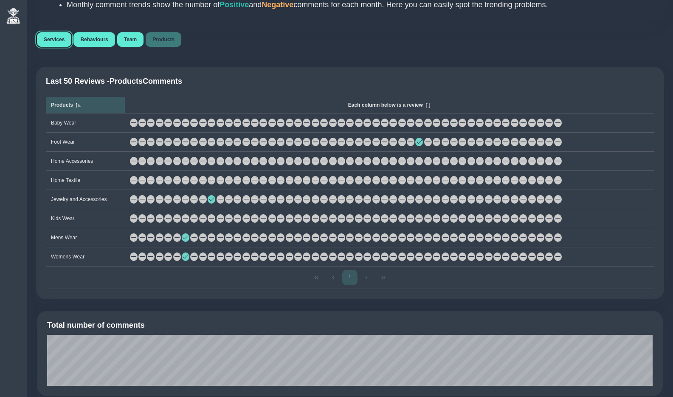
click at [61, 42] on span "Services" at bounding box center [54, 40] width 21 height 6
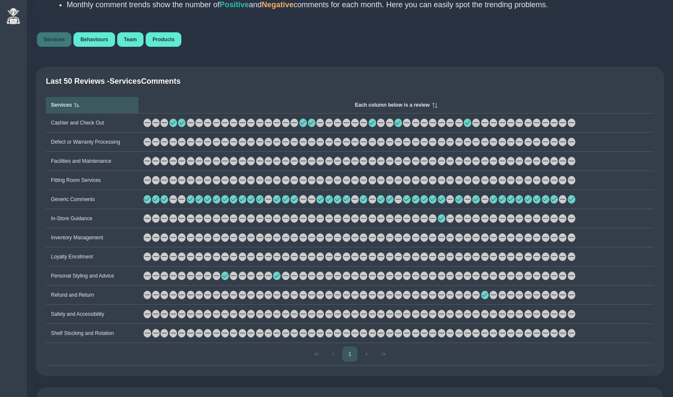
scroll to position [0, 0]
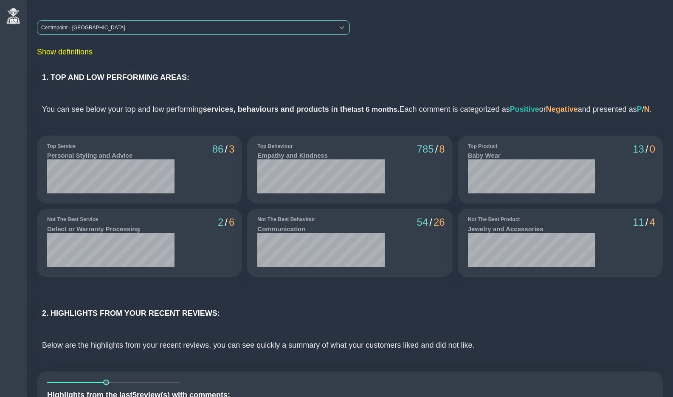
click at [68, 25] on div "Centrepoint - [GEOGRAPHIC_DATA]" at bounding box center [185, 28] width 297 height 14
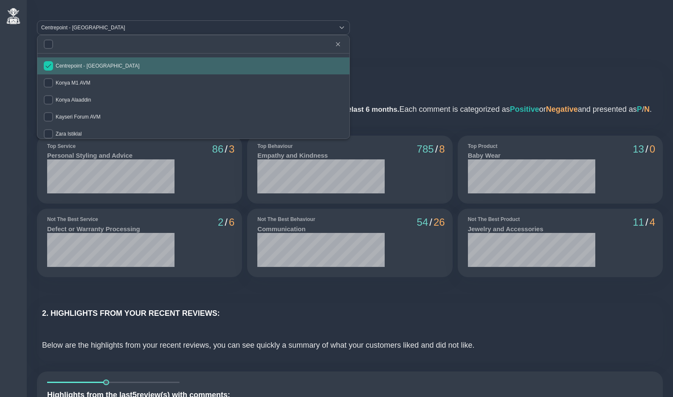
click at [51, 64] on input "checkbox" at bounding box center [48, 65] width 9 height 9
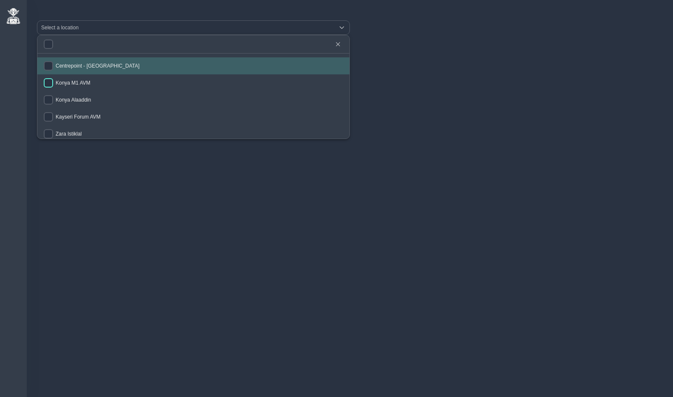
checkbox input "false"
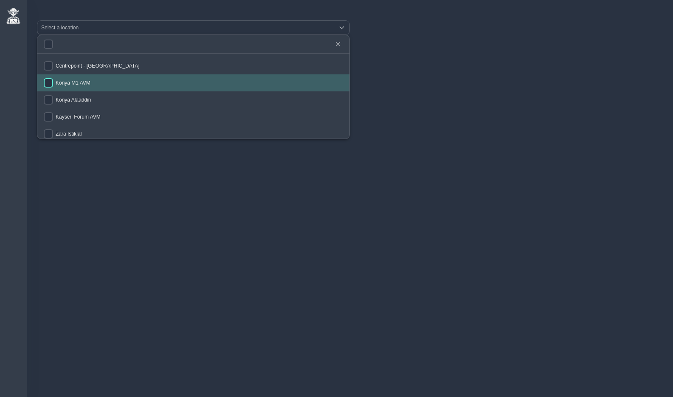
click at [49, 85] on input "checkbox" at bounding box center [48, 82] width 9 height 9
checkbox input "true"
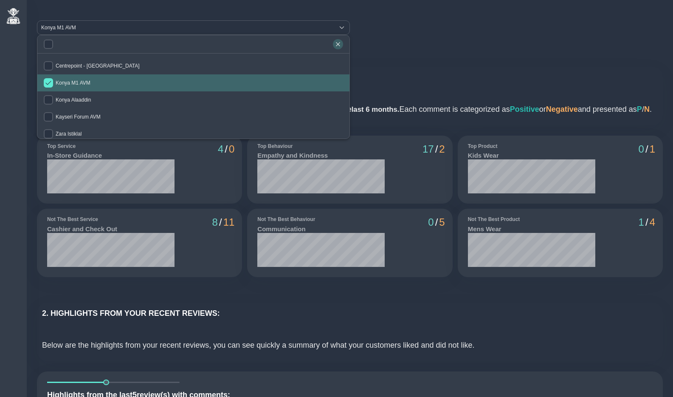
click at [338, 43] on icon "button" at bounding box center [338, 44] width 5 height 5
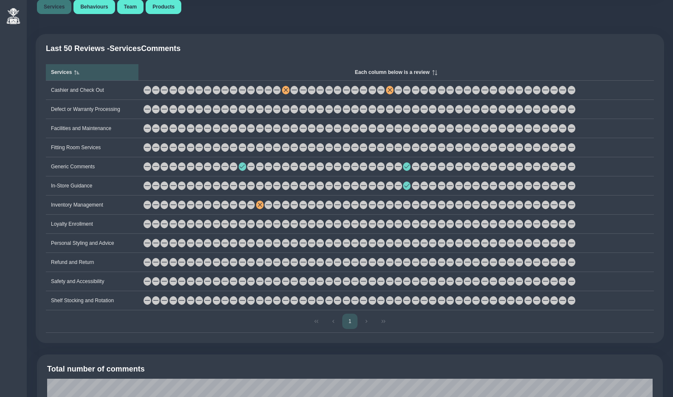
scroll to position [582, 0]
click at [393, 93] on span at bounding box center [389, 90] width 5 height 5
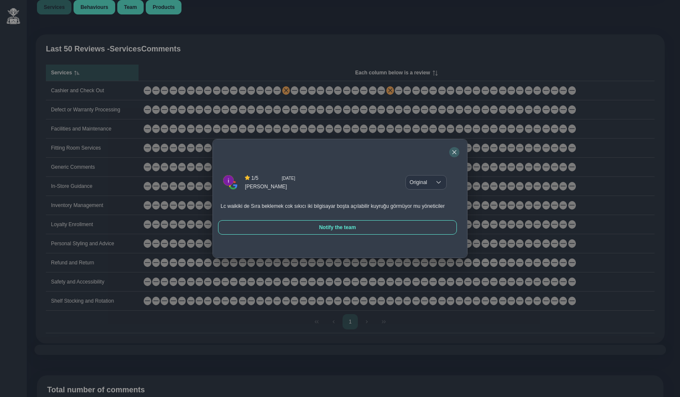
click at [453, 150] on icon "button" at bounding box center [454, 152] width 4 height 4
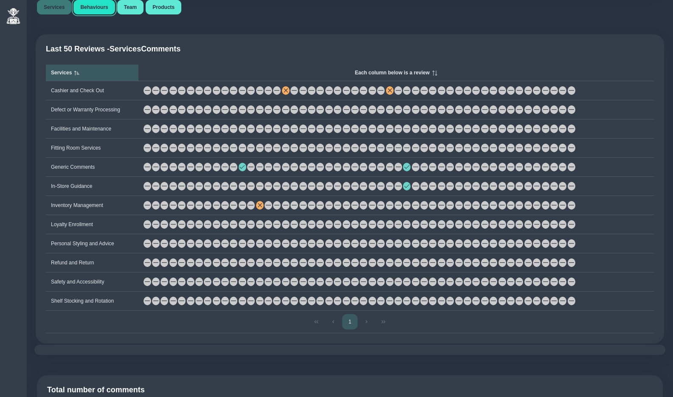
click at [102, 10] on span "Behaviours" at bounding box center [94, 7] width 28 height 6
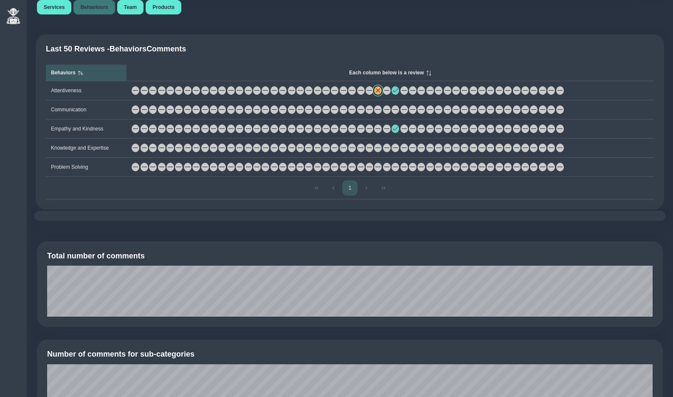
click at [381, 93] on span at bounding box center [378, 90] width 5 height 5
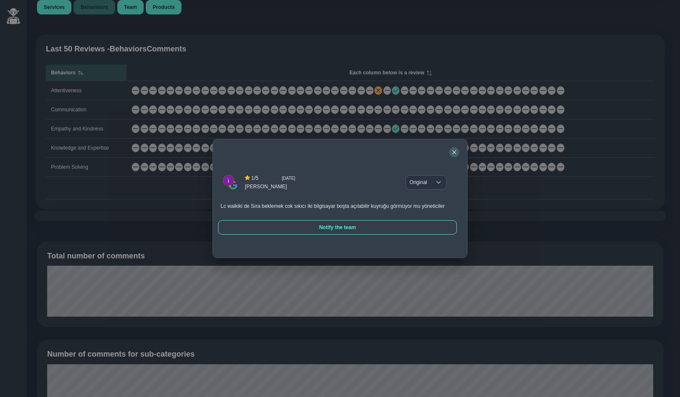
click at [454, 150] on icon "button" at bounding box center [454, 152] width 5 height 5
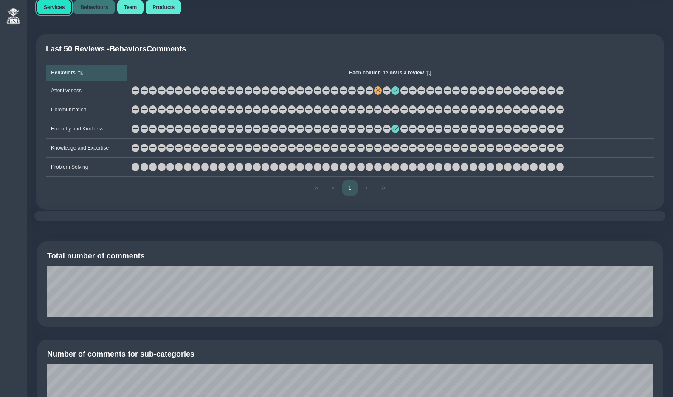
click at [54, 10] on span "Services" at bounding box center [54, 7] width 21 height 6
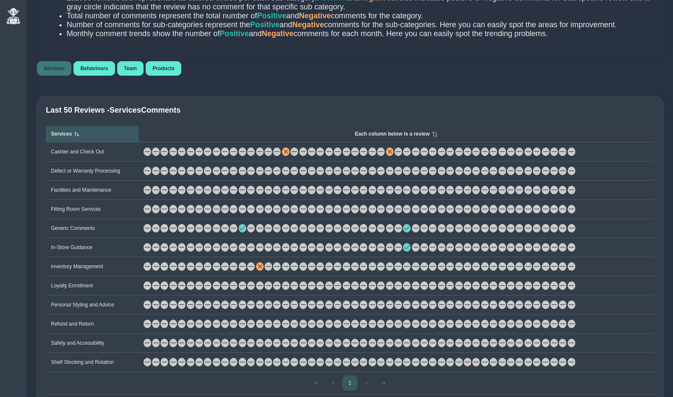
scroll to position [520, 0]
click at [93, 76] on button "Behaviours" at bounding box center [94, 69] width 41 height 14
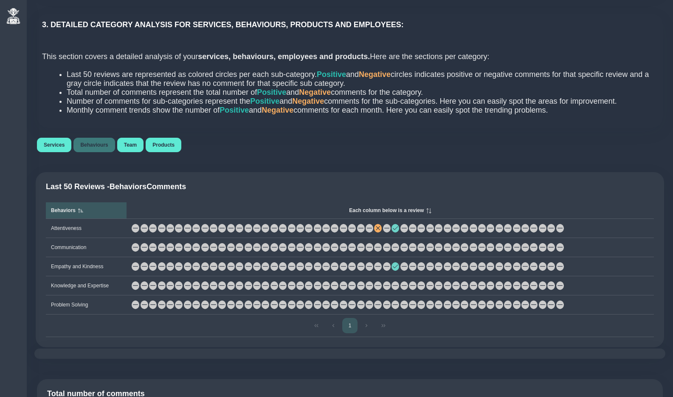
scroll to position [428, 0]
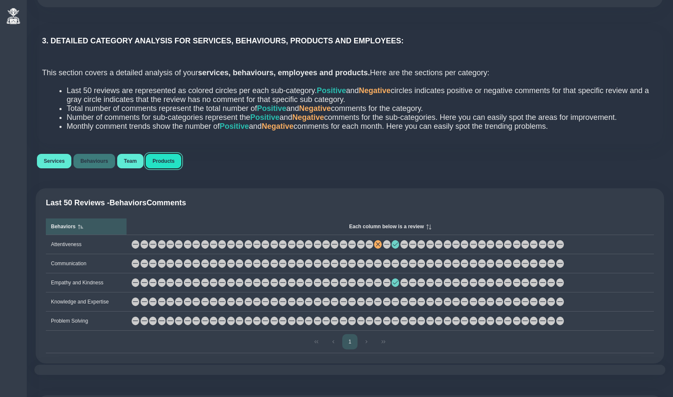
click at [171, 168] on button "Products" at bounding box center [164, 161] width 36 height 14
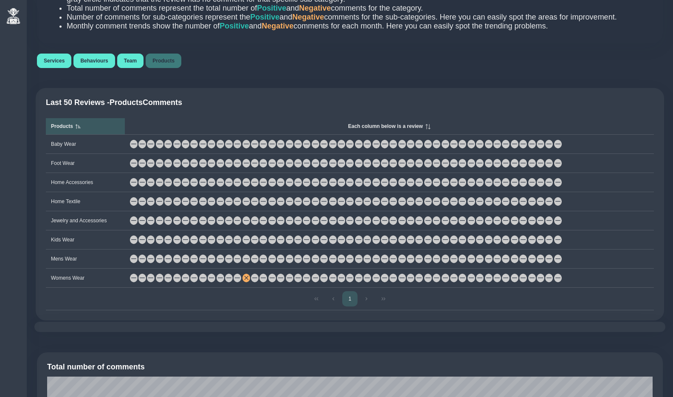
scroll to position [483, 0]
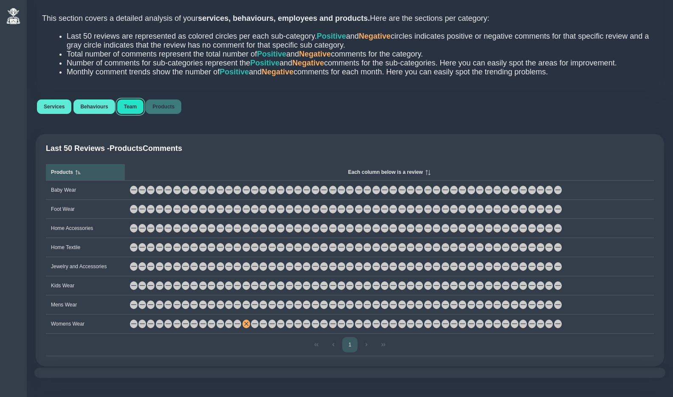
click at [130, 110] on span "Team" at bounding box center [130, 107] width 13 height 6
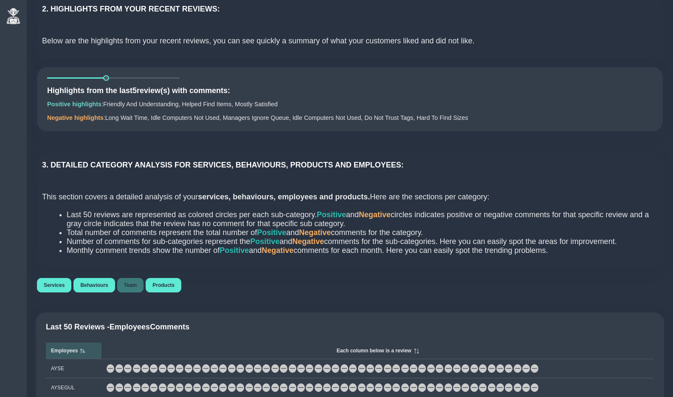
scroll to position [290, 0]
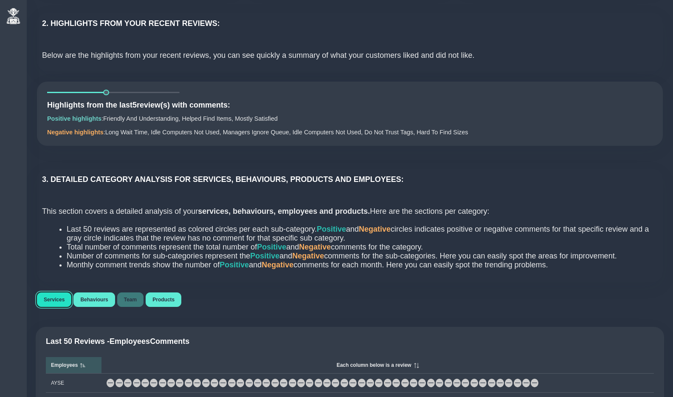
click at [62, 303] on span "Services" at bounding box center [54, 300] width 21 height 6
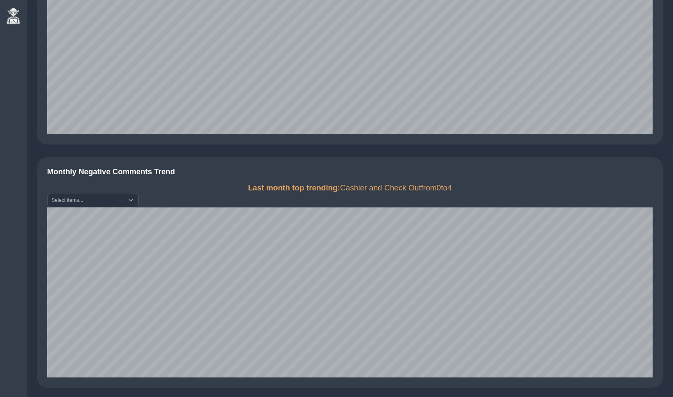
scroll to position [1298, 0]
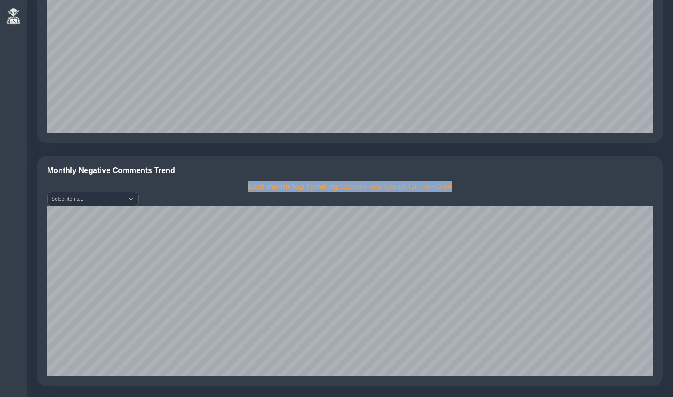
drag, startPoint x: 242, startPoint y: 202, endPoint x: 461, endPoint y: 201, distance: 219.7
click at [461, 192] on div "Last month top trending: Cashier and Check Out from 0 to 4" at bounding box center [350, 186] width 606 height 11
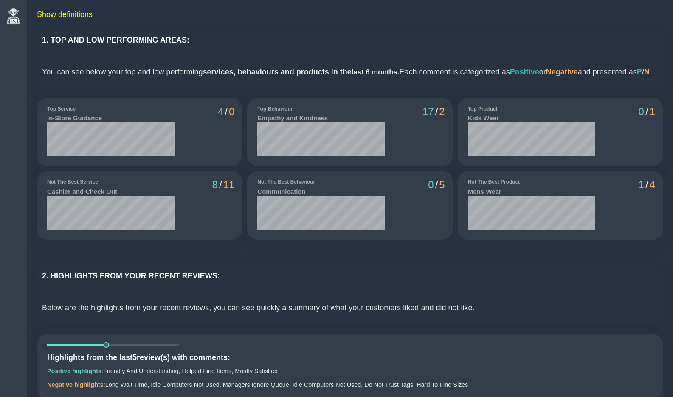
scroll to position [0, 0]
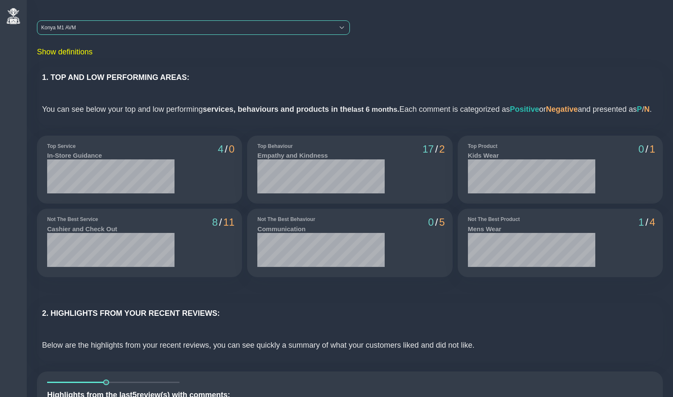
click at [59, 29] on div "Konya M1 AVM" at bounding box center [185, 28] width 297 height 14
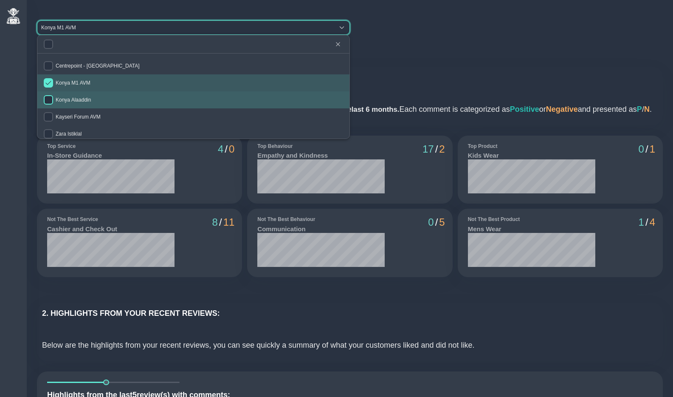
click at [48, 99] on input "checkbox" at bounding box center [48, 99] width 9 height 9
checkbox input "true"
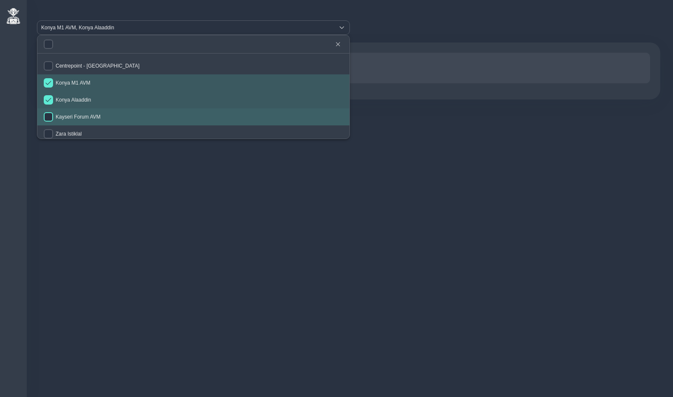
click at [49, 117] on input "checkbox" at bounding box center [48, 116] width 9 height 9
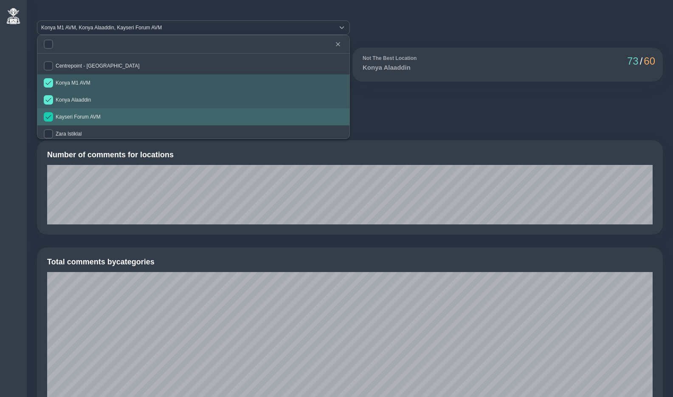
checkbox input "true"
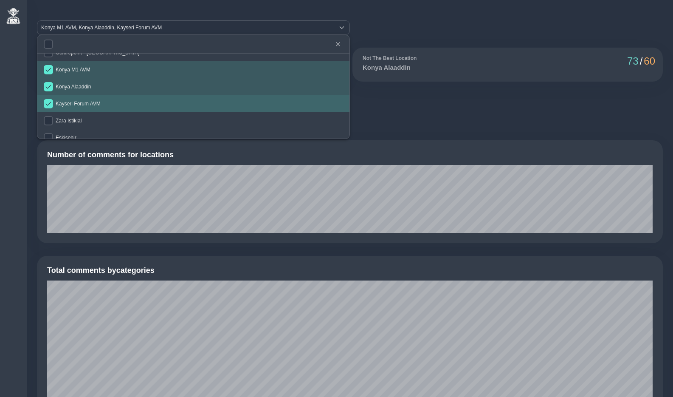
scroll to position [39, 0]
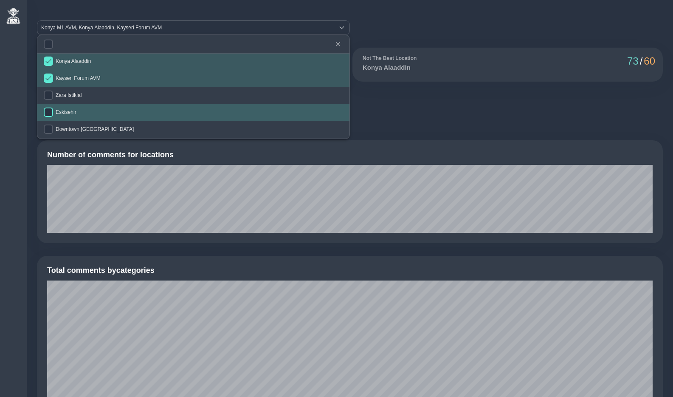
click at [49, 112] on input "checkbox" at bounding box center [48, 111] width 9 height 9
checkbox input "true"
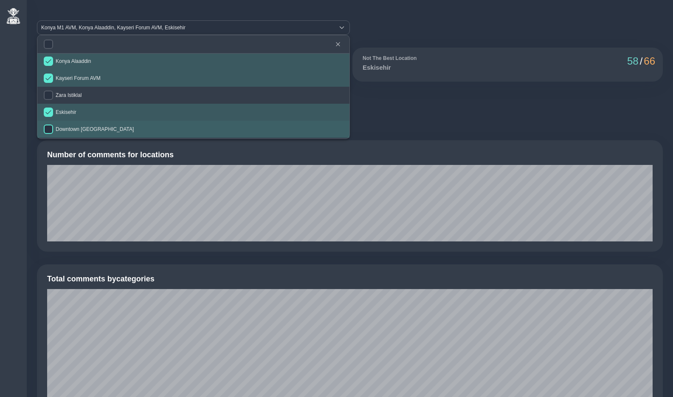
click at [49, 127] on input "checkbox" at bounding box center [48, 128] width 9 height 9
checkbox input "true"
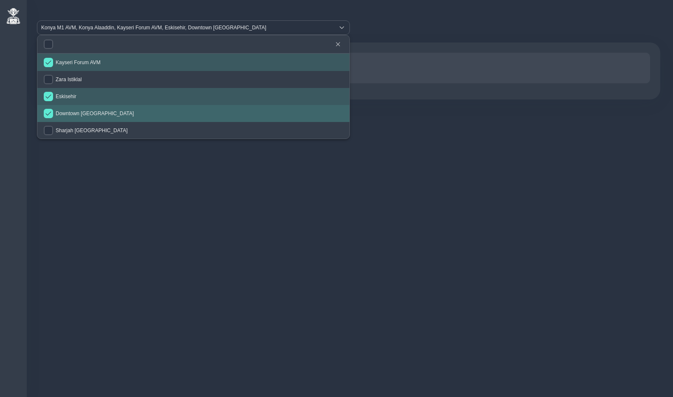
scroll to position [63, 0]
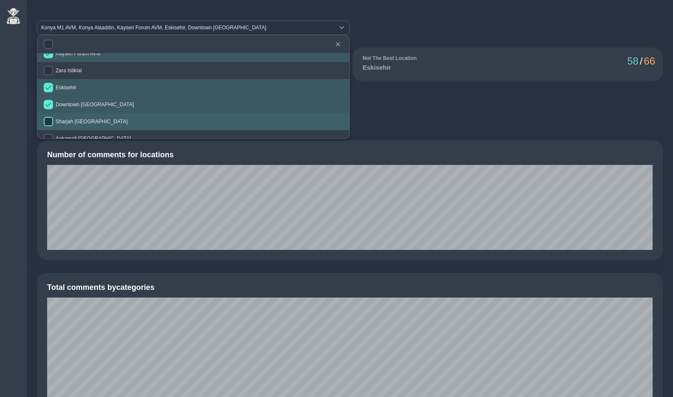
click at [51, 122] on input "checkbox" at bounding box center [48, 121] width 9 height 9
checkbox input "true"
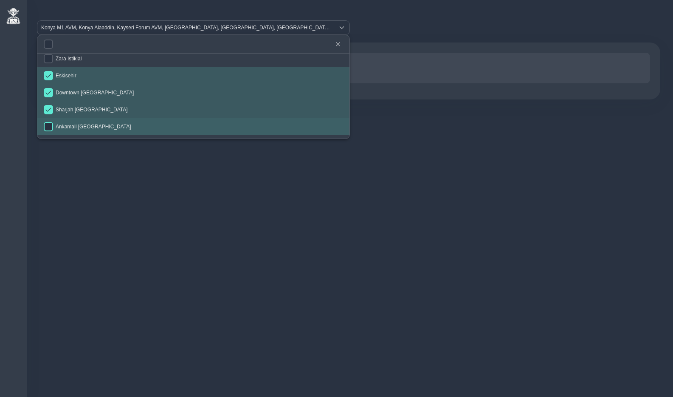
click at [49, 124] on input "checkbox" at bounding box center [48, 126] width 9 height 9
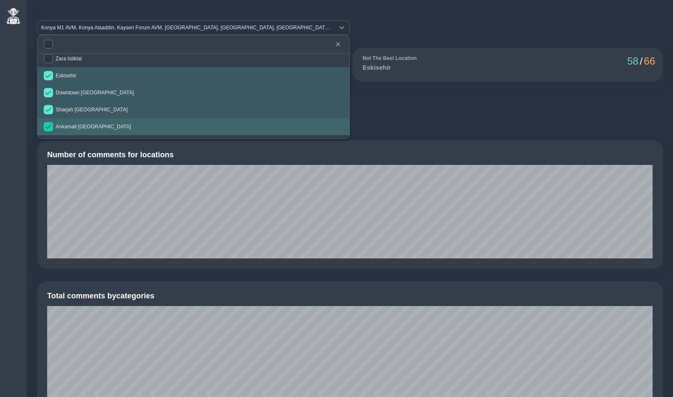
checkbox input "true"
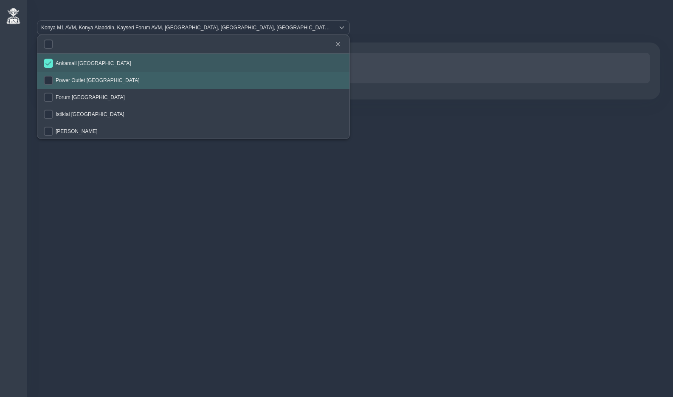
click at [48, 80] on input "checkbox" at bounding box center [48, 80] width 9 height 9
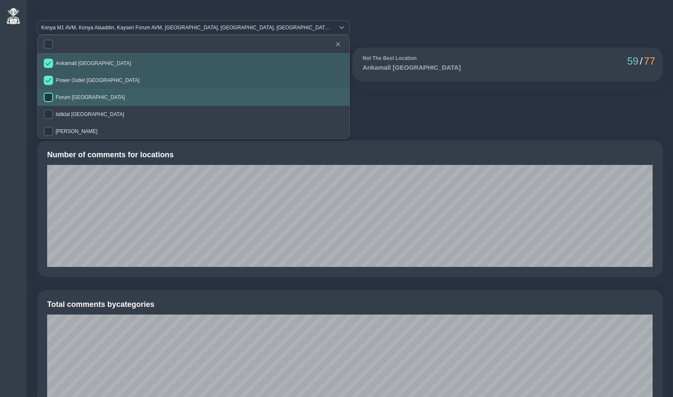
checkbox input "true"
click at [48, 94] on input "checkbox" at bounding box center [48, 97] width 9 height 9
checkbox input "true"
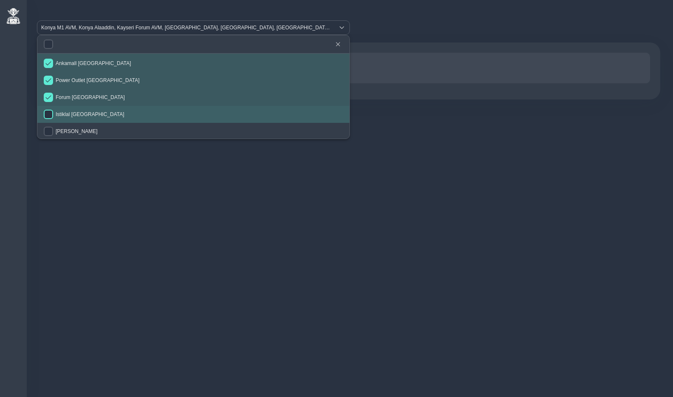
click at [50, 113] on input "checkbox" at bounding box center [48, 114] width 9 height 9
click at [52, 131] on input "checkbox" at bounding box center [48, 131] width 9 height 9
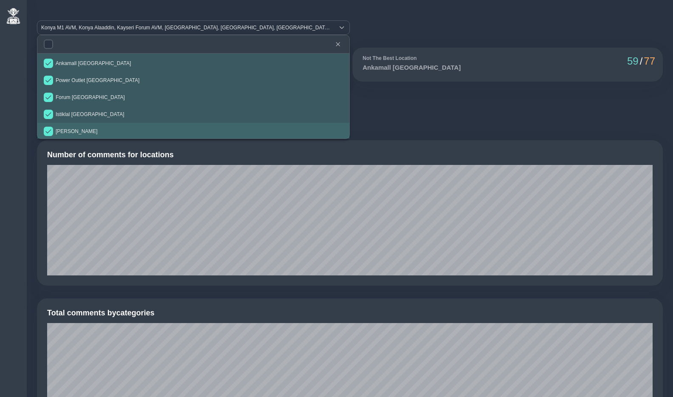
checkbox input "true"
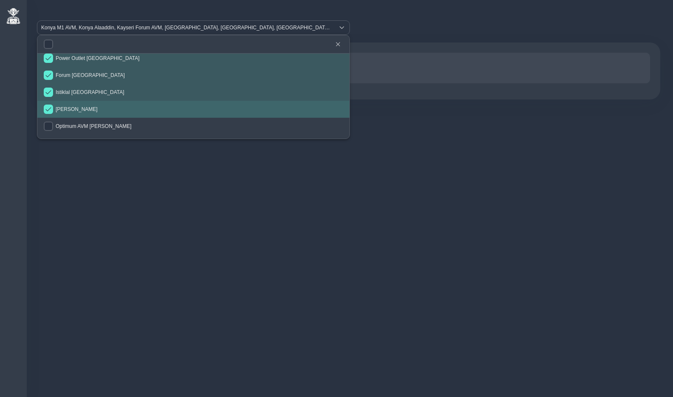
click at [49, 127] on input "checkbox" at bounding box center [48, 126] width 9 height 9
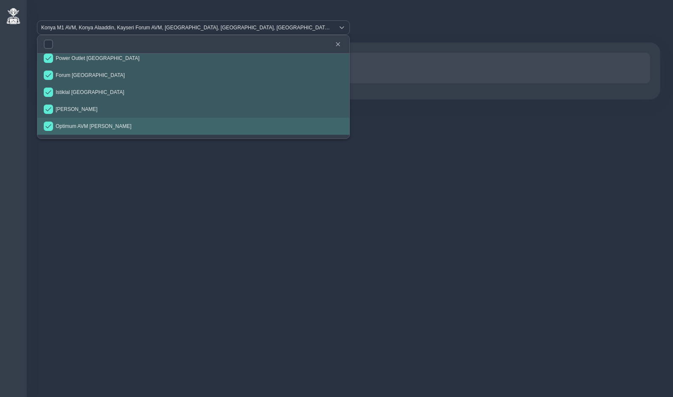
checkbox input "true"
click at [435, 38] on div at bounding box center [349, 70] width 631 height 67
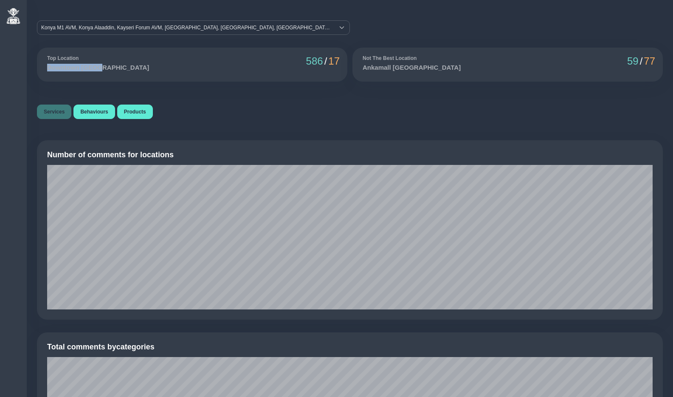
drag, startPoint x: 48, startPoint y: 69, endPoint x: 98, endPoint y: 68, distance: 50.2
click at [98, 68] on h5 "Downtown [GEOGRAPHIC_DATA]" at bounding box center [98, 68] width 102 height 8
click at [362, 68] on div "Not The Best Location Ankamall Ankara 59 / 77" at bounding box center [508, 65] width 311 height 34
drag, startPoint x: 362, startPoint y: 70, endPoint x: 420, endPoint y: 69, distance: 57.8
click at [421, 69] on div "Not The Best Location Ankamall Ankara 59 / 77" at bounding box center [508, 65] width 311 height 34
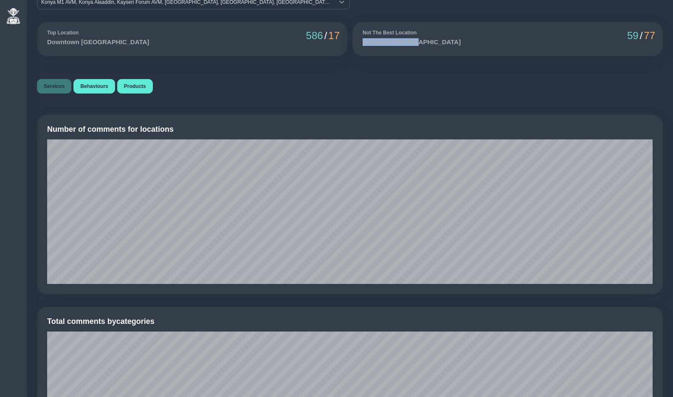
scroll to position [0, 0]
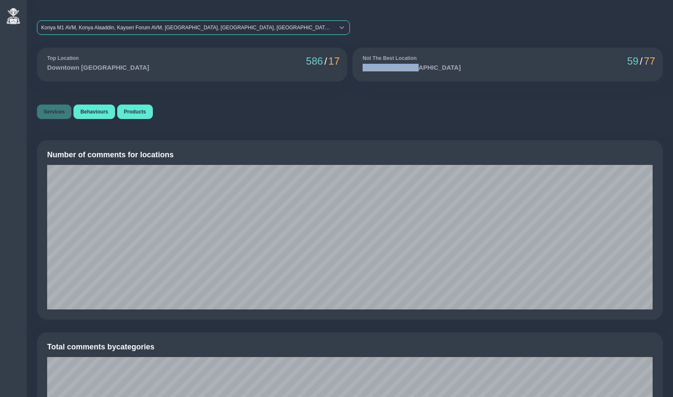
click at [113, 30] on div "Konya M1 AVM, Konya Alaaddin, Kayseri Forum AVM, Eskisehir, Downtown Dubai, Sha…" at bounding box center [185, 28] width 297 height 14
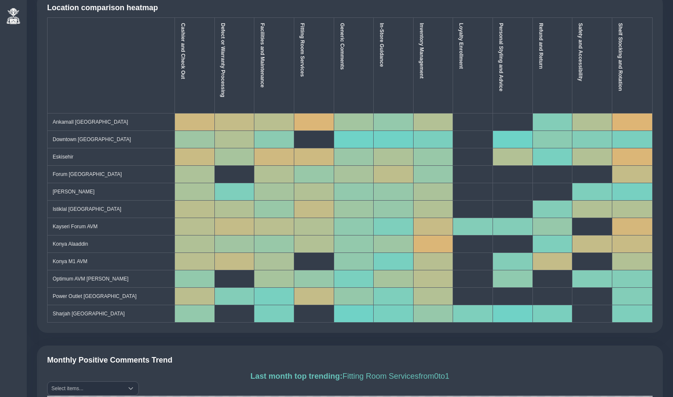
scroll to position [529, 0]
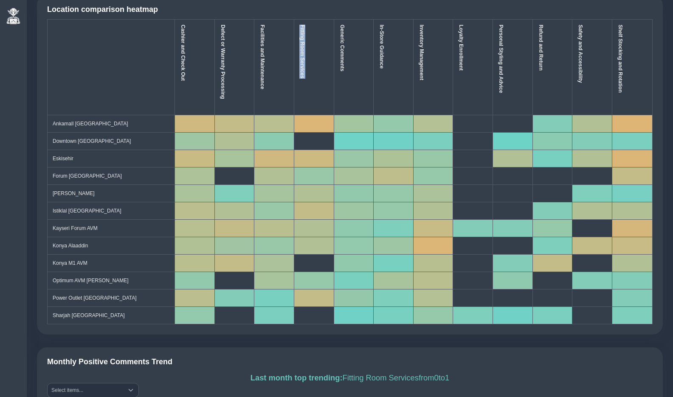
drag, startPoint x: 303, startPoint y: 25, endPoint x: 302, endPoint y: 84, distance: 58.6
click at [302, 84] on div "Fitting Room Services" at bounding box center [303, 67] width 6 height 85
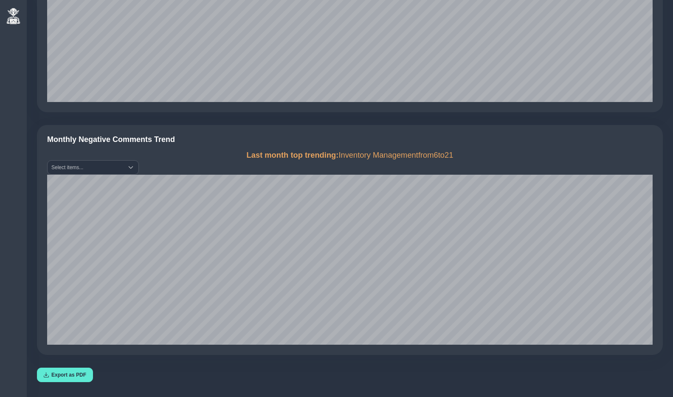
scroll to position [996, 0]
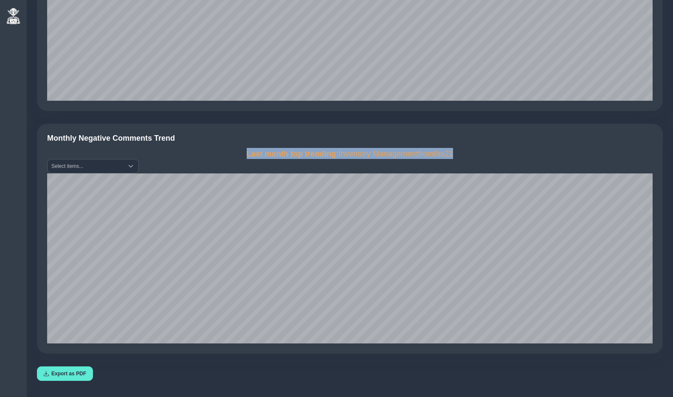
drag, startPoint x: 240, startPoint y: 154, endPoint x: 467, endPoint y: 152, distance: 226.5
click at [467, 152] on div "Last month top trending: Inventory Management from 6 to 21" at bounding box center [350, 153] width 606 height 11
click at [86, 170] on div "Select items..." at bounding box center [86, 166] width 76 height 14
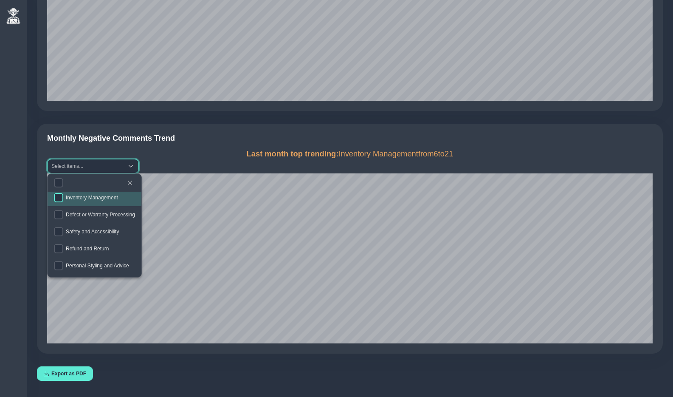
scroll to position [106, 0]
click at [62, 201] on input "checkbox" at bounding box center [58, 200] width 9 height 9
checkbox input "true"
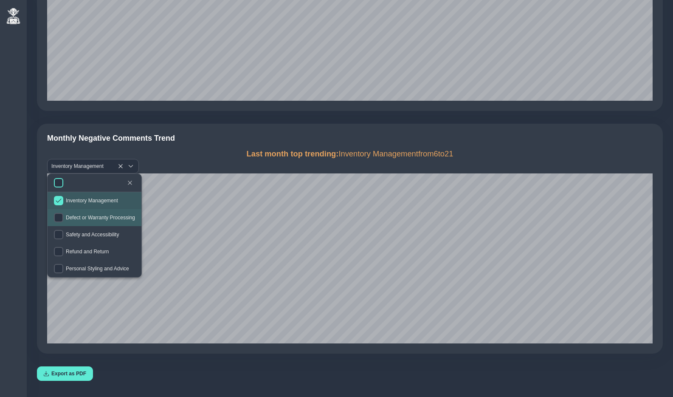
click at [56, 184] on input "checkbox" at bounding box center [58, 182] width 9 height 9
checkbox input "true"
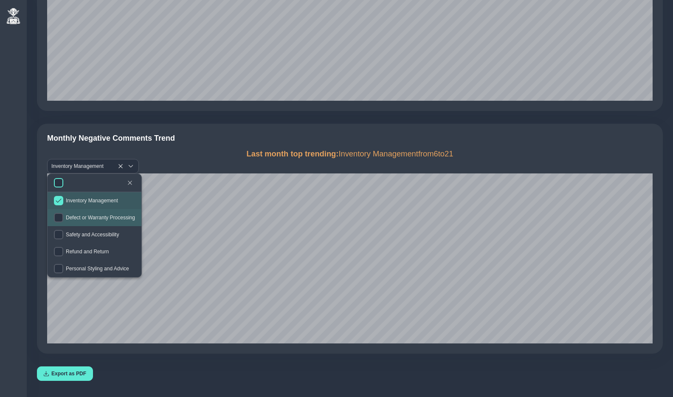
checkbox input "true"
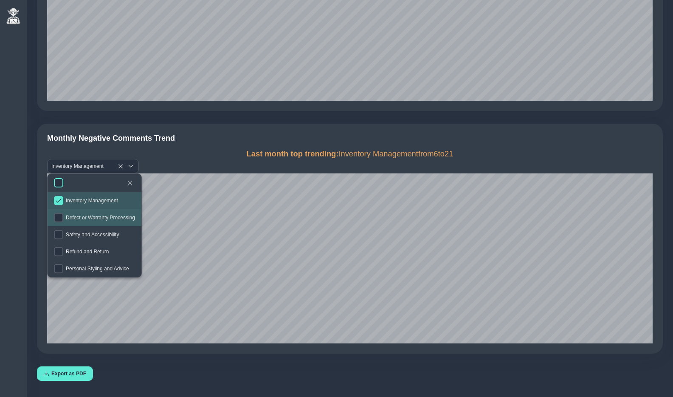
checkbox input "true"
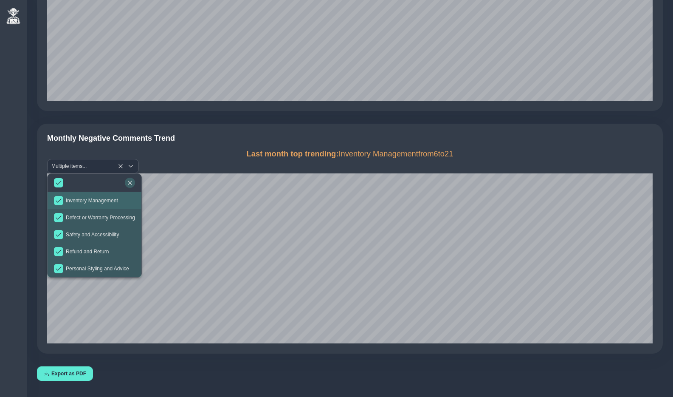
click at [135, 179] on button "button" at bounding box center [130, 183] width 10 height 10
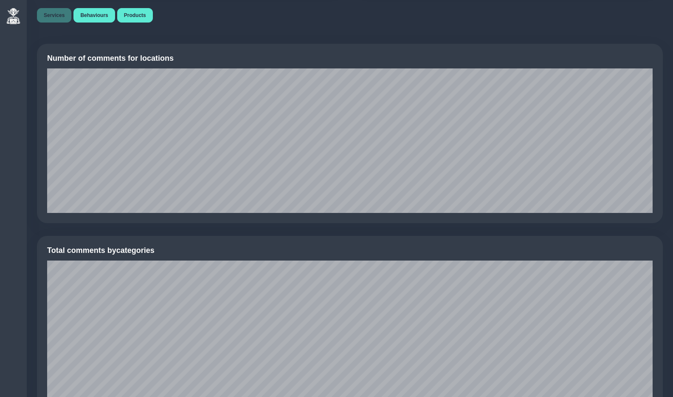
scroll to position [0, 0]
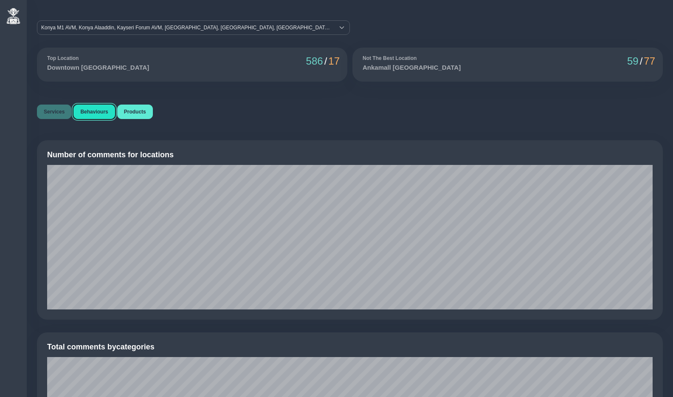
click at [97, 111] on span "Behaviours" at bounding box center [94, 112] width 28 height 6
click at [139, 112] on span "Products" at bounding box center [135, 112] width 22 height 6
click at [81, 26] on div "Konya M1 AVM, Konya Alaaddin, Kayseri Forum AVM, Eskisehir, Downtown Dubai, Sha…" at bounding box center [185, 28] width 297 height 14
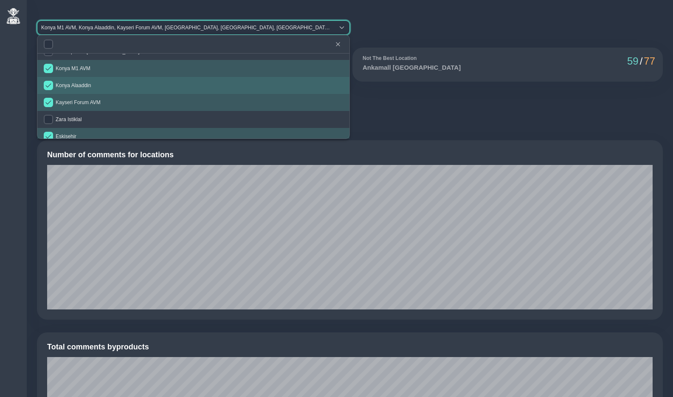
scroll to position [28, 0]
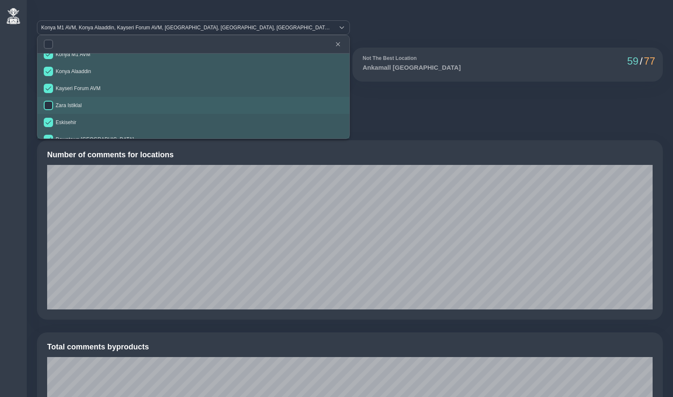
click at [49, 103] on input "checkbox" at bounding box center [48, 105] width 9 height 9
checkbox input "true"
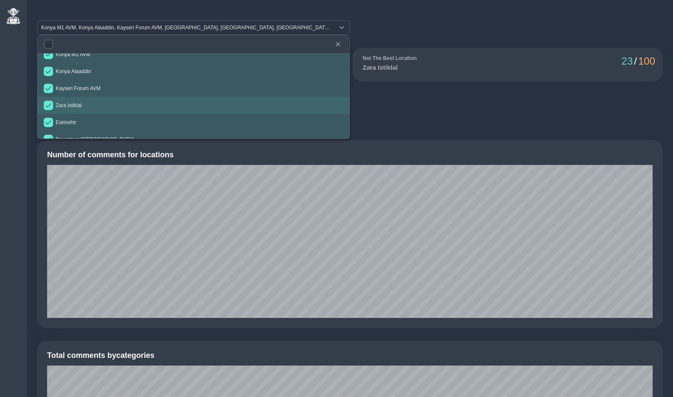
scroll to position [38, 0]
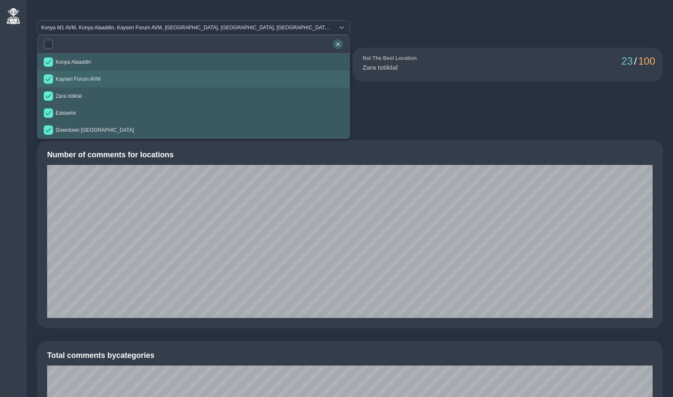
click at [341, 43] on button "button" at bounding box center [338, 44] width 10 height 10
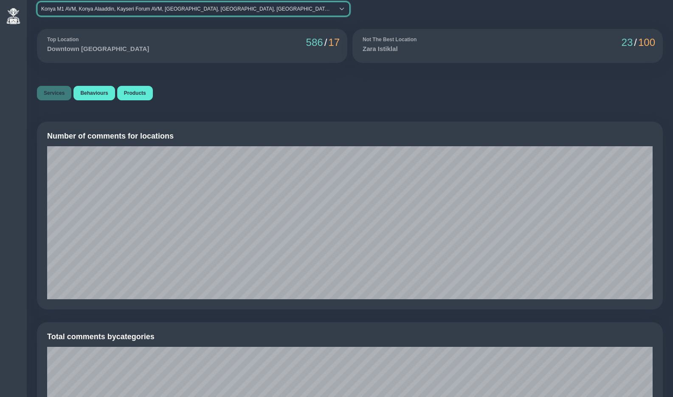
scroll to position [0, 0]
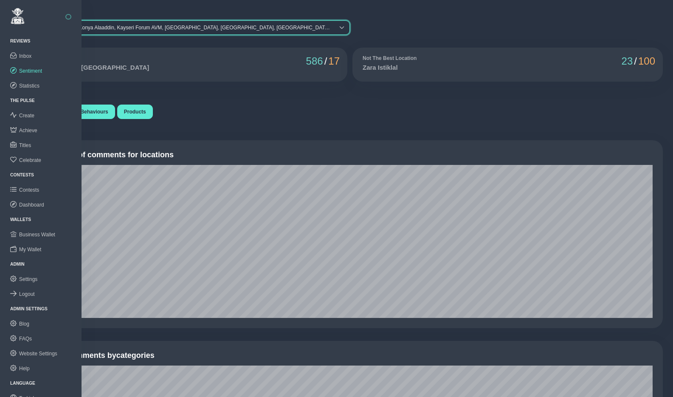
click at [67, 17] on button "button" at bounding box center [68, 17] width 6 height 6
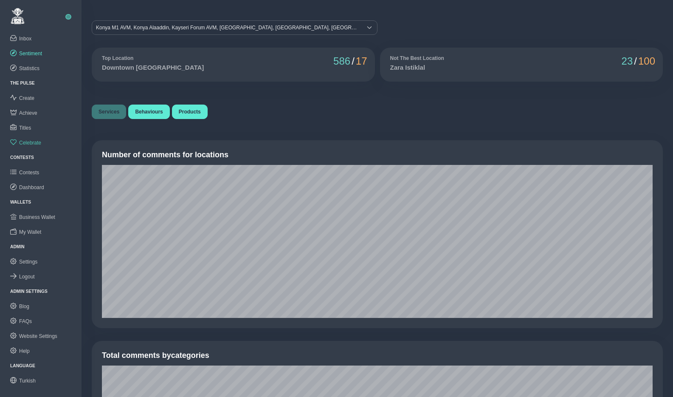
scroll to position [17, 0]
click at [28, 379] on span "Turkish" at bounding box center [27, 381] width 17 height 6
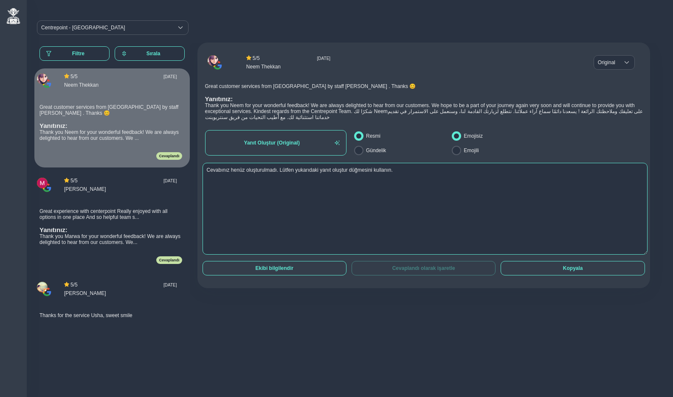
click at [641, 253] on textarea "Cevabınız henüz oluşturulmadı. Lütfen yukarıdaki yanıt oluştur düğmesini kullan…" at bounding box center [426, 209] width 446 height 92
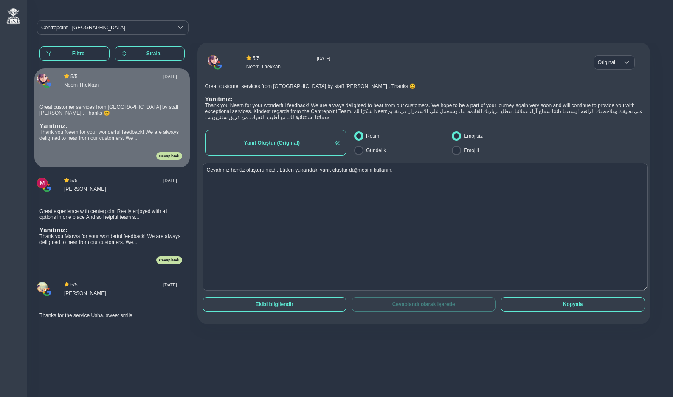
drag, startPoint x: 638, startPoint y: 254, endPoint x: 654, endPoint y: 290, distance: 39.6
click at [654, 290] on div "5 / 5 [DATE] Neem Thekkan Original Original Great customer services from MOE ce…" at bounding box center [427, 190] width 474 height 297
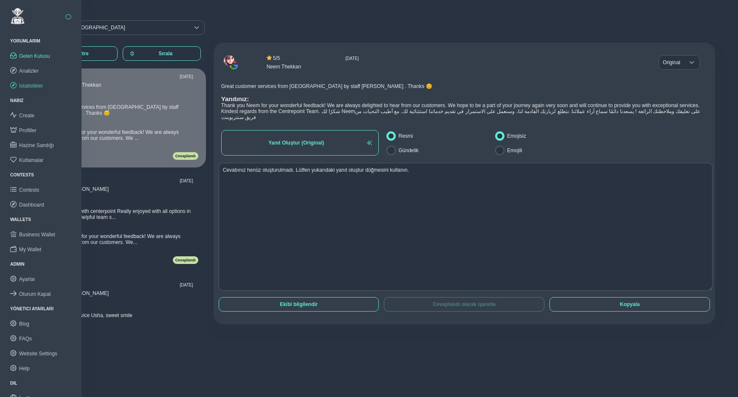
click at [31, 86] on span "İstatistikler" at bounding box center [31, 86] width 24 height 6
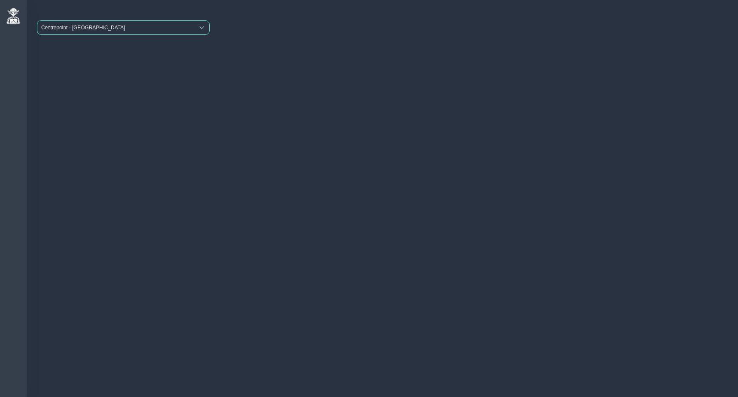
click at [119, 30] on span "Centrepoint - [GEOGRAPHIC_DATA]" at bounding box center [115, 28] width 157 height 14
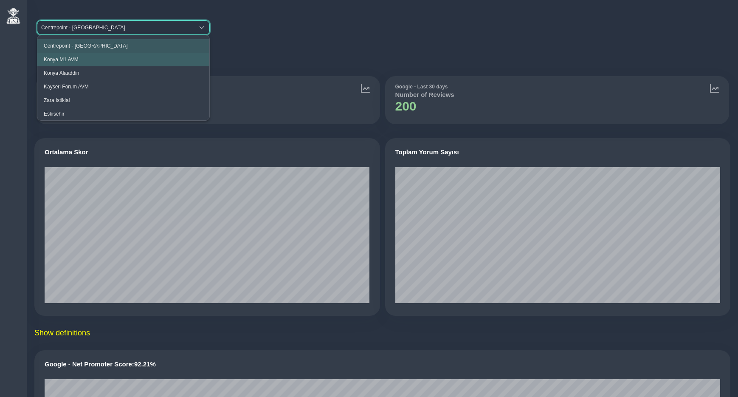
click at [73, 58] on span "Konya M1 AVM" at bounding box center [61, 60] width 35 height 6
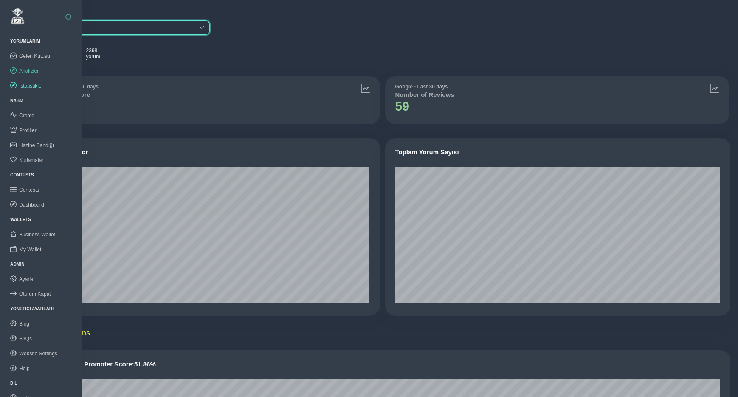
click at [31, 71] on span "Analizler" at bounding box center [29, 71] width 20 height 6
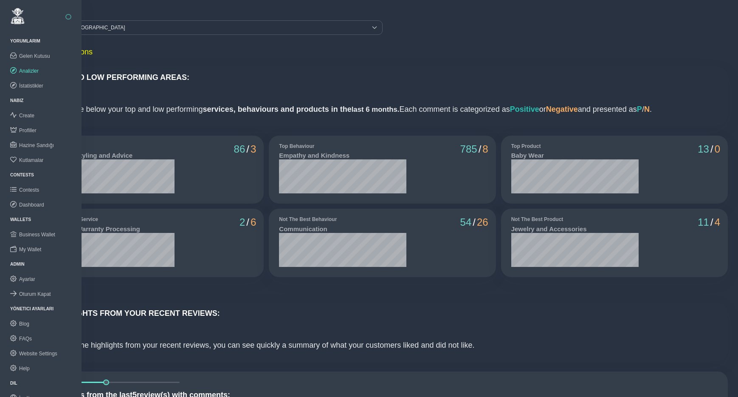
click at [70, 17] on button "button" at bounding box center [68, 17] width 6 height 6
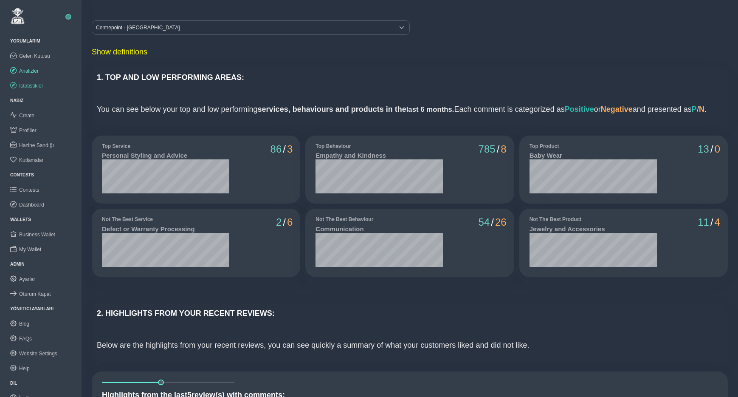
click at [35, 83] on span "İstatistikler" at bounding box center [31, 86] width 24 height 6
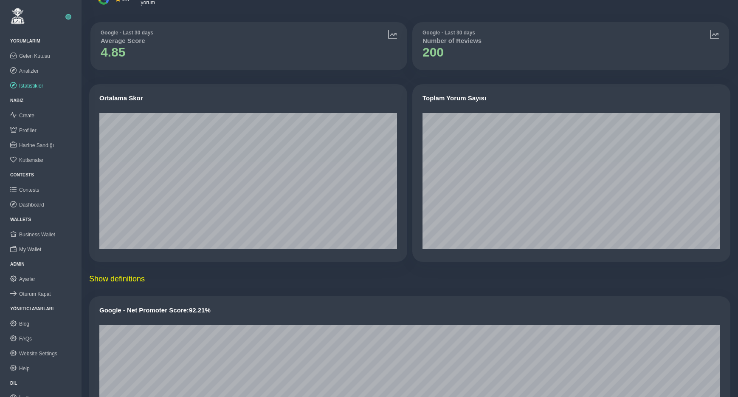
scroll to position [48, 0]
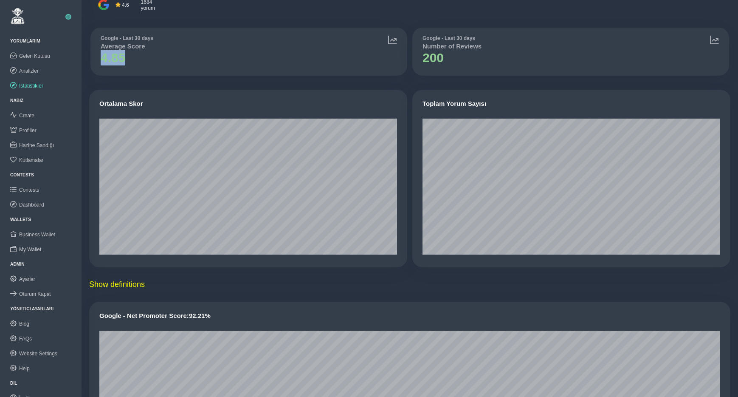
drag, startPoint x: 102, startPoint y: 59, endPoint x: 126, endPoint y: 59, distance: 23.8
click at [126, 59] on h1 "4.85" at bounding box center [127, 57] width 53 height 15
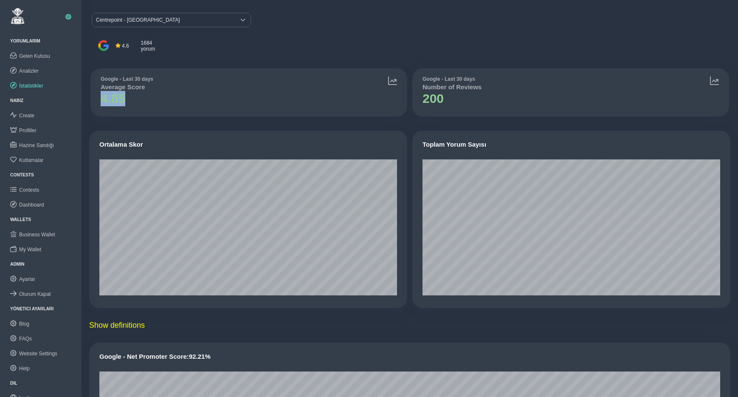
scroll to position [0, 0]
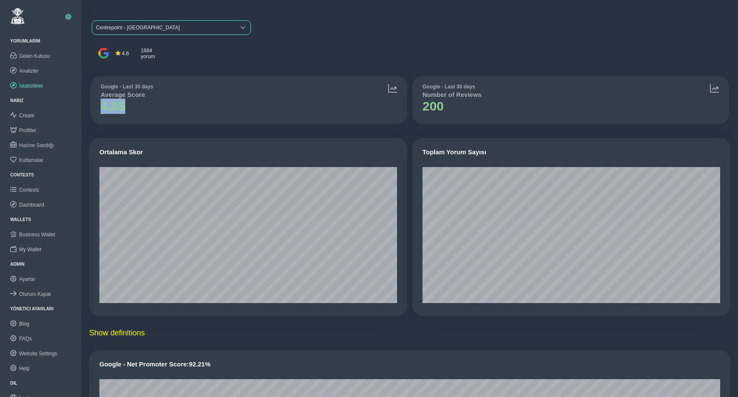
click at [162, 23] on span "Centrepoint - [GEOGRAPHIC_DATA]" at bounding box center [163, 28] width 143 height 14
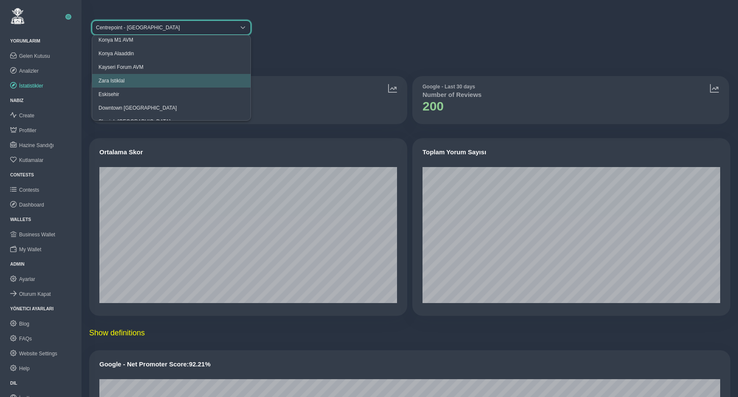
scroll to position [28, 0]
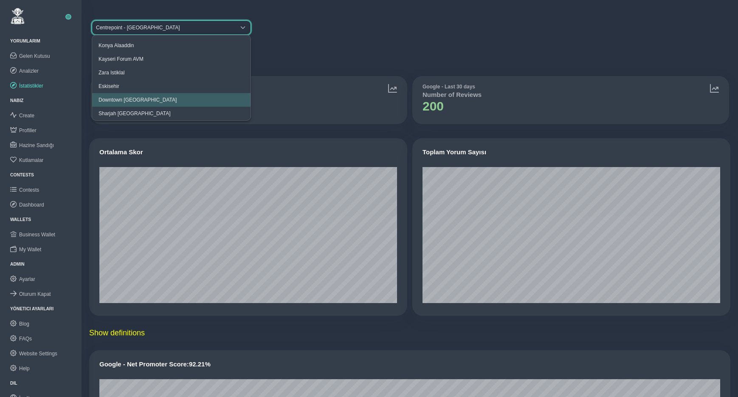
click at [150, 96] on li "Downtown [GEOGRAPHIC_DATA]" at bounding box center [171, 100] width 158 height 14
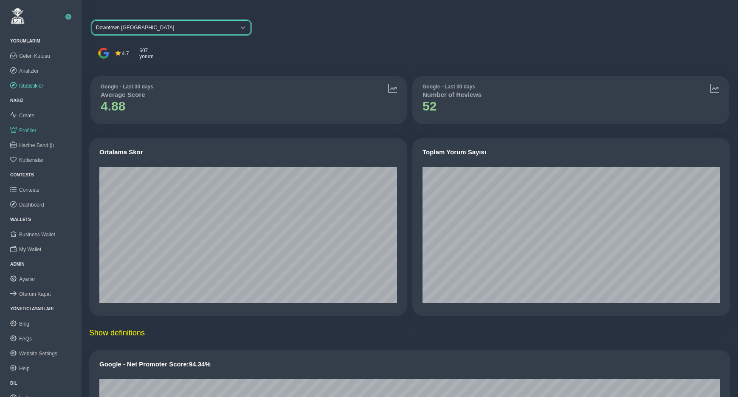
click at [29, 129] on span "Profiller" at bounding box center [27, 130] width 17 height 6
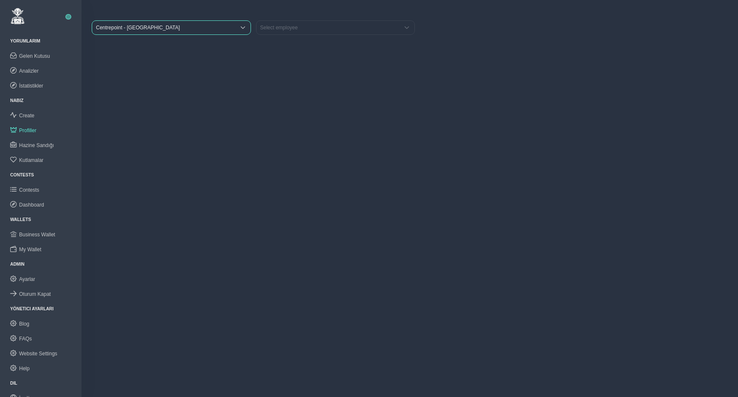
click at [153, 27] on span "Centrepoint - [GEOGRAPHIC_DATA]" at bounding box center [163, 28] width 143 height 14
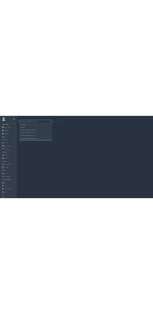
scroll to position [59, 0]
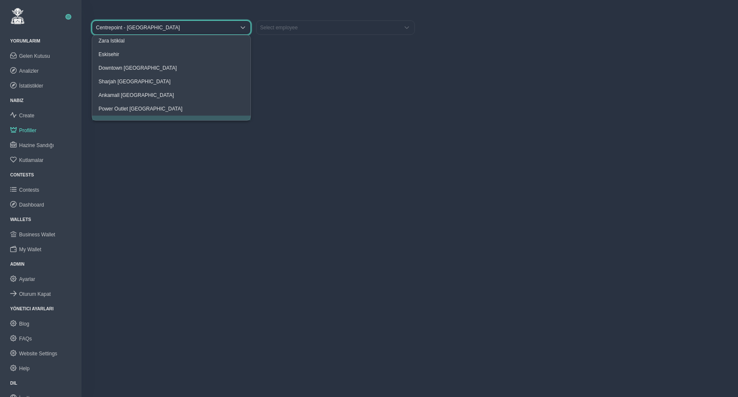
click at [129, 65] on span "Downtown [GEOGRAPHIC_DATA]" at bounding box center [138, 68] width 78 height 6
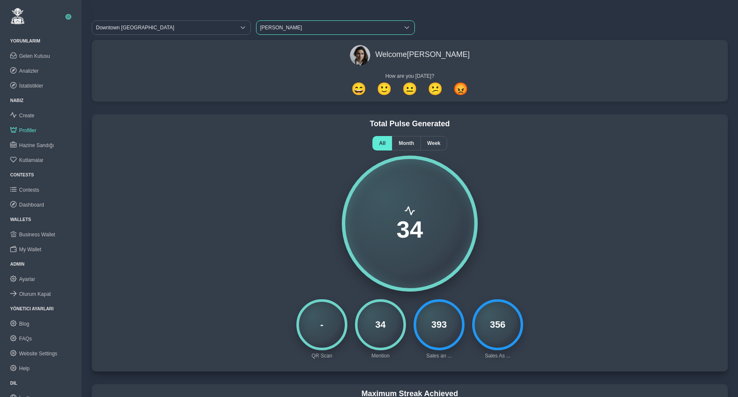
click at [286, 28] on span "[PERSON_NAME]" at bounding box center [328, 28] width 143 height 14
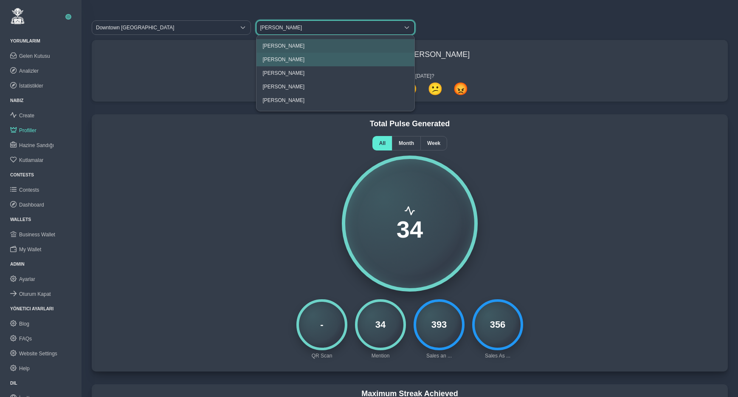
click at [279, 60] on span "[PERSON_NAME]" at bounding box center [284, 60] width 42 height 6
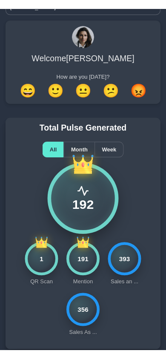
scroll to position [58, 0]
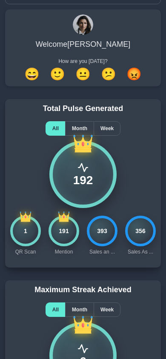
click at [82, 74] on button "😐" at bounding box center [83, 74] width 18 height 15
click at [61, 75] on button "🙂" at bounding box center [57, 74] width 18 height 15
click at [85, 73] on button "😐" at bounding box center [83, 74] width 18 height 15
click at [103, 74] on button "😕" at bounding box center [108, 74] width 18 height 15
click at [126, 75] on button "😡" at bounding box center [134, 74] width 18 height 15
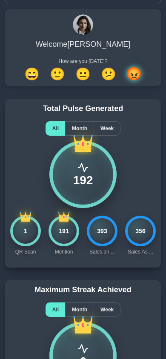
click at [106, 73] on button "😕" at bounding box center [108, 74] width 18 height 15
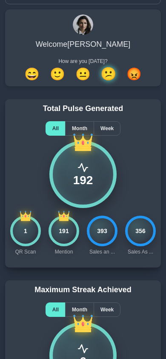
click at [85, 74] on button "😐" at bounding box center [83, 74] width 18 height 15
click at [59, 74] on button "🙂" at bounding box center [57, 74] width 18 height 15
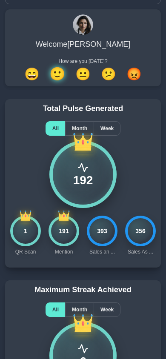
click at [41, 73] on button "😄" at bounding box center [32, 74] width 18 height 15
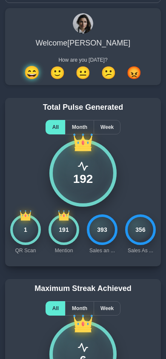
scroll to position [59, 0]
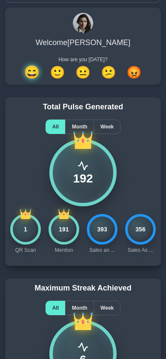
click at [26, 229] on div "1" at bounding box center [25, 229] width 31 height 31
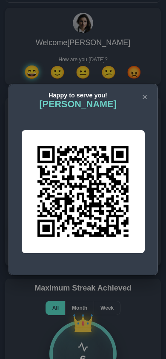
click at [144, 97] on icon "button" at bounding box center [144, 97] width 4 height 4
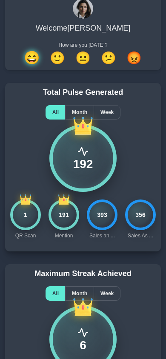
scroll to position [84, 0]
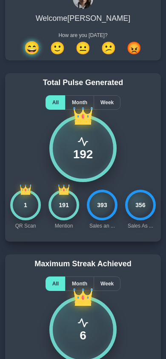
click at [130, 167] on div "192" at bounding box center [82, 148] width 145 height 67
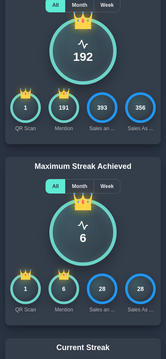
scroll to position [0, 0]
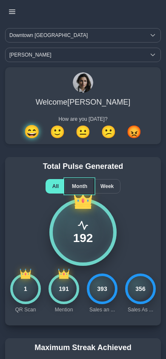
click at [80, 187] on span "Month" at bounding box center [79, 186] width 15 height 6
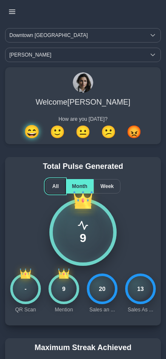
click at [57, 184] on span "All" at bounding box center [55, 186] width 6 height 6
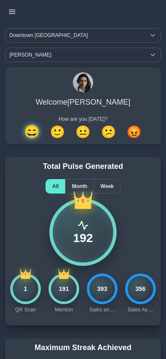
click at [11, 12] on icon "button" at bounding box center [12, 11] width 6 height 6
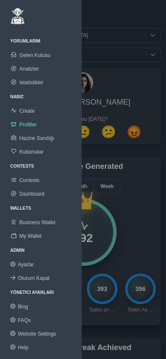
click at [37, 138] on span "Hazine Sandığı" at bounding box center [36, 138] width 35 height 6
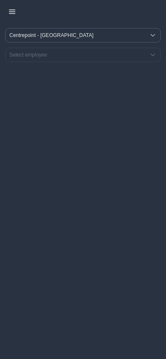
click at [45, 33] on span "Centrepoint - [GEOGRAPHIC_DATA]" at bounding box center [75, 35] width 139 height 14
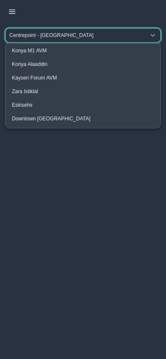
scroll to position [17, 0]
click at [43, 117] on span "Downtown [GEOGRAPHIC_DATA]" at bounding box center [51, 119] width 78 height 6
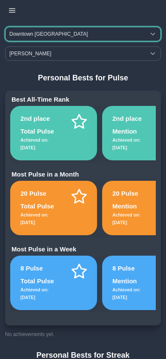
scroll to position [0, 0]
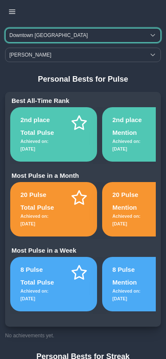
click at [13, 12] on icon "button" at bounding box center [12, 11] width 6 height 6
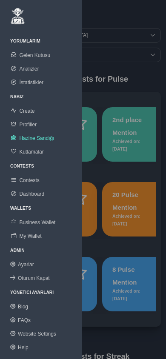
click at [34, 126] on span "Profiller" at bounding box center [27, 125] width 17 height 6
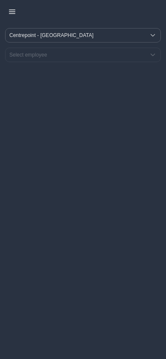
click at [60, 35] on span "Centrepoint - [GEOGRAPHIC_DATA]" at bounding box center [75, 35] width 139 height 14
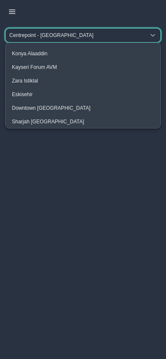
scroll to position [27, 0]
click at [47, 107] on span "Downtown [GEOGRAPHIC_DATA]" at bounding box center [51, 108] width 78 height 6
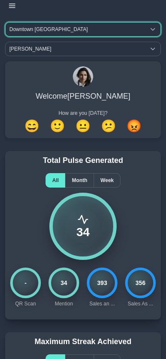
scroll to position [0, 0]
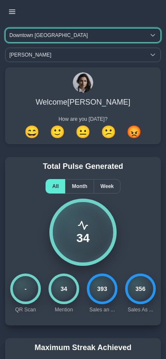
click at [12, 12] on icon "button" at bounding box center [12, 11] width 6 height 6
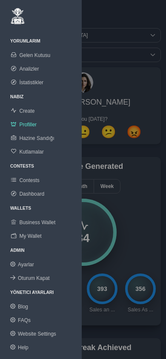
click at [38, 153] on span "Kutlamalar" at bounding box center [31, 152] width 24 height 6
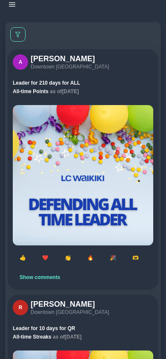
scroll to position [7, 0]
click at [46, 255] on button "❤️" at bounding box center [45, 257] width 20 height 14
click at [54, 277] on span "Show comments" at bounding box center [40, 277] width 40 height 6
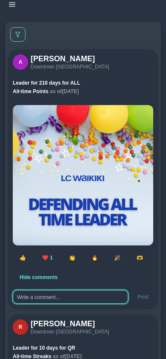
click at [46, 296] on textarea at bounding box center [70, 297] width 115 height 14
type textarea "helal"
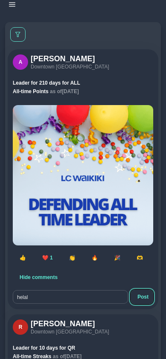
click at [147, 297] on span "Post" at bounding box center [142, 297] width 11 height 6
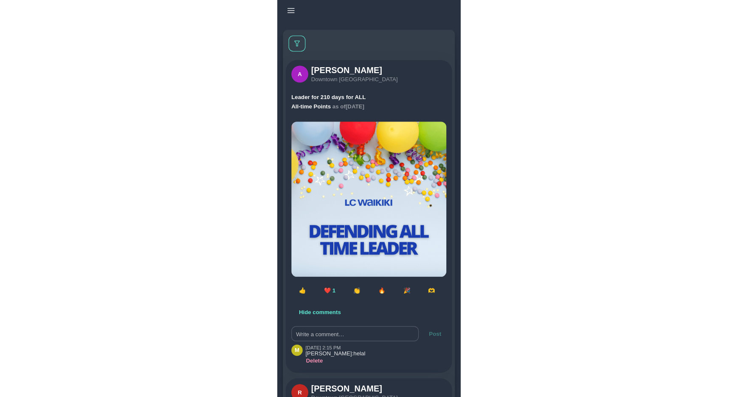
scroll to position [0, 0]
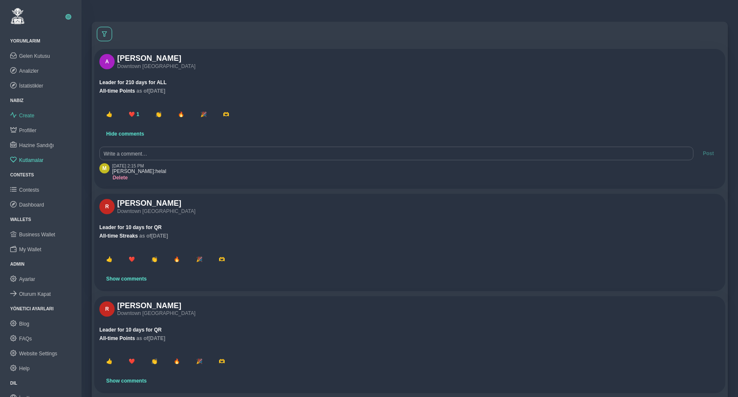
click at [32, 118] on span "Create" at bounding box center [26, 116] width 15 height 6
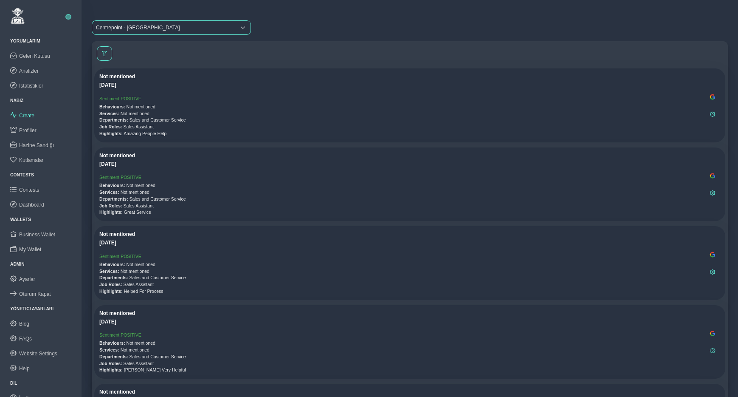
click at [170, 27] on span "Centrepoint - [GEOGRAPHIC_DATA]" at bounding box center [163, 28] width 143 height 14
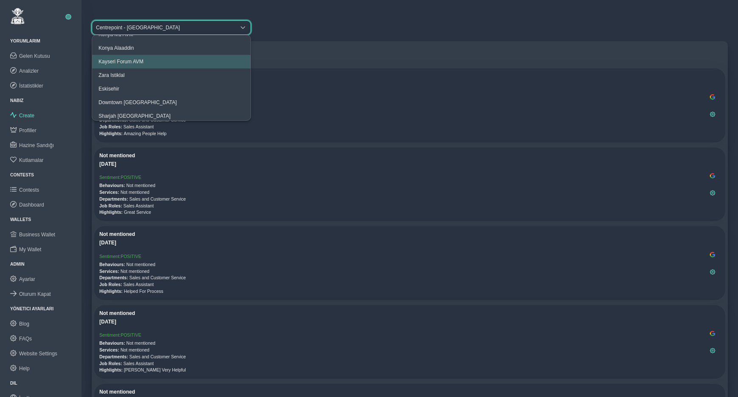
scroll to position [43, 0]
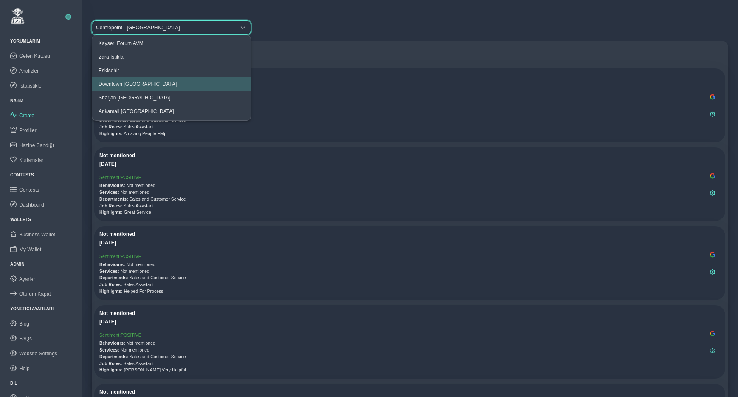
click at [134, 83] on span "Downtown [GEOGRAPHIC_DATA]" at bounding box center [138, 84] width 78 height 6
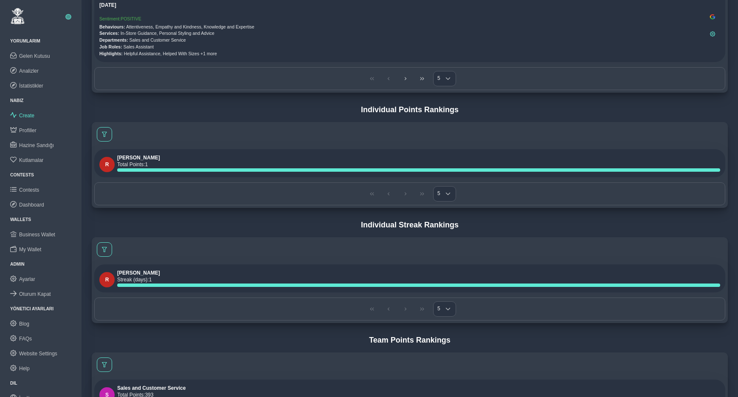
scroll to position [389, 0]
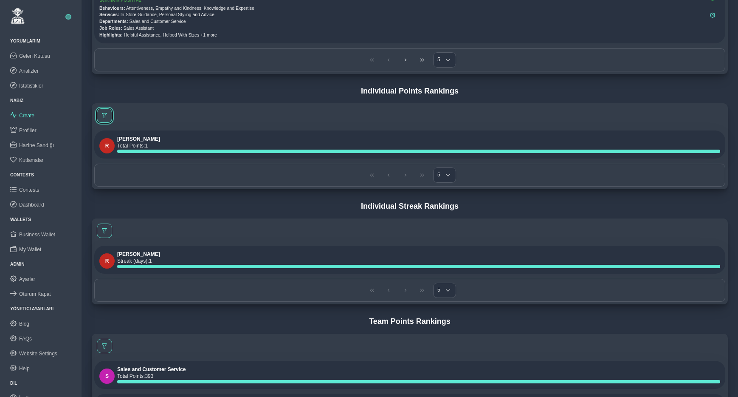
click at [106, 116] on span at bounding box center [104, 115] width 5 height 5
click at [122, 147] on span "This Week" at bounding box center [121, 150] width 34 height 14
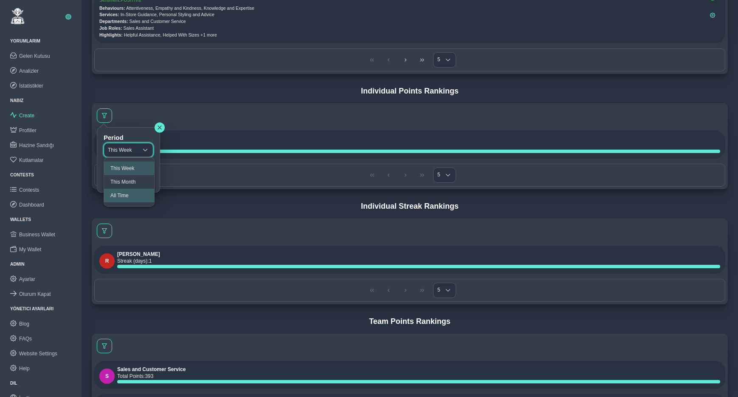
click at [129, 198] on span "All Time" at bounding box center [119, 195] width 18 height 6
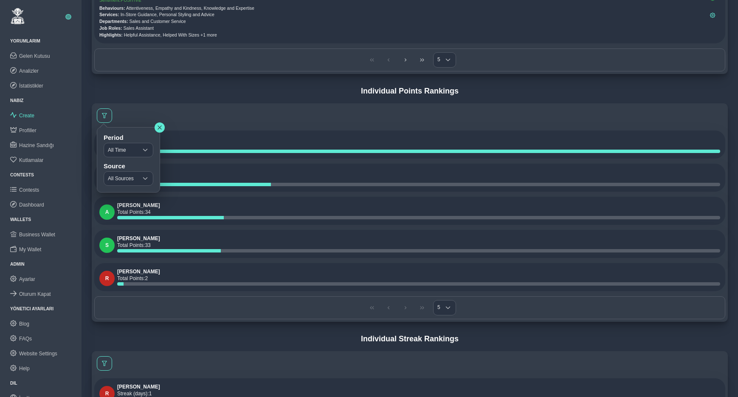
click at [159, 126] on icon "button" at bounding box center [160, 128] width 4 height 4
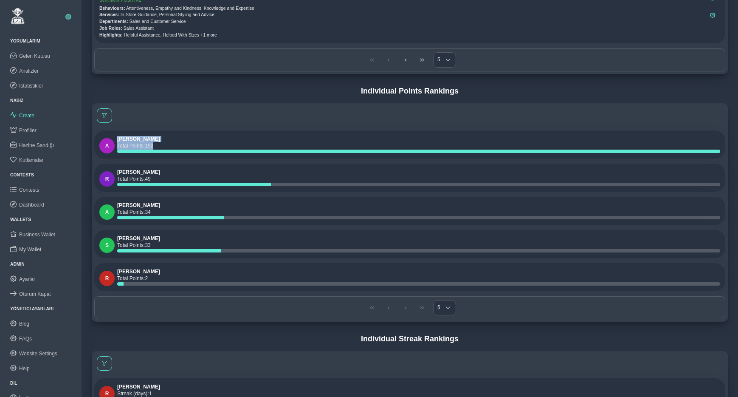
drag, startPoint x: 119, startPoint y: 138, endPoint x: 160, endPoint y: 143, distance: 41.1
click at [160, 143] on div "[PERSON_NAME] Total Points : 192" at bounding box center [418, 144] width 603 height 17
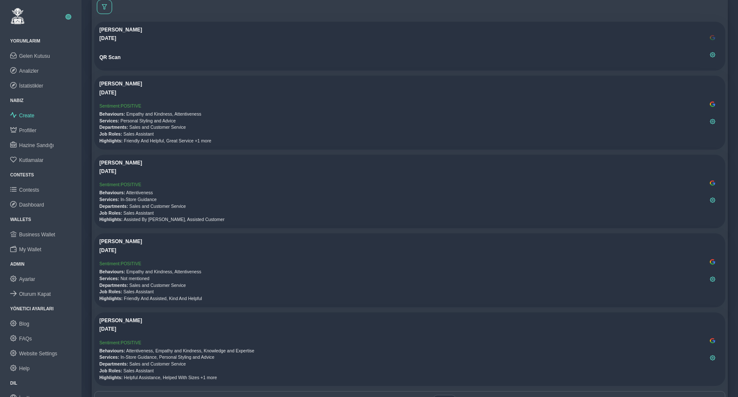
scroll to position [0, 0]
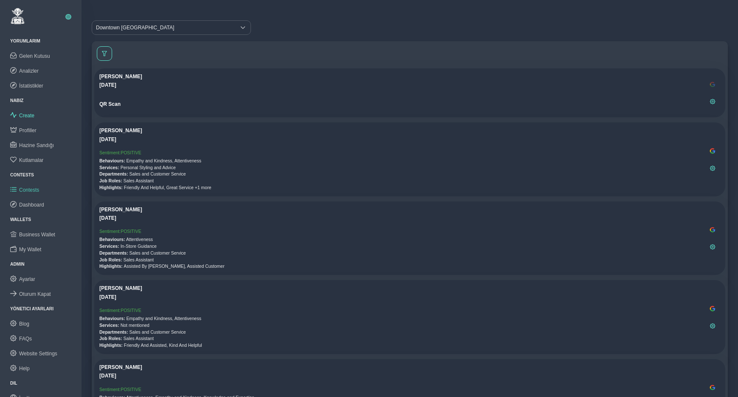
click at [26, 189] on span "Contests" at bounding box center [29, 190] width 20 height 6
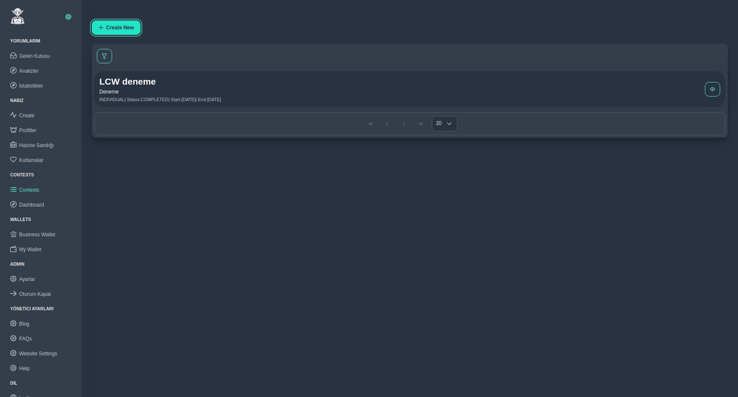
click at [119, 28] on span "Create New" at bounding box center [120, 28] width 28 height 6
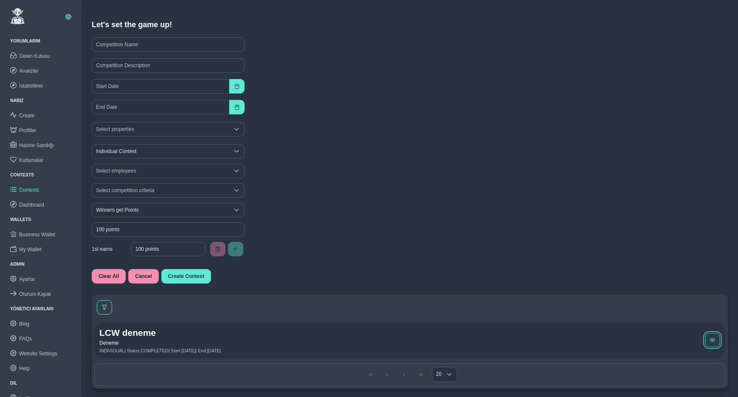
click at [673, 339] on button at bounding box center [712, 340] width 15 height 14
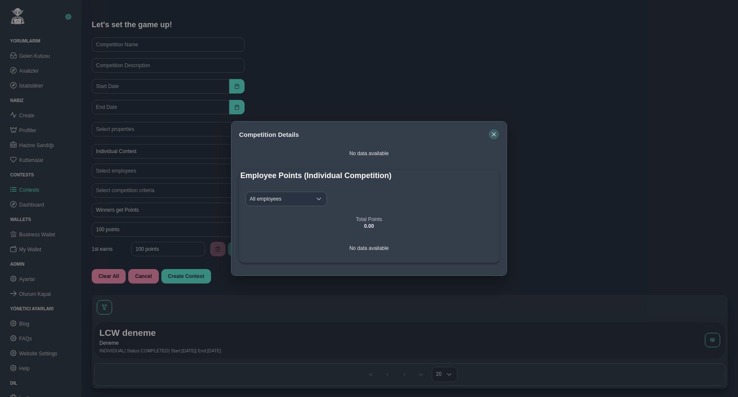
click at [494, 133] on icon "button" at bounding box center [494, 134] width 5 height 5
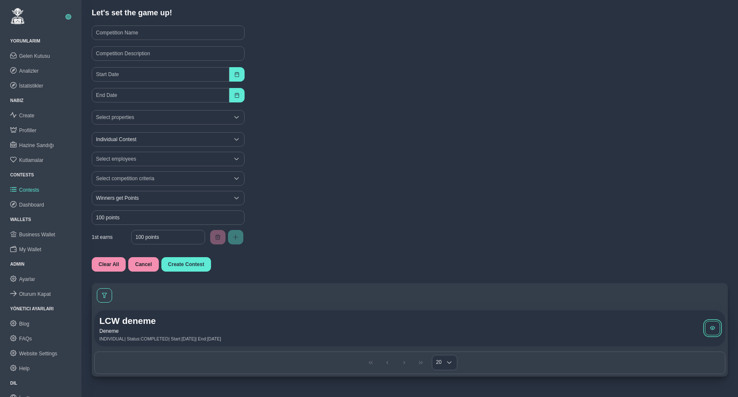
scroll to position [13, 0]
click at [28, 246] on span "My Wallet" at bounding box center [30, 249] width 22 height 6
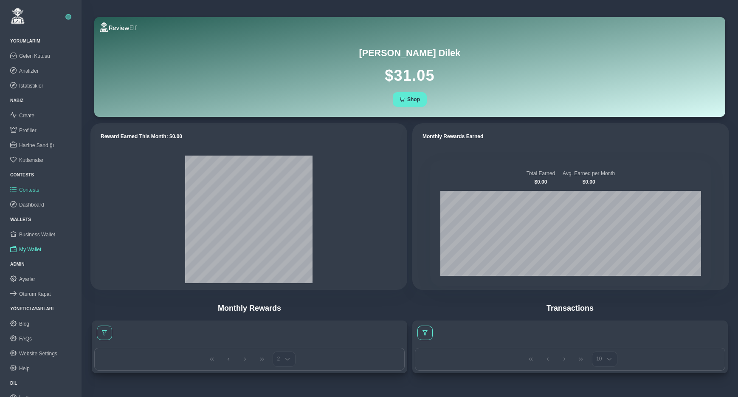
click at [31, 188] on span "Contests" at bounding box center [29, 190] width 20 height 6
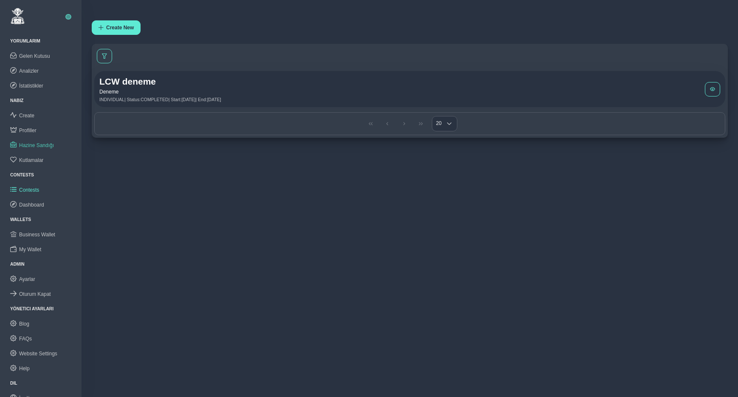
click at [34, 146] on span "Hazine Sandığı" at bounding box center [36, 145] width 35 height 6
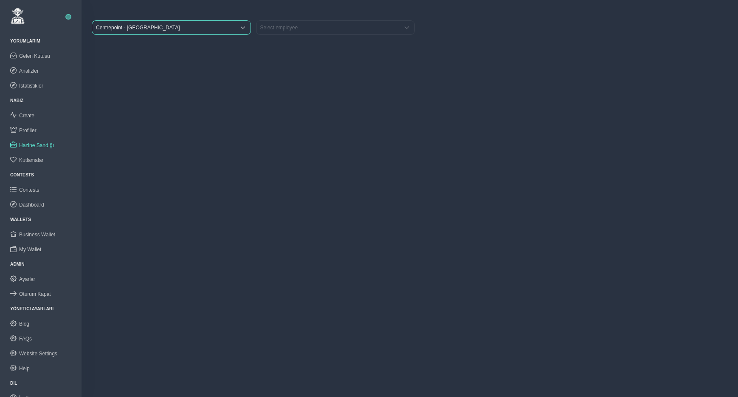
click at [201, 31] on span "Centrepoint - [GEOGRAPHIC_DATA]" at bounding box center [163, 28] width 143 height 14
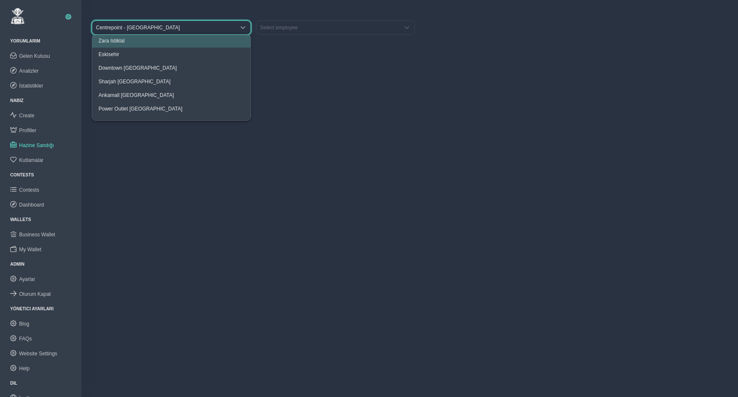
scroll to position [60, 0]
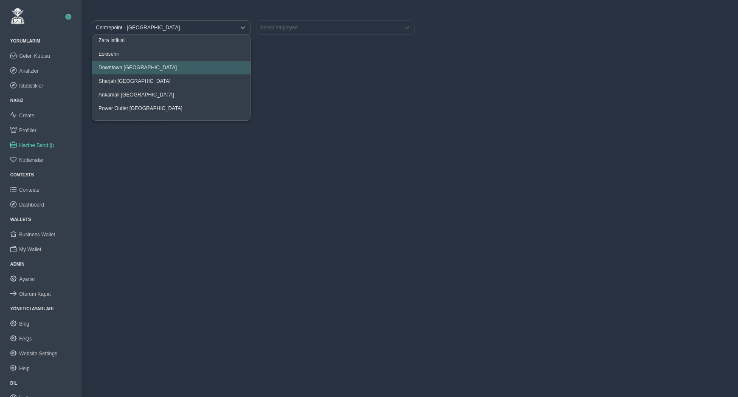
click at [130, 68] on span "Downtown [GEOGRAPHIC_DATA]" at bounding box center [138, 68] width 78 height 6
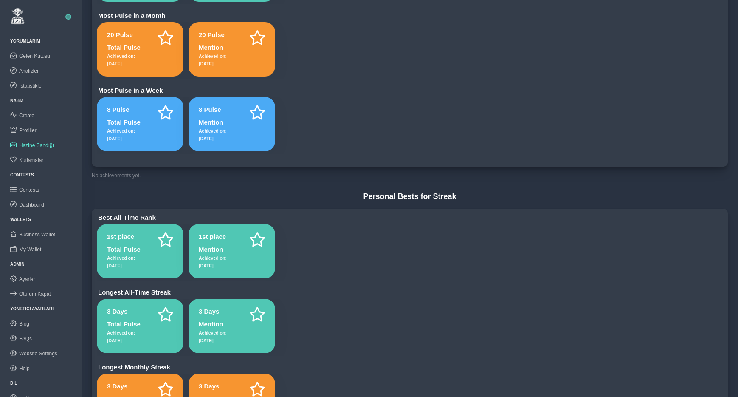
scroll to position [0, 0]
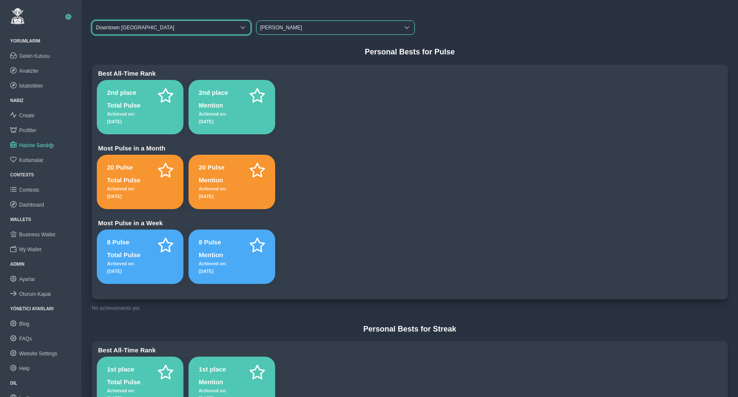
click at [295, 27] on span "[PERSON_NAME]" at bounding box center [328, 28] width 143 height 14
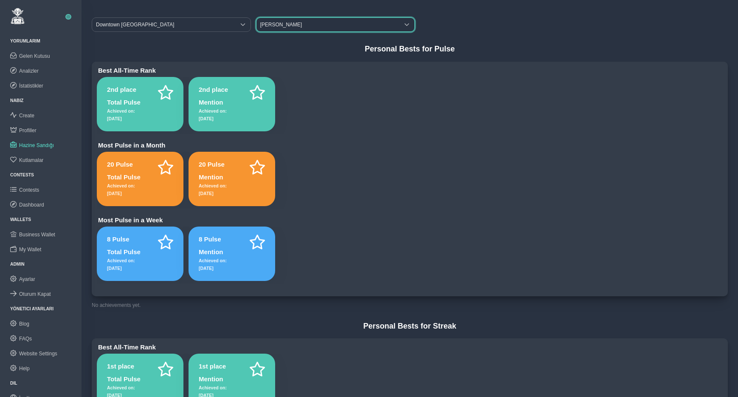
scroll to position [5, 0]
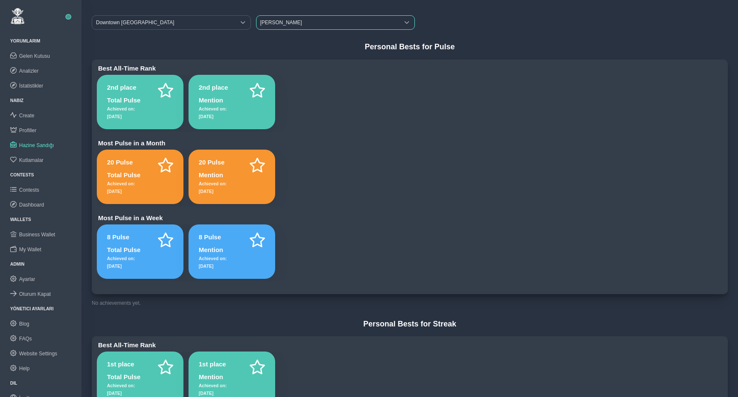
click at [291, 25] on span "[PERSON_NAME]" at bounding box center [328, 23] width 143 height 14
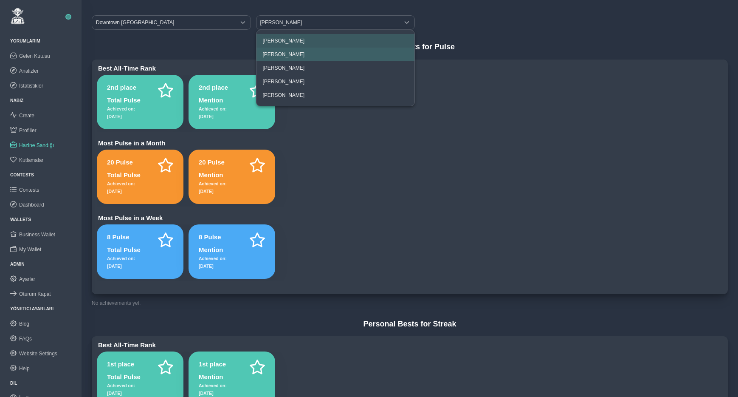
click at [286, 51] on li "[PERSON_NAME]" at bounding box center [336, 55] width 158 height 14
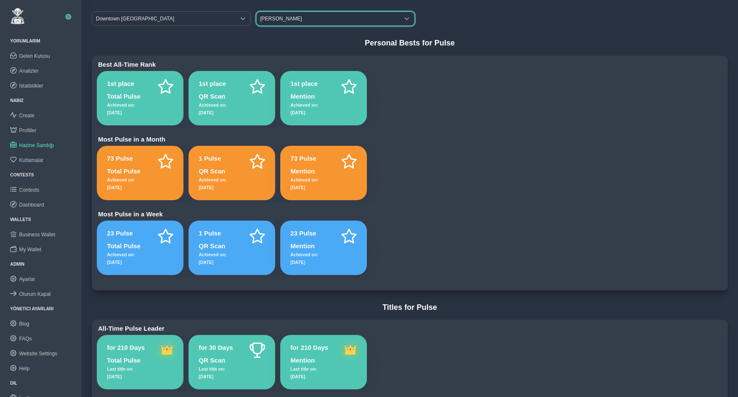
scroll to position [0, 0]
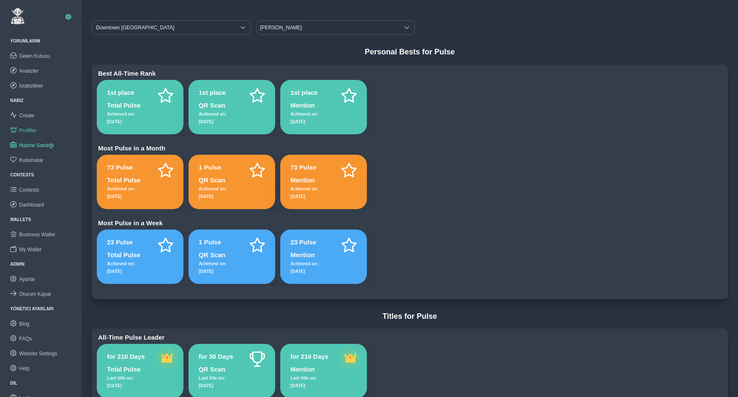
click at [30, 131] on span "Profiller" at bounding box center [27, 130] width 17 height 6
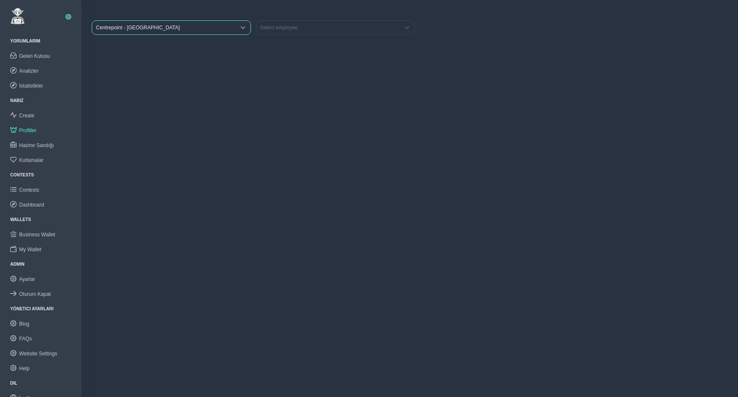
click at [188, 30] on span "Centrepoint - [GEOGRAPHIC_DATA]" at bounding box center [163, 28] width 143 height 14
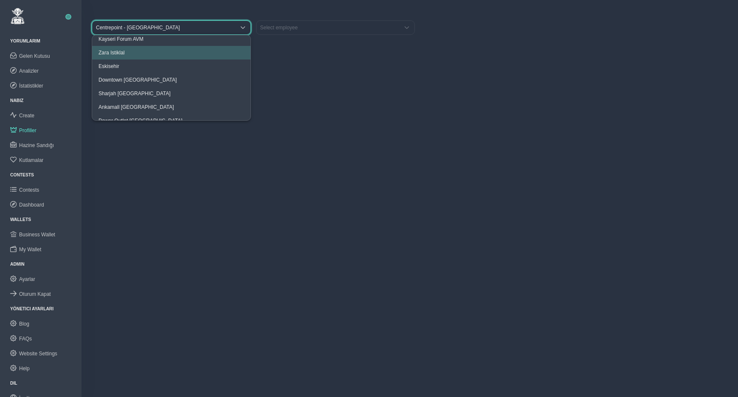
scroll to position [51, 0]
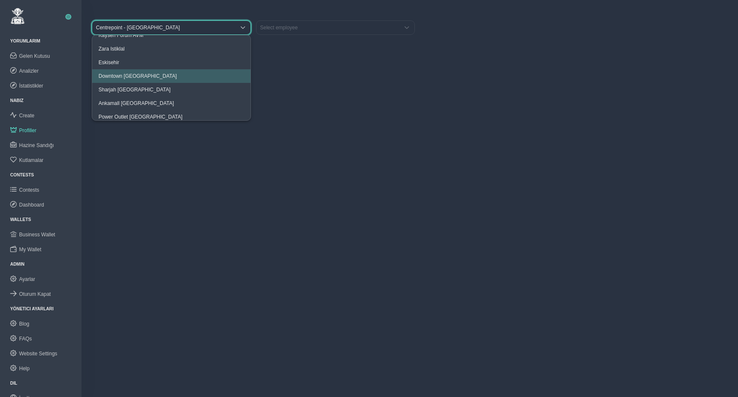
click at [137, 78] on span "Downtown [GEOGRAPHIC_DATA]" at bounding box center [138, 76] width 78 height 6
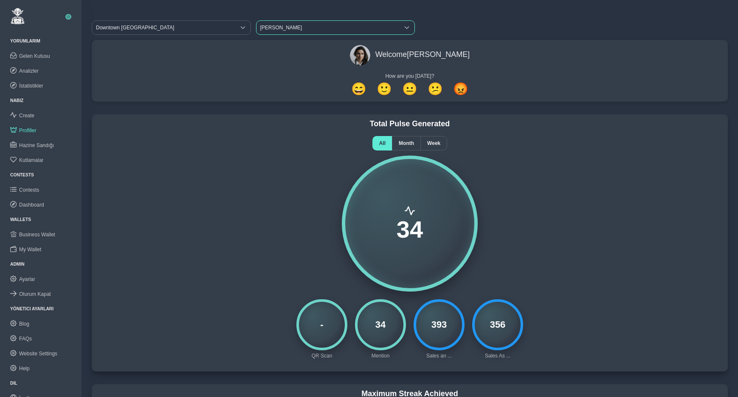
click at [302, 24] on span "[PERSON_NAME]" at bounding box center [328, 28] width 143 height 14
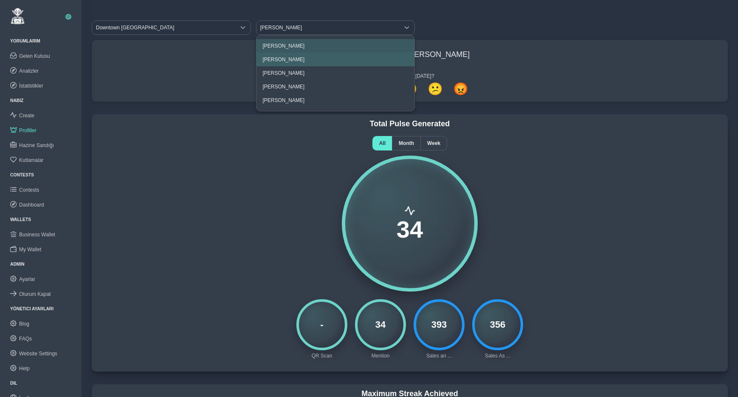
click at [286, 56] on li "[PERSON_NAME]" at bounding box center [336, 60] width 158 height 14
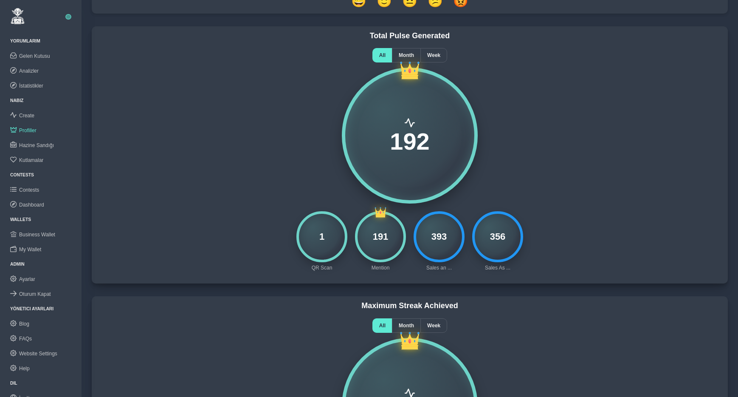
scroll to position [0, 0]
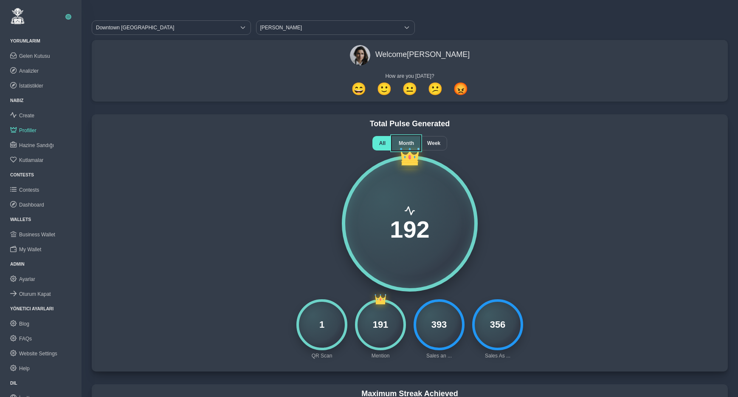
click at [410, 143] on span "Month" at bounding box center [406, 143] width 15 height 6
click at [380, 141] on span "All" at bounding box center [382, 143] width 6 height 6
click at [410, 143] on span "Month" at bounding box center [406, 143] width 15 height 6
click at [383, 144] on span "All" at bounding box center [382, 143] width 6 height 6
drag, startPoint x: 388, startPoint y: 226, endPoint x: 429, endPoint y: 226, distance: 40.8
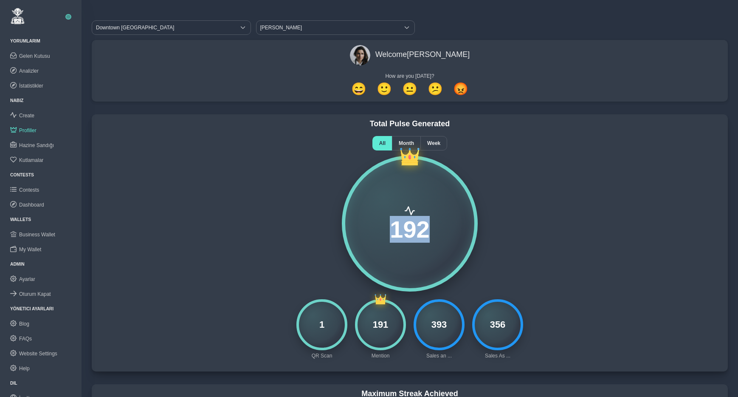
click at [429, 226] on div "192" at bounding box center [410, 224] width 136 height 136
click at [407, 249] on div "192" at bounding box center [410, 224] width 136 height 136
drag, startPoint x: 392, startPoint y: 230, endPoint x: 425, endPoint y: 229, distance: 33.2
click at [425, 229] on span "192" at bounding box center [410, 230] width 40 height 24
drag, startPoint x: 373, startPoint y: 325, endPoint x: 390, endPoint y: 324, distance: 17.4
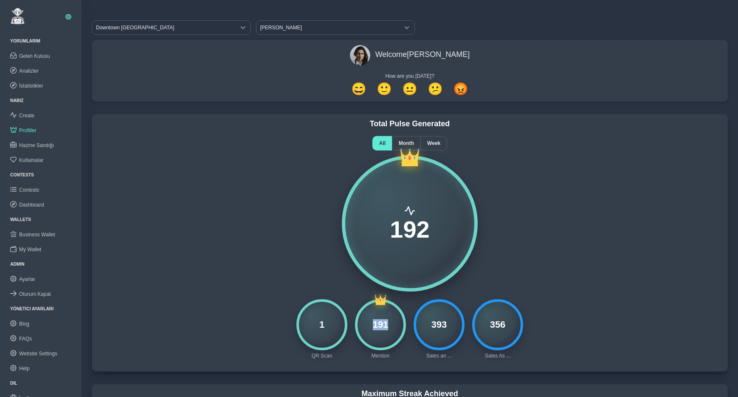
click at [390, 324] on div "191" at bounding box center [380, 324] width 51 height 51
drag, startPoint x: 431, startPoint y: 326, endPoint x: 451, endPoint y: 328, distance: 20.0
click at [451, 328] on div "393" at bounding box center [439, 324] width 51 height 51
drag, startPoint x: 393, startPoint y: 231, endPoint x: 431, endPoint y: 232, distance: 38.7
click at [431, 232] on div "192" at bounding box center [410, 224] width 136 height 136
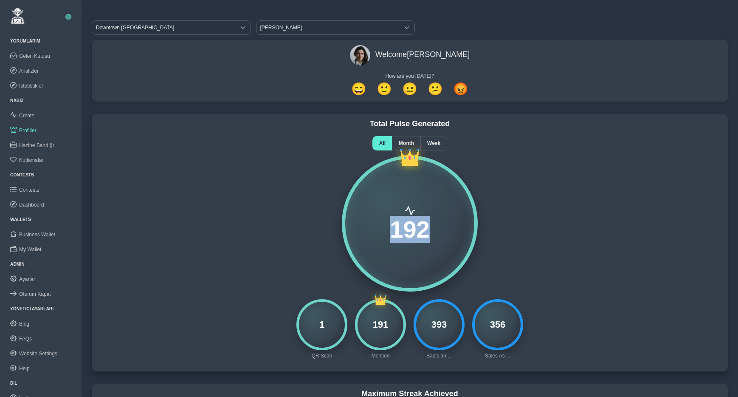
click at [393, 232] on span "192" at bounding box center [410, 230] width 40 height 24
drag, startPoint x: 393, startPoint y: 232, endPoint x: 433, endPoint y: 229, distance: 40.9
click at [433, 229] on div "192" at bounding box center [410, 224] width 136 height 136
click at [323, 325] on div "1" at bounding box center [322, 324] width 51 height 51
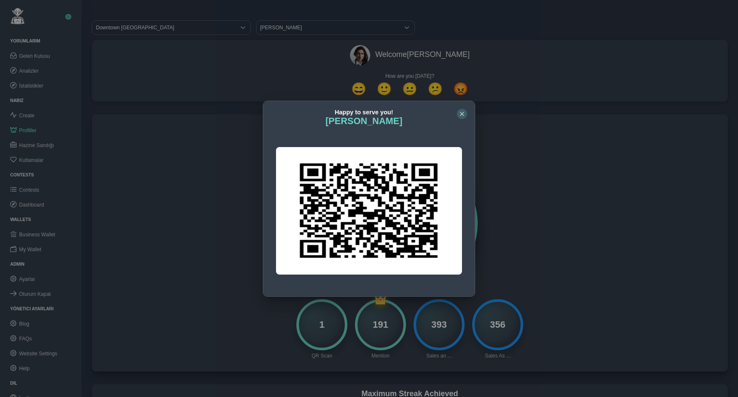
click at [461, 113] on icon "button" at bounding box center [462, 113] width 5 height 5
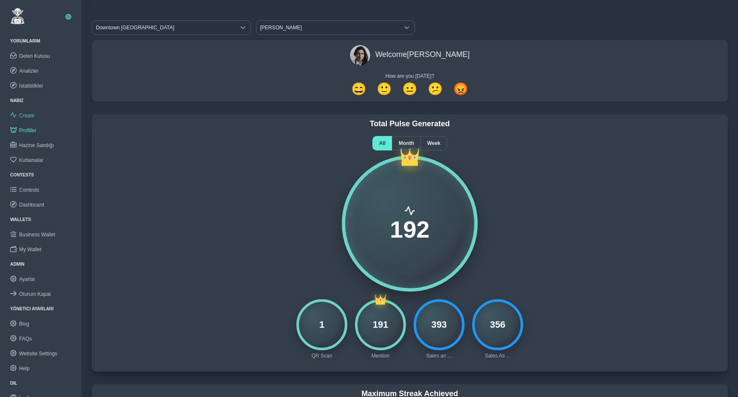
click at [27, 113] on span "Create" at bounding box center [26, 116] width 15 height 6
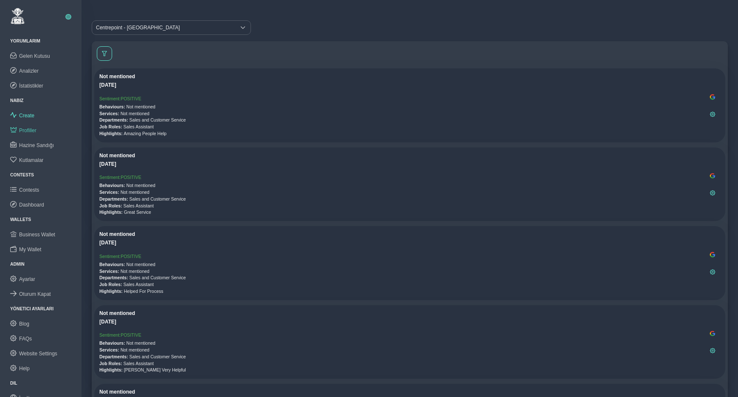
click at [27, 130] on span "Profiller" at bounding box center [27, 130] width 17 height 6
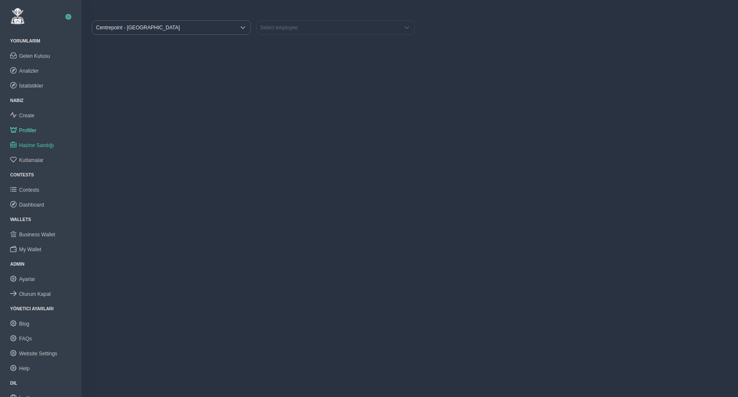
click at [28, 145] on span "Hazine Sandığı" at bounding box center [36, 145] width 35 height 6
click at [31, 158] on span "Kutlamalar" at bounding box center [31, 160] width 24 height 6
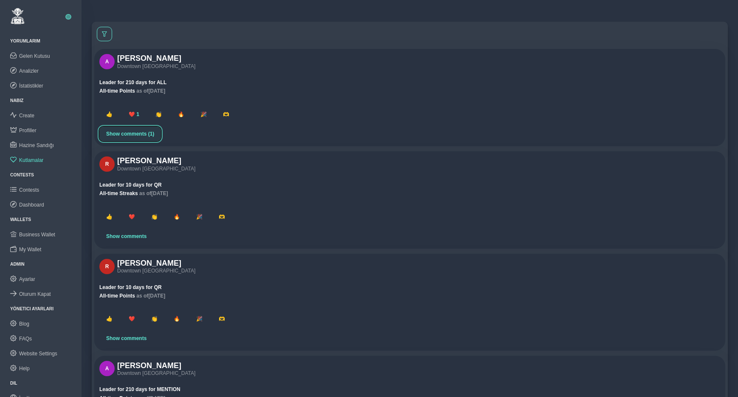
click at [142, 136] on span "Show comments (1)" at bounding box center [130, 134] width 48 height 6
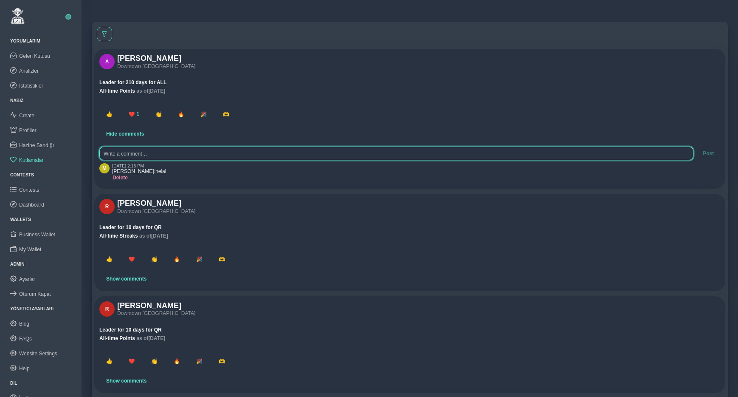
click at [188, 158] on textarea at bounding box center [396, 154] width 594 height 14
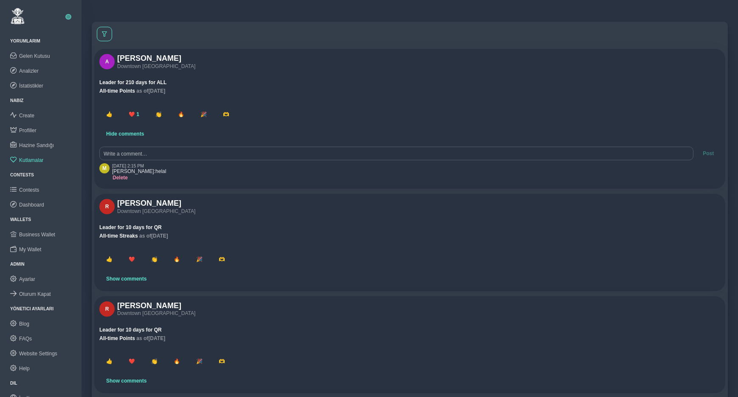
click at [274, 184] on div "A [PERSON_NAME] Downtown Dubai Leader for 210 days for ALL All-time Points as o…" at bounding box center [409, 119] width 631 height 140
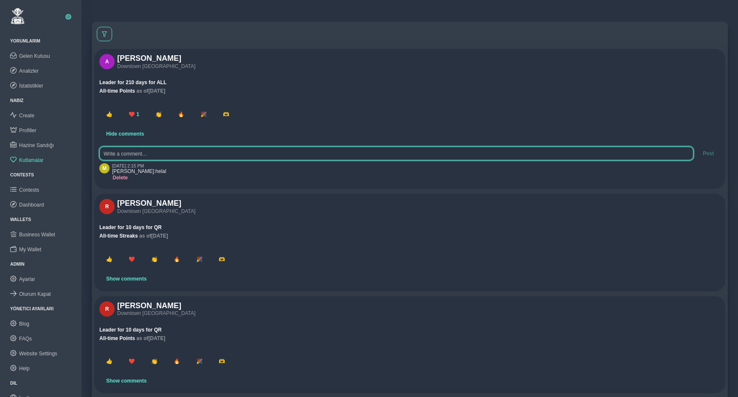
click at [190, 151] on textarea at bounding box center [396, 154] width 594 height 14
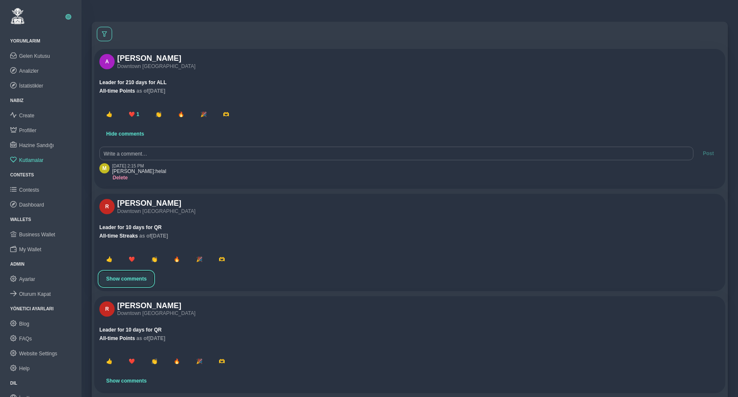
click at [130, 278] on span "Show comments" at bounding box center [126, 279] width 40 height 6
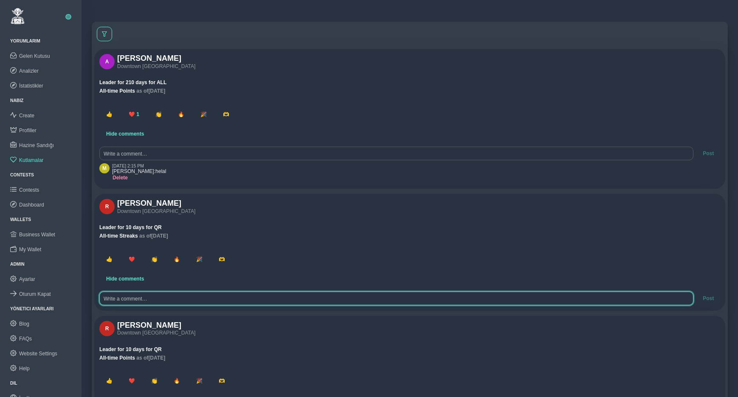
click at [165, 299] on textarea at bounding box center [396, 298] width 594 height 14
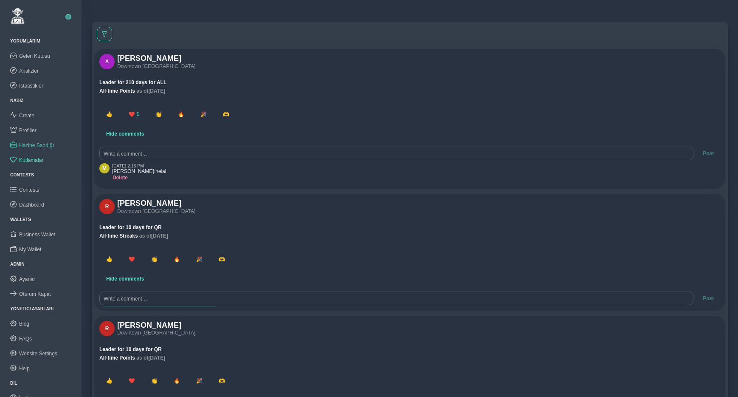
click at [33, 145] on span "Hazine Sandığı" at bounding box center [36, 145] width 35 height 6
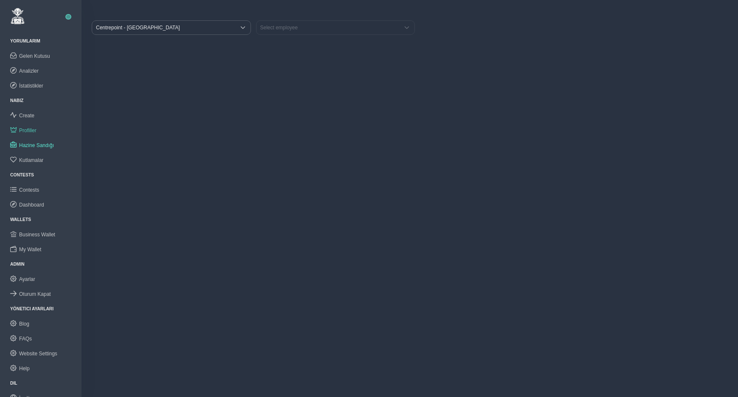
click at [29, 126] on link "Profiller" at bounding box center [41, 130] width 82 height 15
click at [28, 118] on link "Create" at bounding box center [41, 115] width 82 height 15
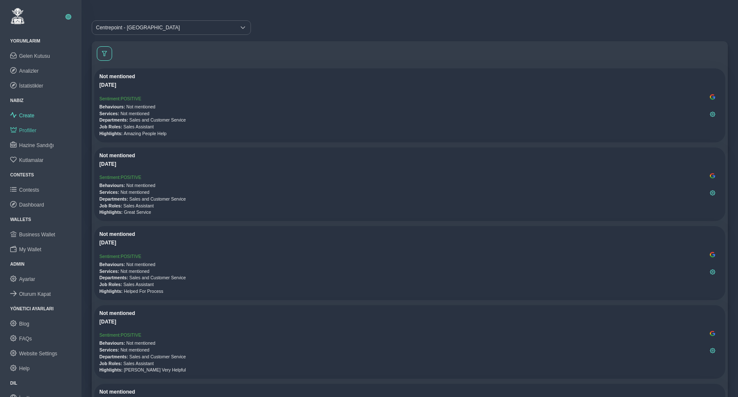
click at [26, 130] on span "Profiller" at bounding box center [27, 130] width 17 height 6
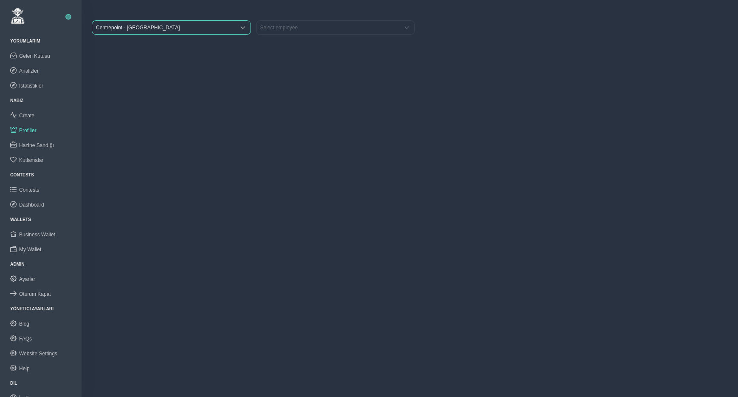
click at [160, 29] on span "Centrepoint - [GEOGRAPHIC_DATA]" at bounding box center [163, 28] width 143 height 14
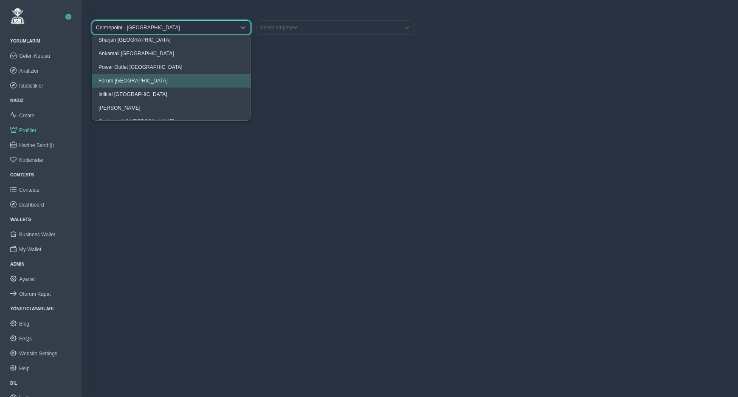
scroll to position [113, 0]
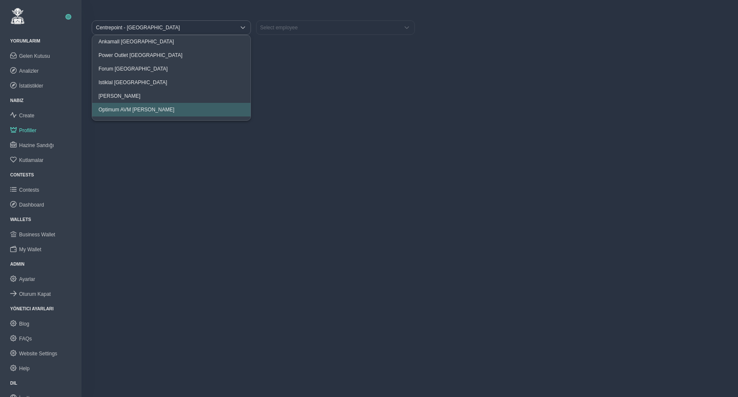
click at [132, 107] on span "Optimum AVM [PERSON_NAME]" at bounding box center [137, 110] width 76 height 6
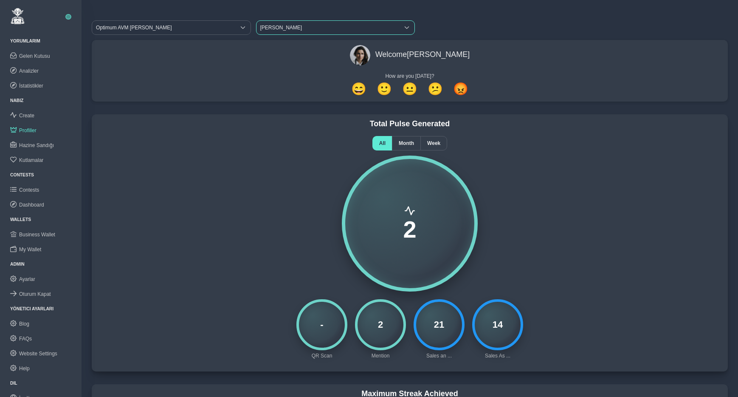
click at [283, 29] on span "[PERSON_NAME]" at bounding box center [328, 28] width 143 height 14
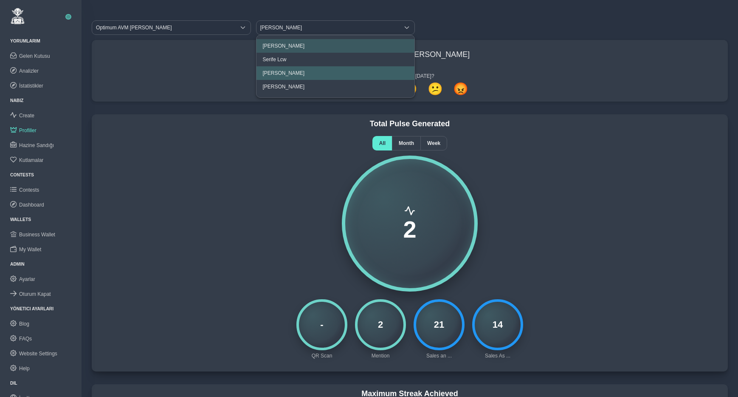
click at [291, 71] on span "[PERSON_NAME]" at bounding box center [284, 73] width 42 height 6
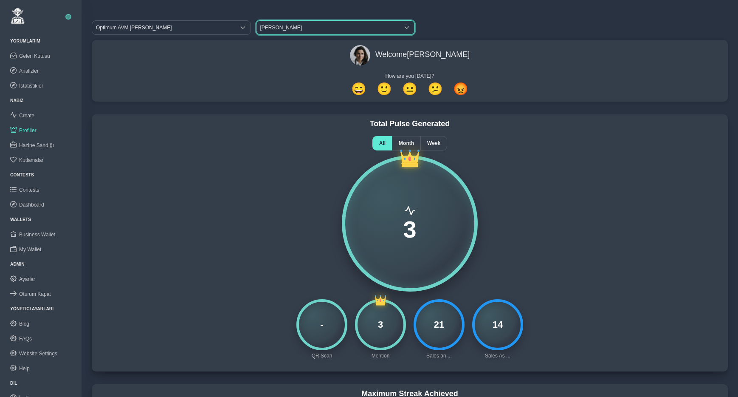
click at [284, 27] on span "[PERSON_NAME]" at bounding box center [328, 28] width 143 height 14
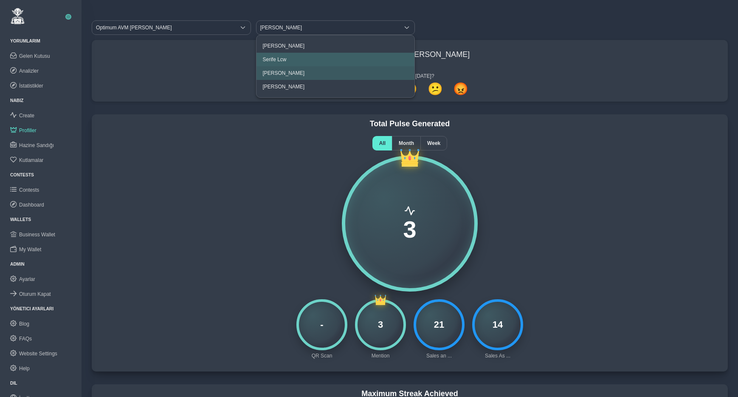
click at [284, 60] on span "Serife Lcw" at bounding box center [275, 60] width 24 height 6
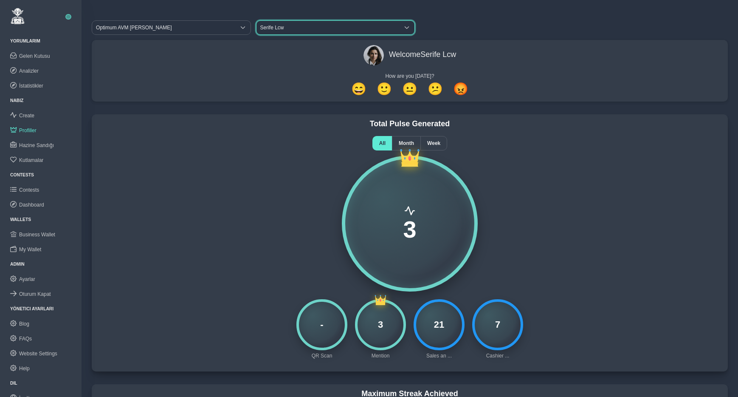
click at [287, 29] on span "Serife Lcw" at bounding box center [328, 28] width 143 height 14
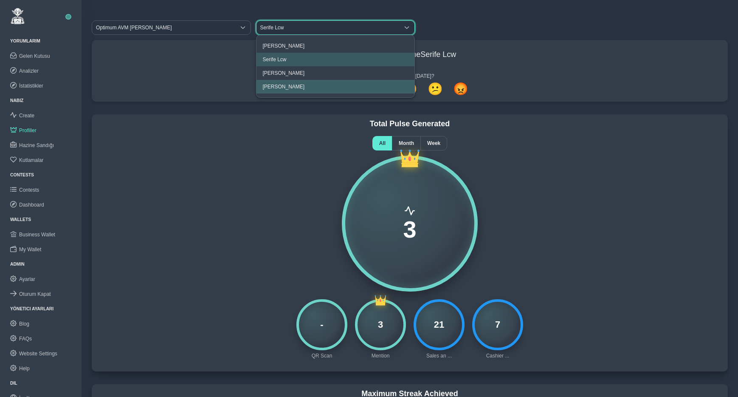
click at [284, 85] on span "[PERSON_NAME]" at bounding box center [284, 87] width 42 height 6
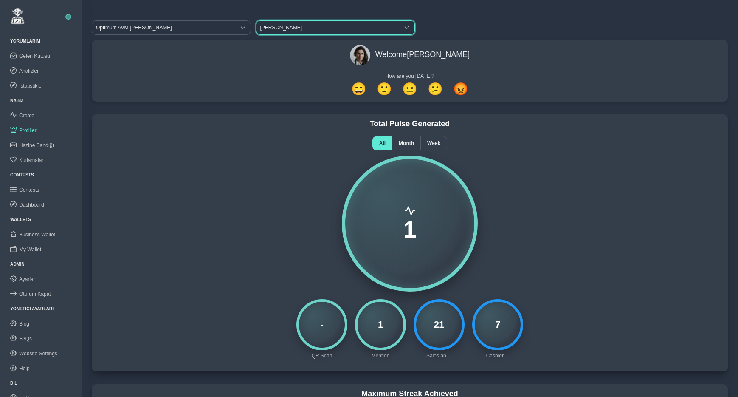
click at [275, 25] on span "[PERSON_NAME]" at bounding box center [328, 28] width 143 height 14
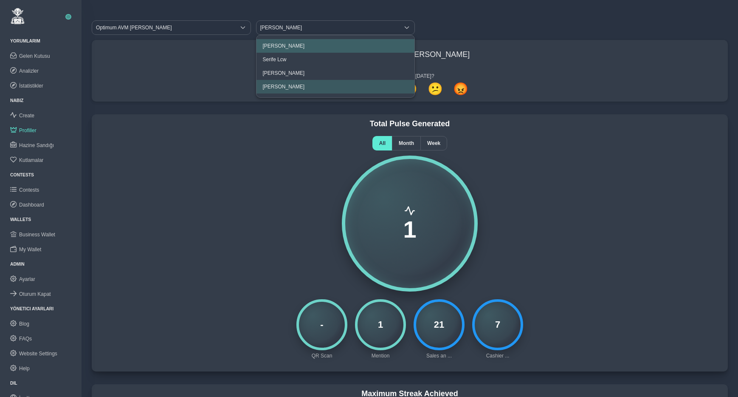
click at [277, 45] on span "[PERSON_NAME]" at bounding box center [284, 46] width 42 height 6
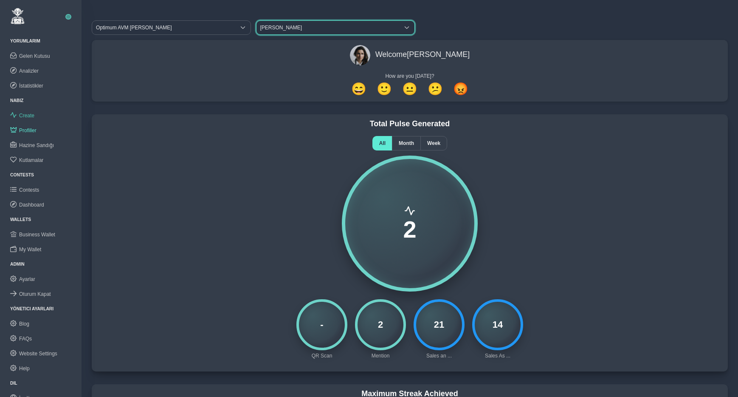
click at [31, 116] on span "Create" at bounding box center [26, 116] width 15 height 6
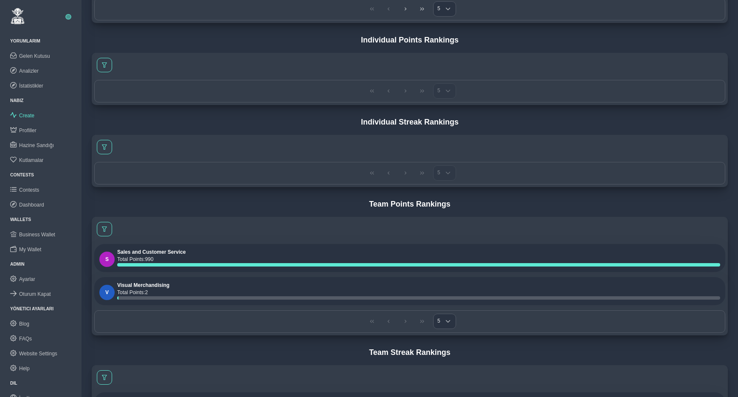
scroll to position [670, 0]
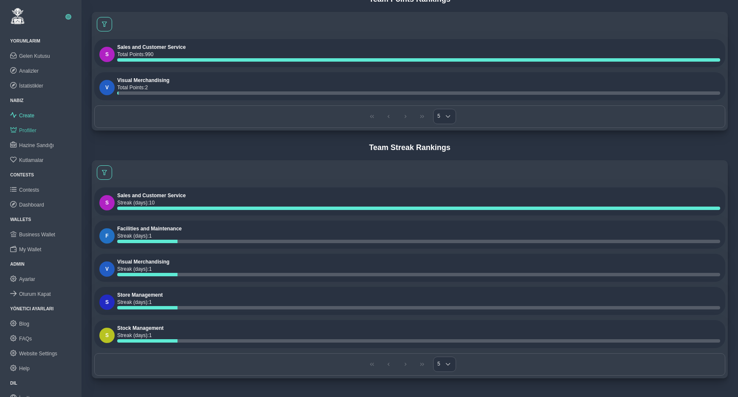
click at [25, 129] on span "Profiller" at bounding box center [27, 130] width 17 height 6
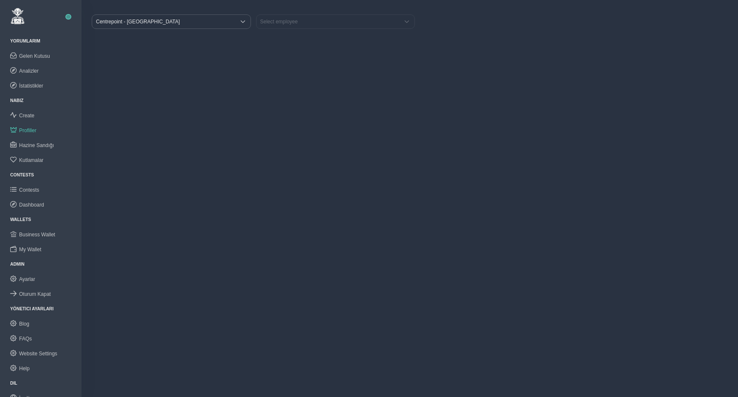
scroll to position [6, 0]
click at [31, 144] on span "Hazine Sandığı" at bounding box center [36, 145] width 35 height 6
click at [114, 22] on span "Centrepoint - [GEOGRAPHIC_DATA]" at bounding box center [163, 22] width 143 height 14
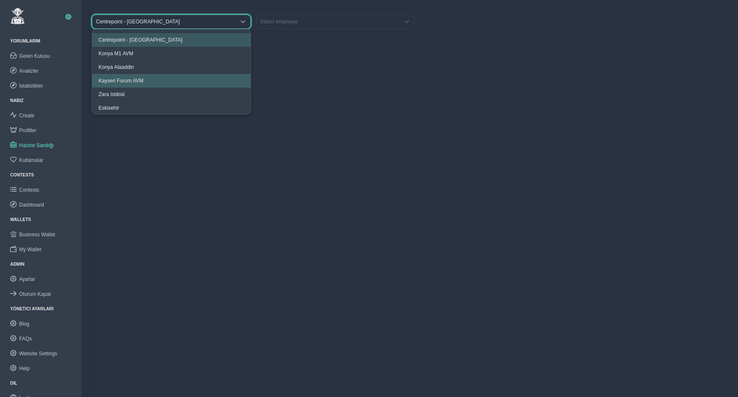
scroll to position [113, 0]
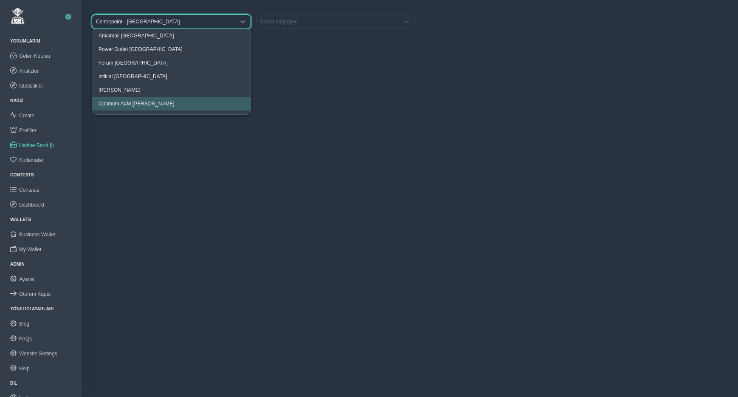
click at [121, 101] on span "Optimum AVM [PERSON_NAME]" at bounding box center [137, 104] width 76 height 6
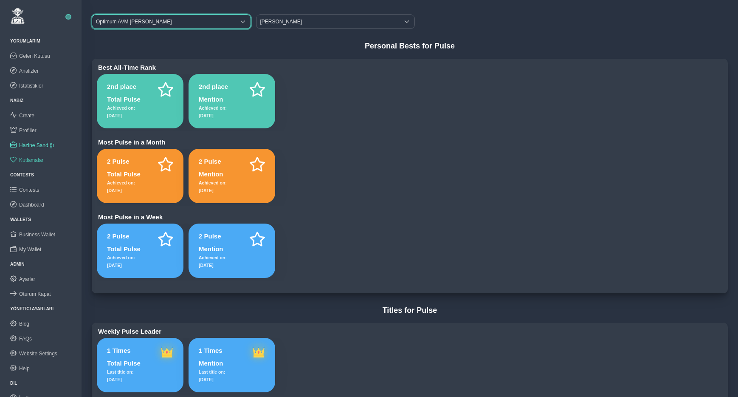
click at [30, 157] on span "Kutlamalar" at bounding box center [31, 160] width 24 height 6
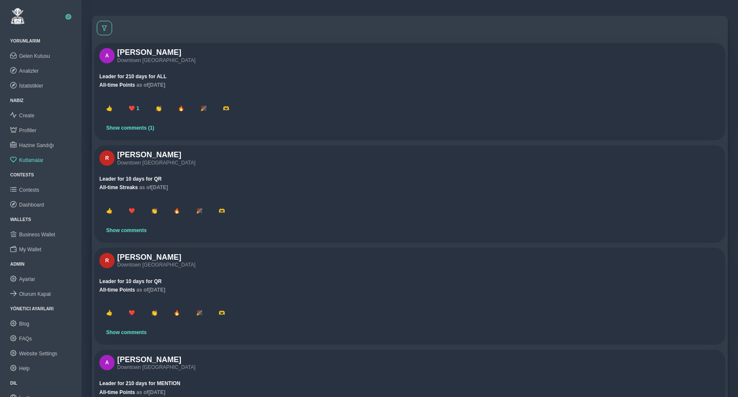
click at [266, 35] on div at bounding box center [409, 28] width 631 height 20
click at [30, 127] on span "Profiller" at bounding box center [27, 130] width 17 height 6
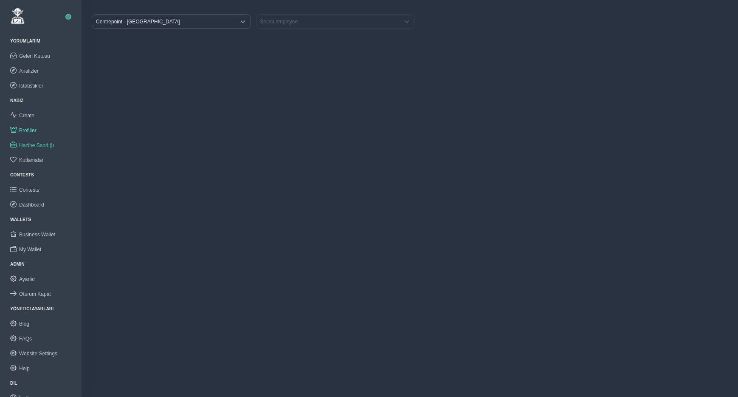
click at [31, 144] on span "Hazine Sandığı" at bounding box center [36, 145] width 35 height 6
click at [32, 56] on span "Gelen Kutusu" at bounding box center [34, 56] width 31 height 6
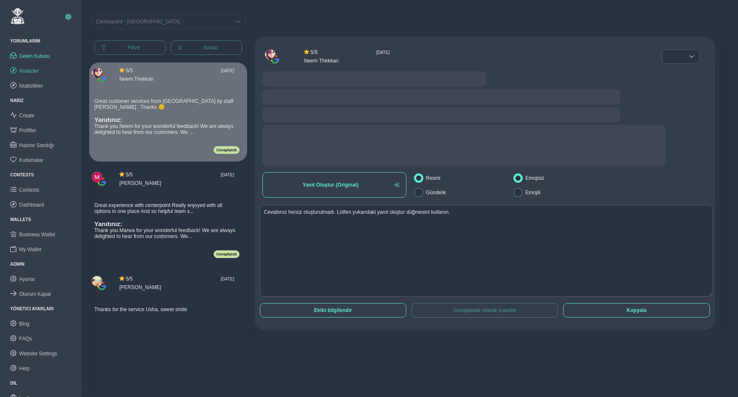
radio input "false"
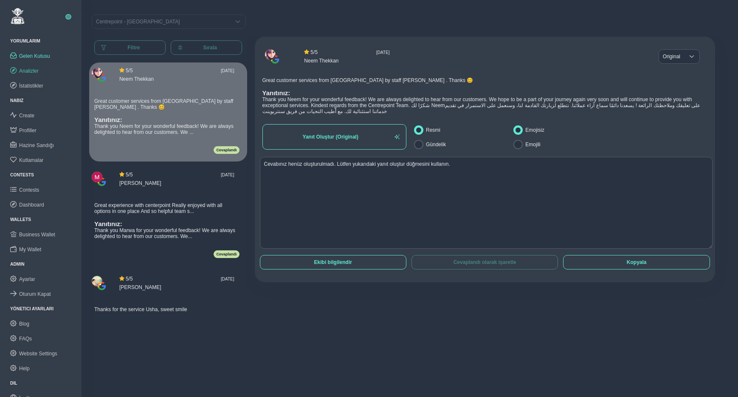
click at [30, 71] on span "Analizler" at bounding box center [29, 71] width 20 height 6
